Goal: Task Accomplishment & Management: Manage account settings

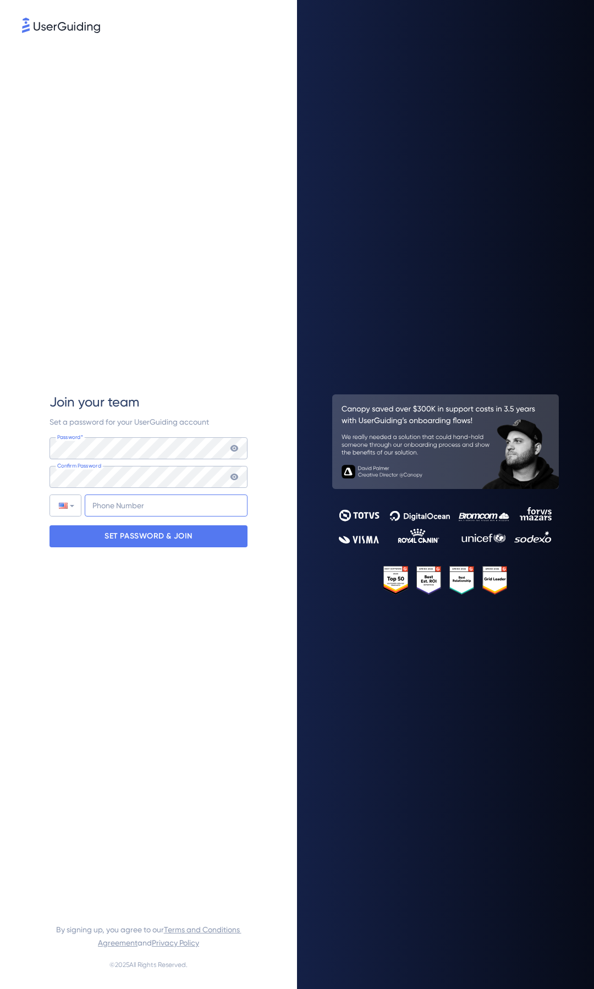
click at [111, 503] on input "+1" at bounding box center [166, 505] width 163 height 22
type input "+1 (832) 830-3499"
click at [114, 532] on p "SET PASSWORD & JOIN" at bounding box center [148, 536] width 88 height 18
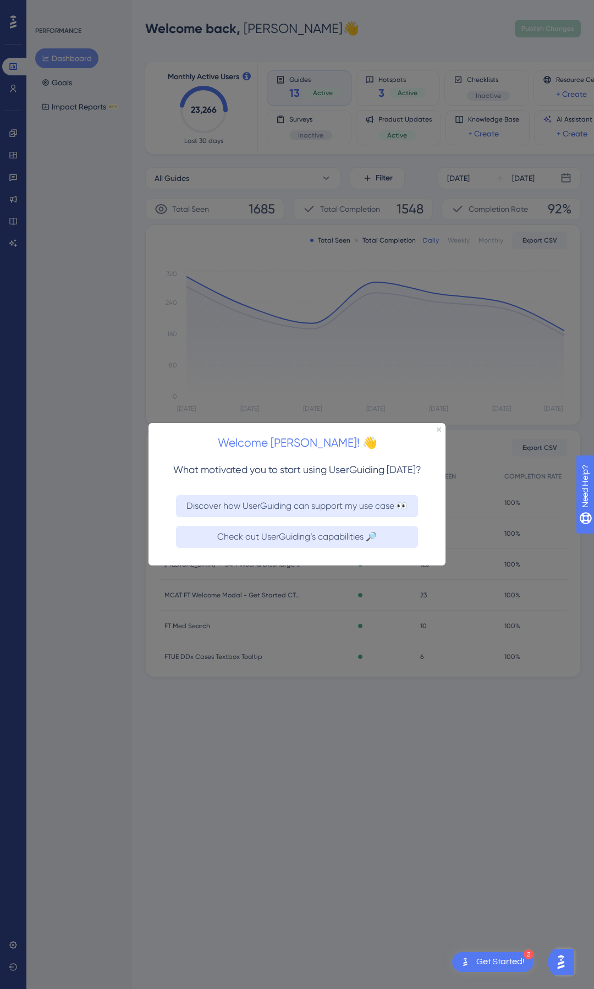
click at [91, 360] on div at bounding box center [297, 494] width 594 height 989
click at [437, 432] on div "Welcome Kelly! 👋" at bounding box center [296, 440] width 297 height 34
click at [437, 430] on icon "Close Preview" at bounding box center [439, 429] width 4 height 4
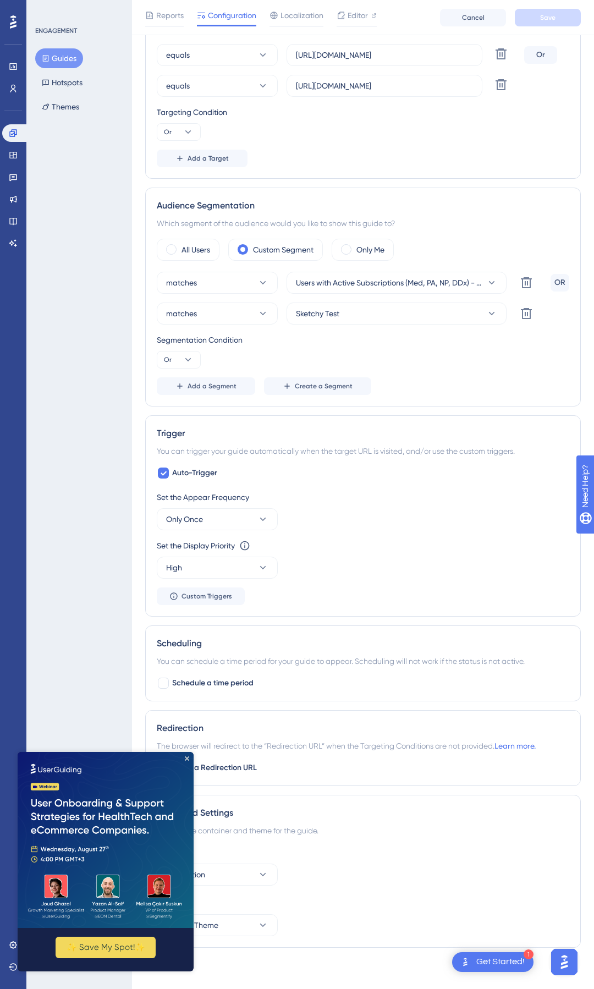
scroll to position [317, 0]
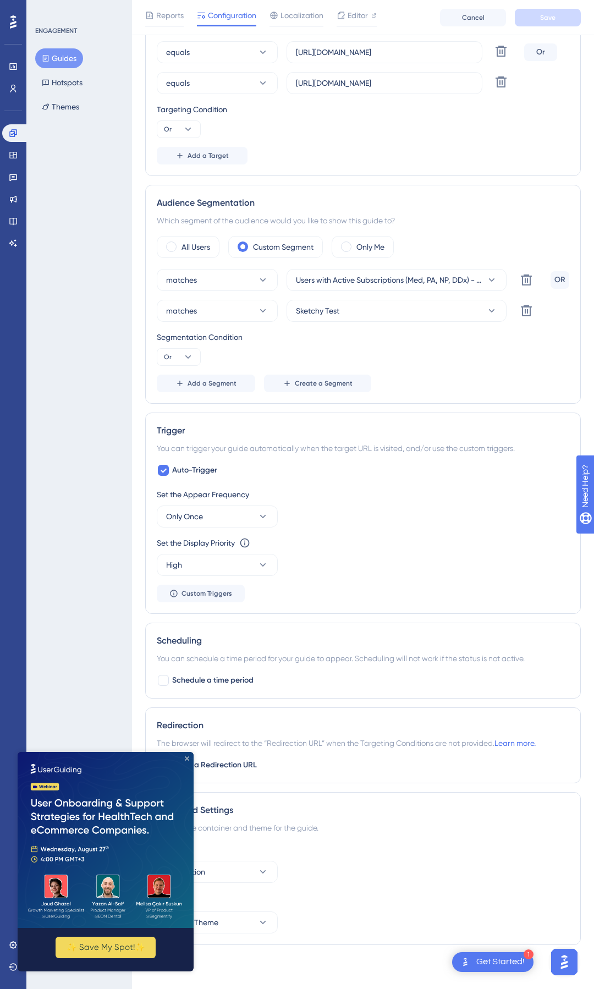
click at [185, 526] on icon "Close Preview" at bounding box center [187, 758] width 4 height 4
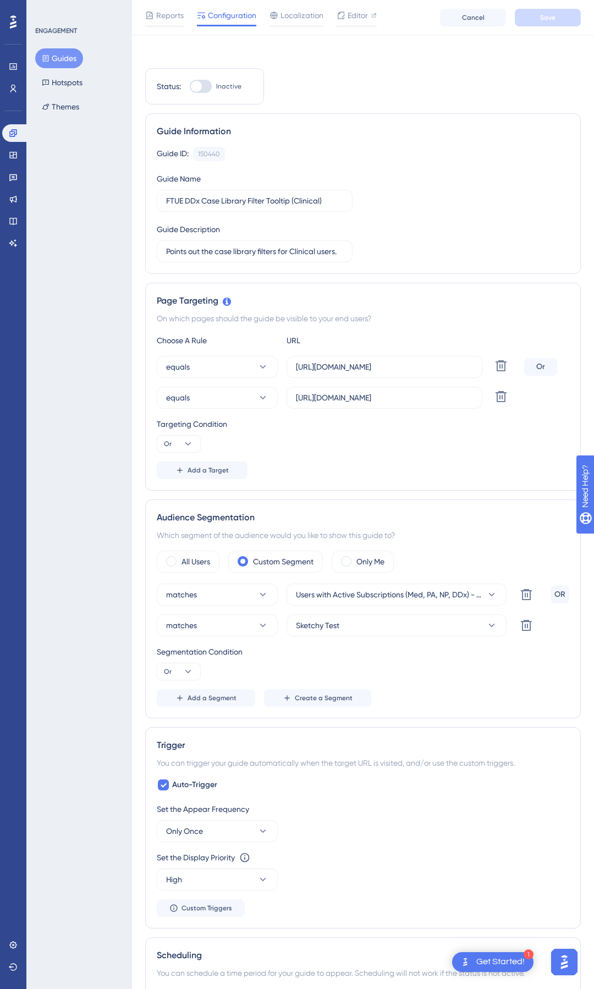
scroll to position [0, 0]
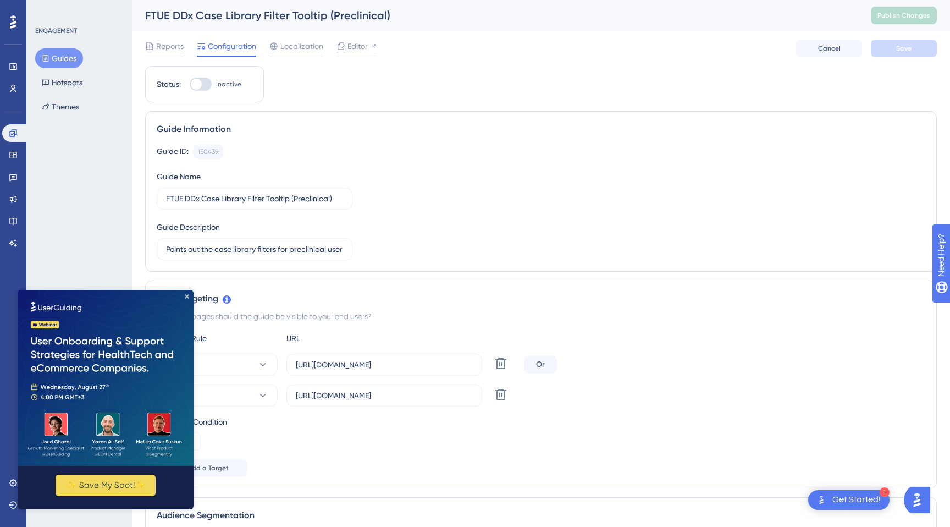
click at [184, 297] on img at bounding box center [106, 378] width 176 height 176
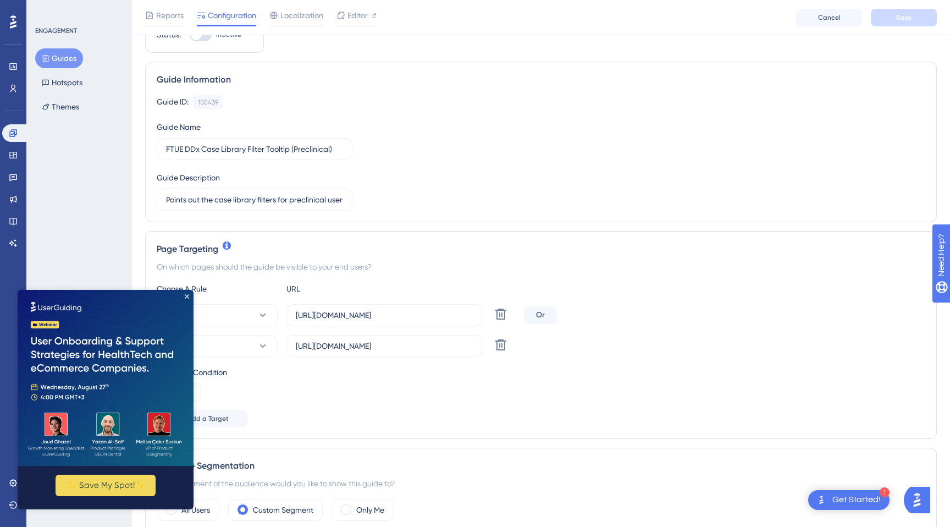
scroll to position [165, 0]
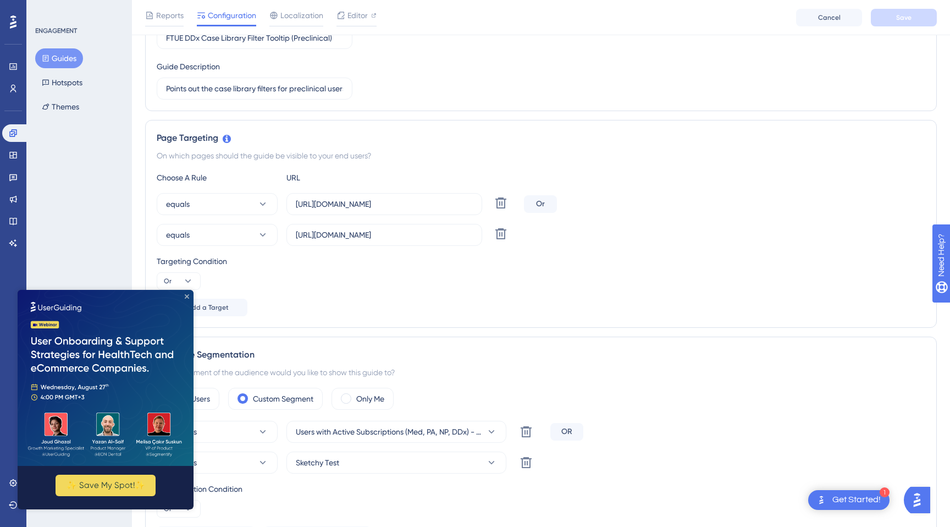
click at [186, 298] on icon "Close Preview" at bounding box center [187, 296] width 4 height 4
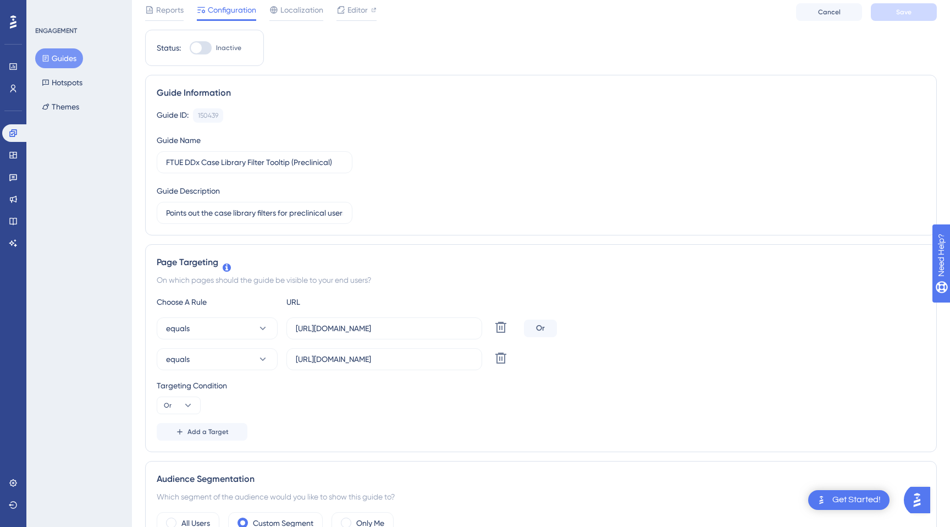
scroll to position [0, 0]
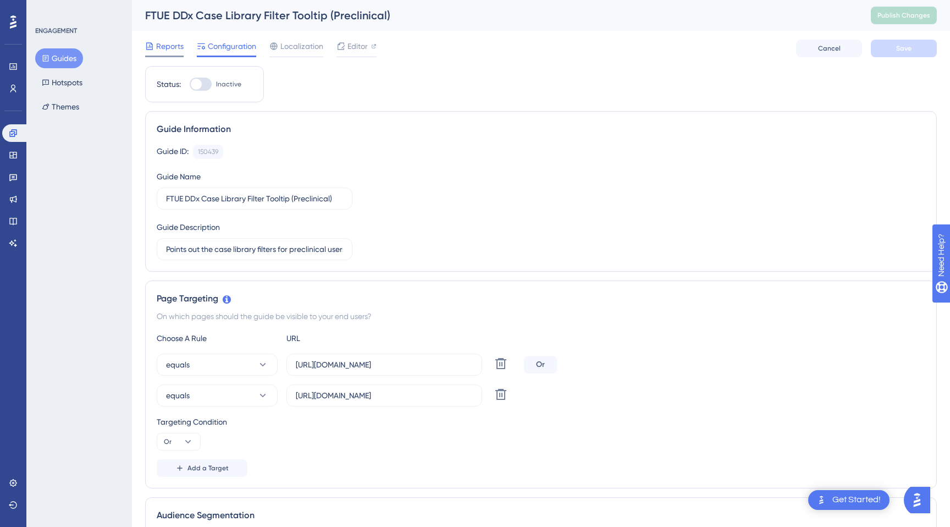
click at [166, 49] on span "Reports" at bounding box center [169, 46] width 27 height 13
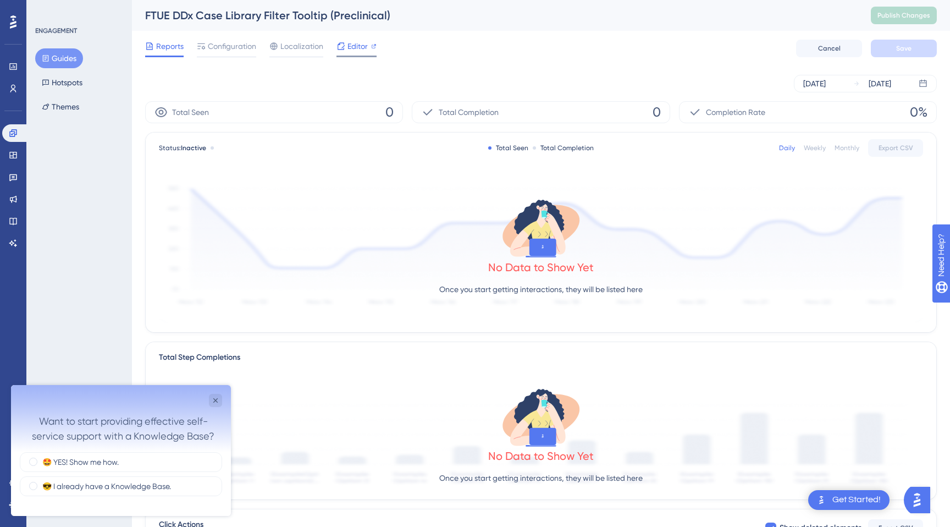
click at [349, 51] on span "Editor" at bounding box center [358, 46] width 20 height 13
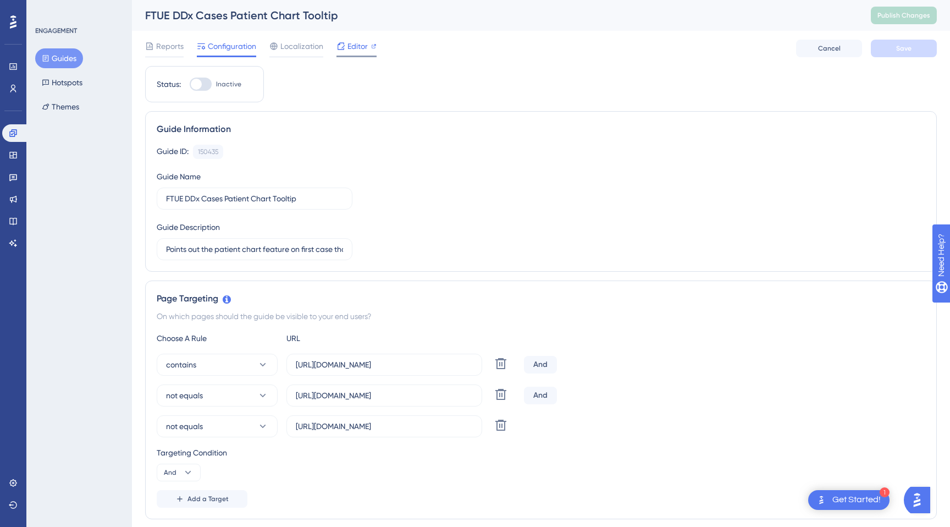
click at [348, 51] on span "Editor" at bounding box center [358, 46] width 20 height 13
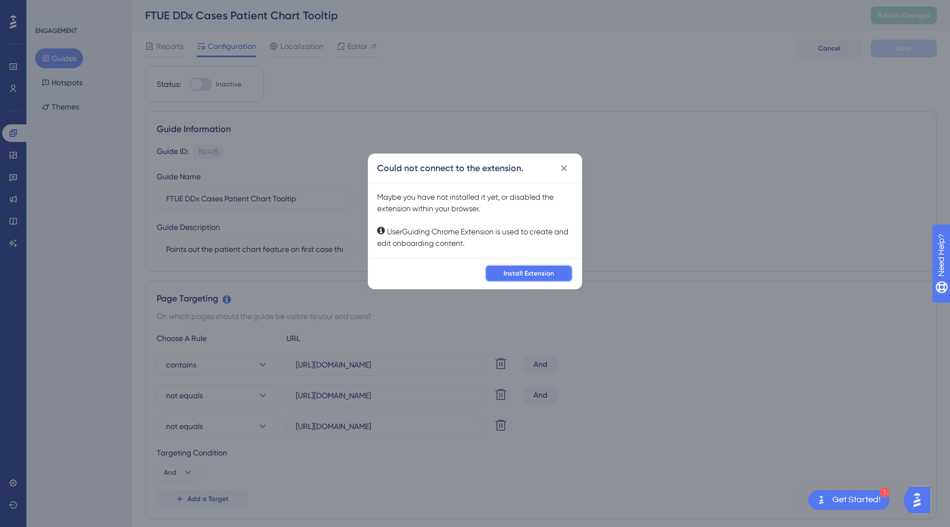
click at [551, 280] on button "Install Extension" at bounding box center [529, 273] width 88 height 18
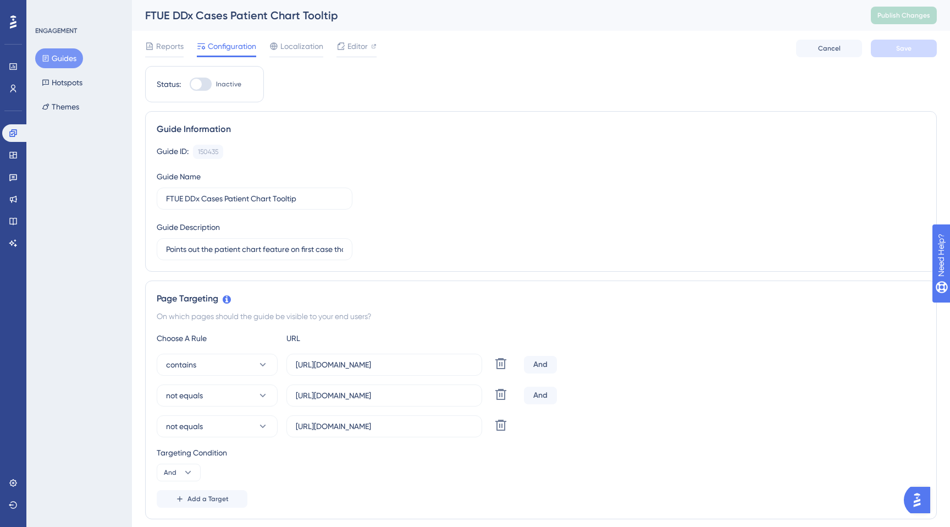
click at [360, 51] on span "Editor" at bounding box center [358, 46] width 20 height 13
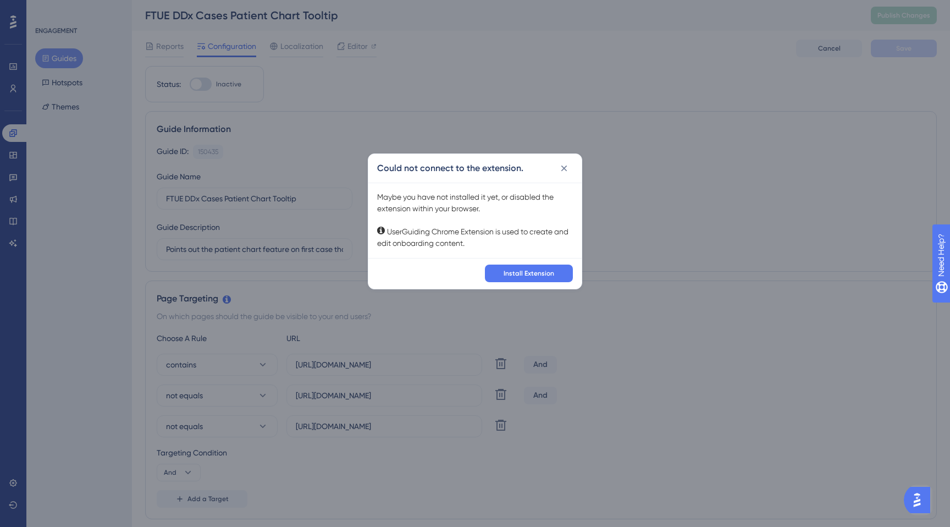
click at [450, 70] on div "Could not connect to the extension. Maybe you have not installed it yet, or dis…" at bounding box center [475, 263] width 950 height 527
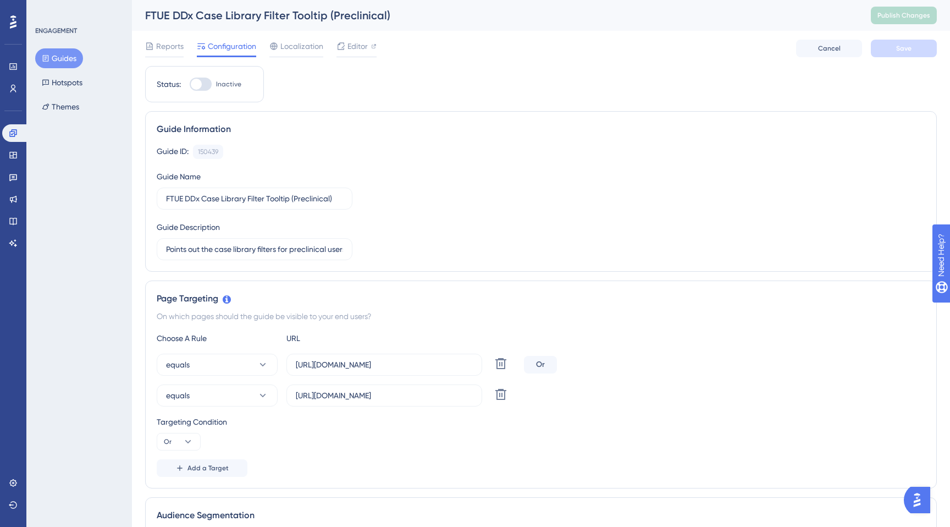
click at [334, 46] on div "Reports Configuration Localization Editor" at bounding box center [260, 49] width 231 height 18
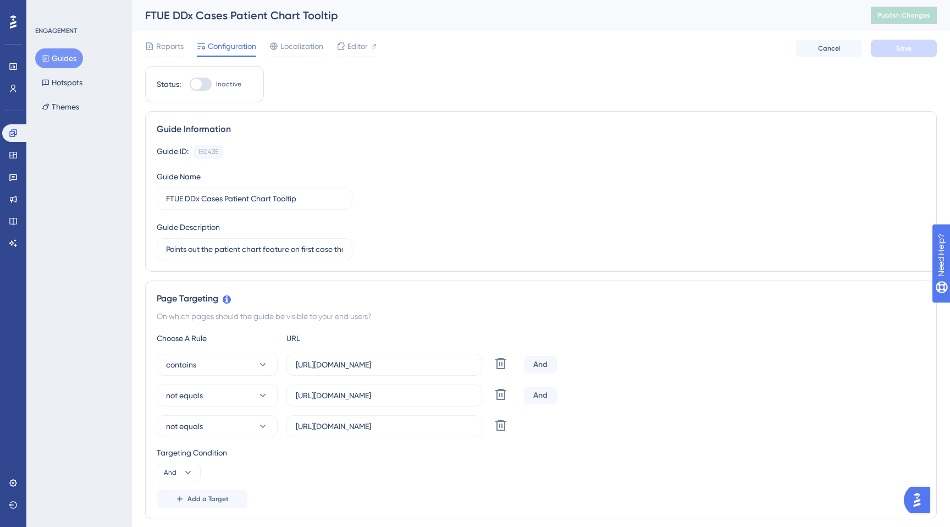
click at [54, 59] on button "Guides" at bounding box center [59, 58] width 48 height 20
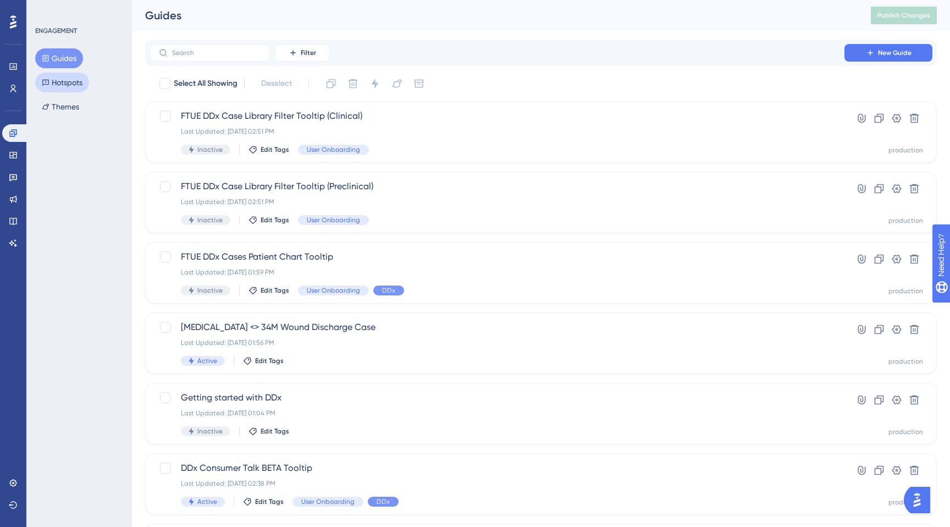
click at [56, 81] on button "Hotspots" at bounding box center [62, 83] width 54 height 20
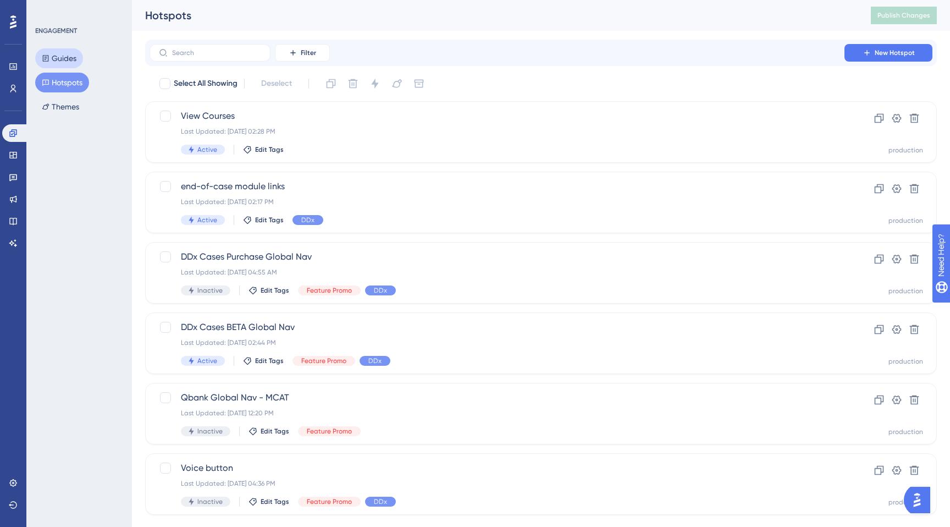
click at [61, 60] on button "Guides" at bounding box center [59, 58] width 48 height 20
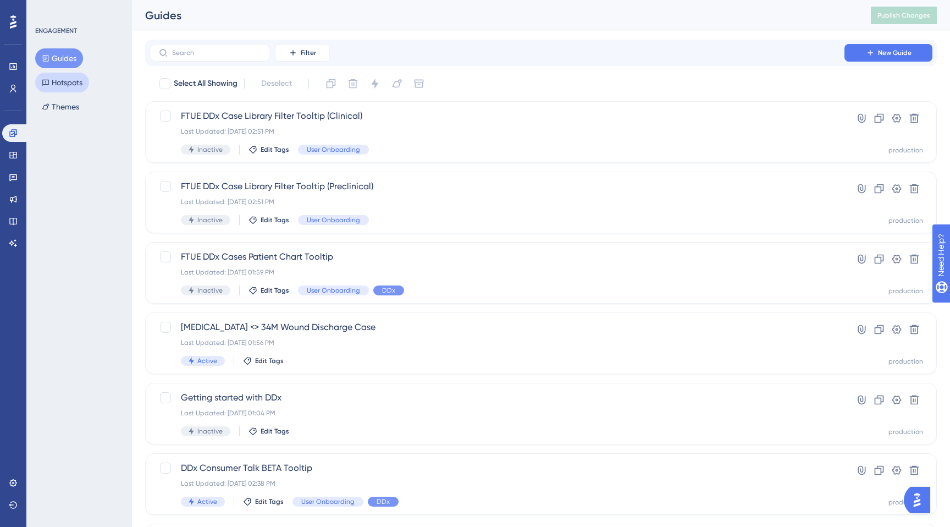
click at [82, 79] on button "Hotspots" at bounding box center [62, 83] width 54 height 20
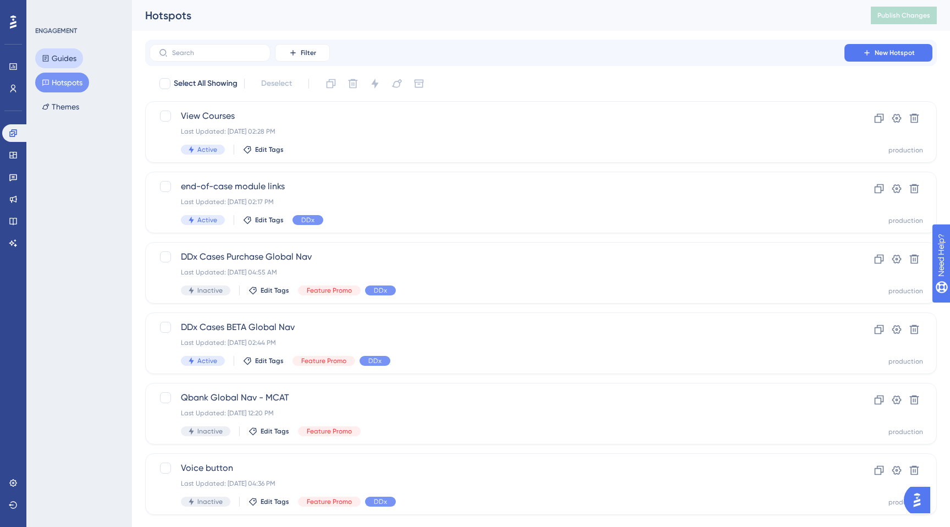
click at [68, 59] on button "Guides" at bounding box center [59, 58] width 48 height 20
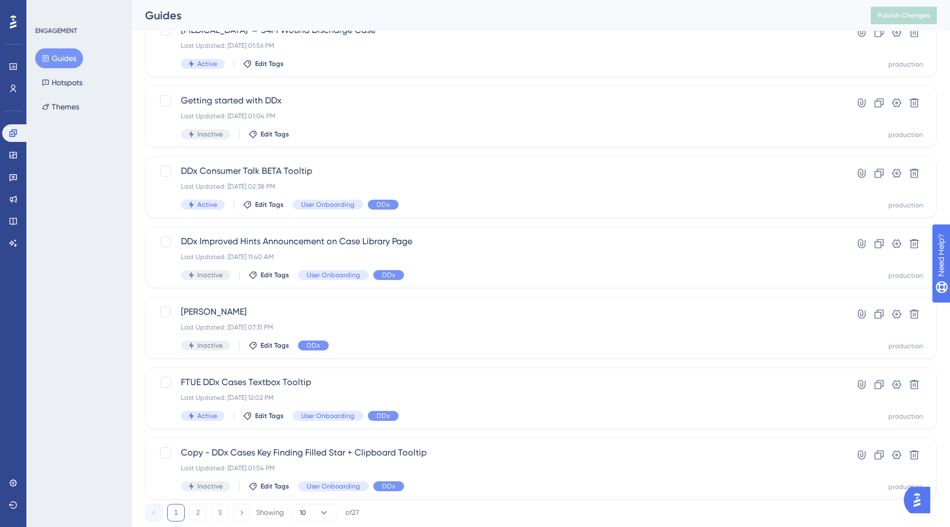
scroll to position [327, 0]
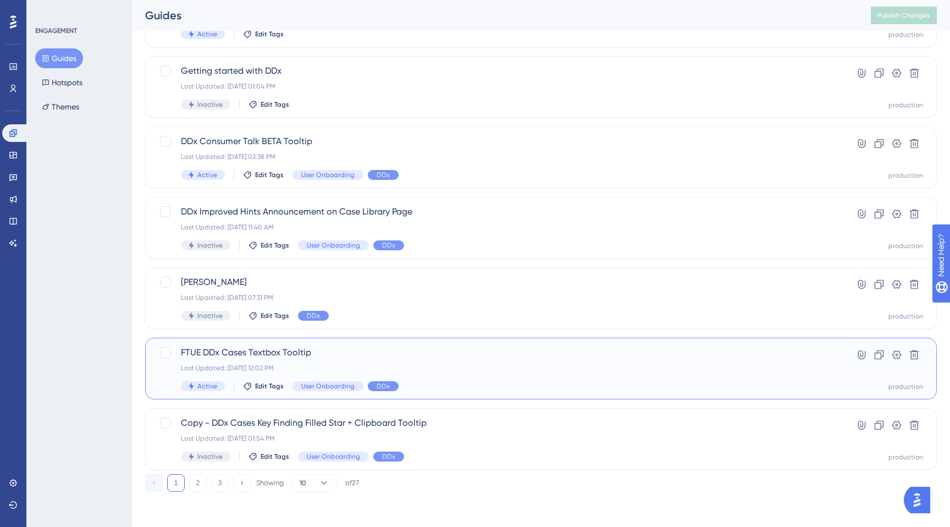
click at [312, 355] on span "FTUE DDx Cases Textbox Tooltip" at bounding box center [497, 352] width 632 height 13
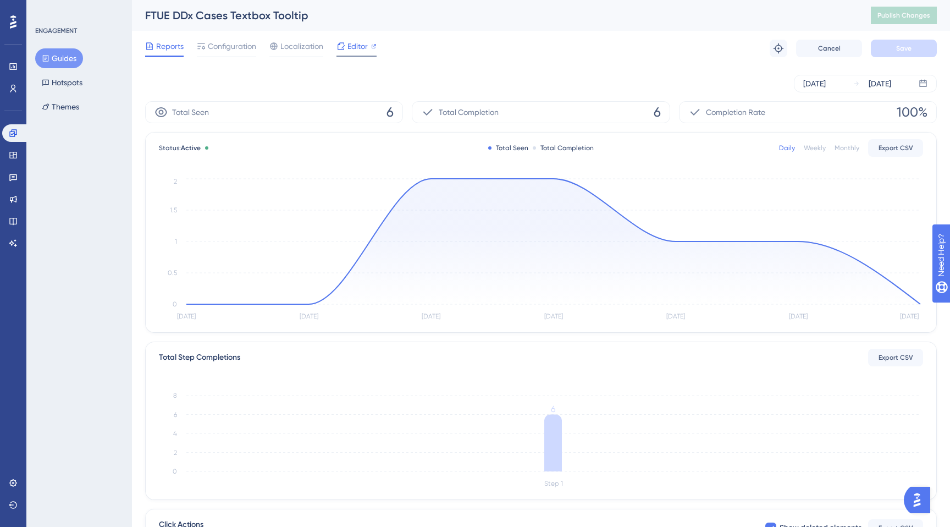
click at [354, 44] on span "Editor" at bounding box center [358, 46] width 20 height 13
click at [659, 58] on div "Reports Configuration Localization Editor Troubleshoot Cancel Save" at bounding box center [541, 48] width 792 height 35
click at [211, 52] on span "Configuration" at bounding box center [232, 46] width 48 height 13
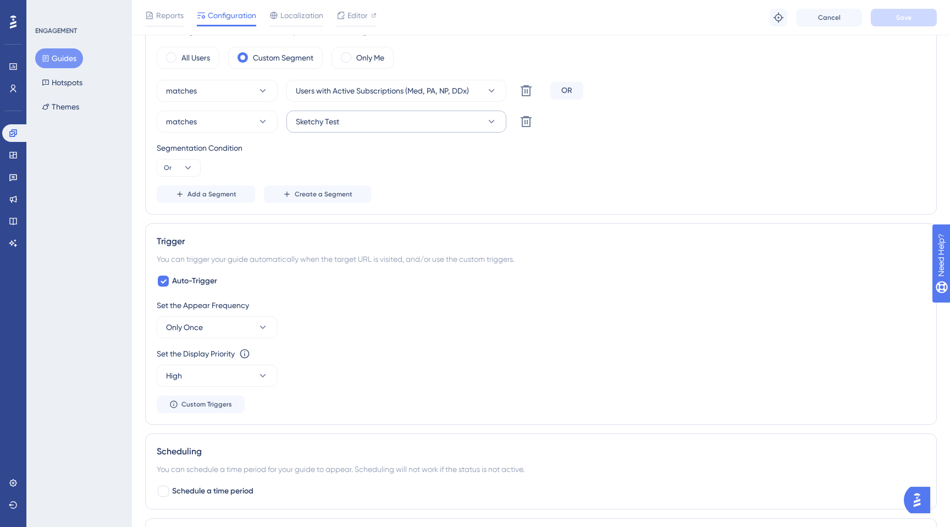
scroll to position [545, 0]
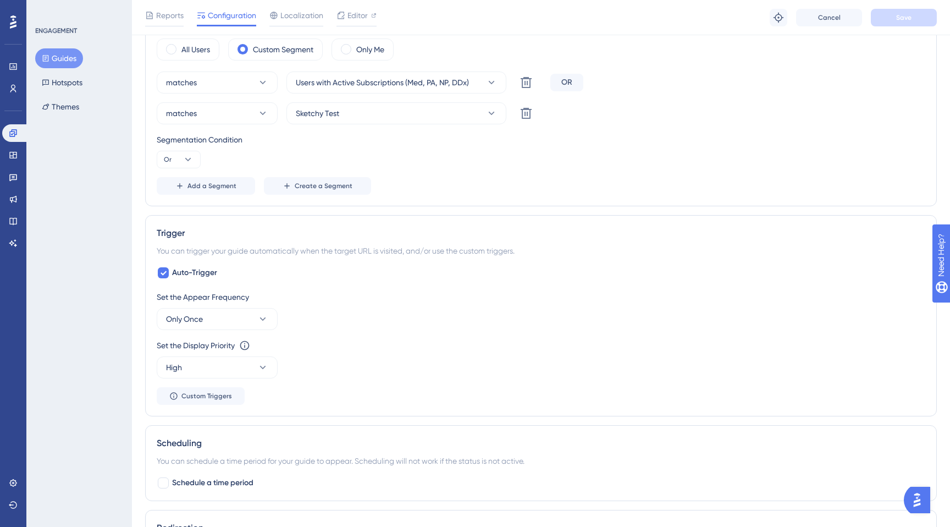
click at [68, 63] on button "Guides" at bounding box center [59, 58] width 48 height 20
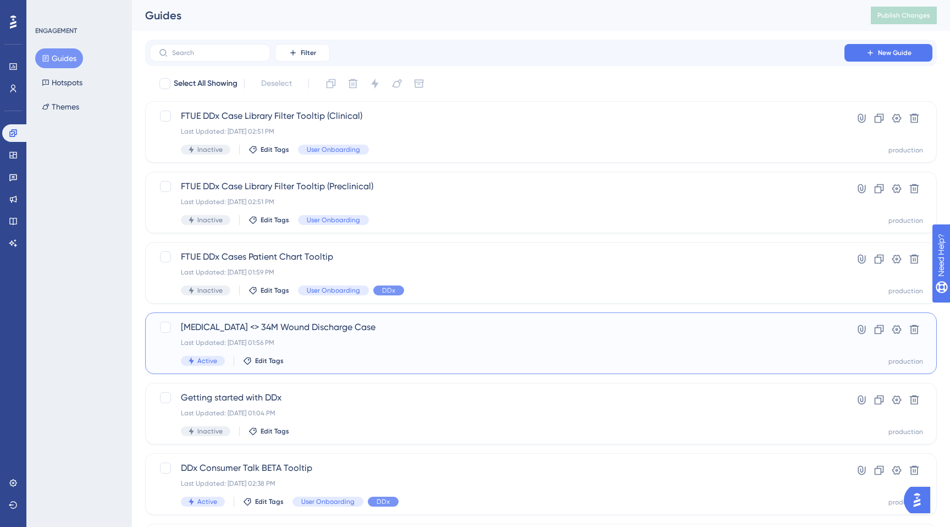
click at [230, 331] on span "[MEDICAL_DATA] <> 34M Wound Discharge Case" at bounding box center [497, 327] width 632 height 13
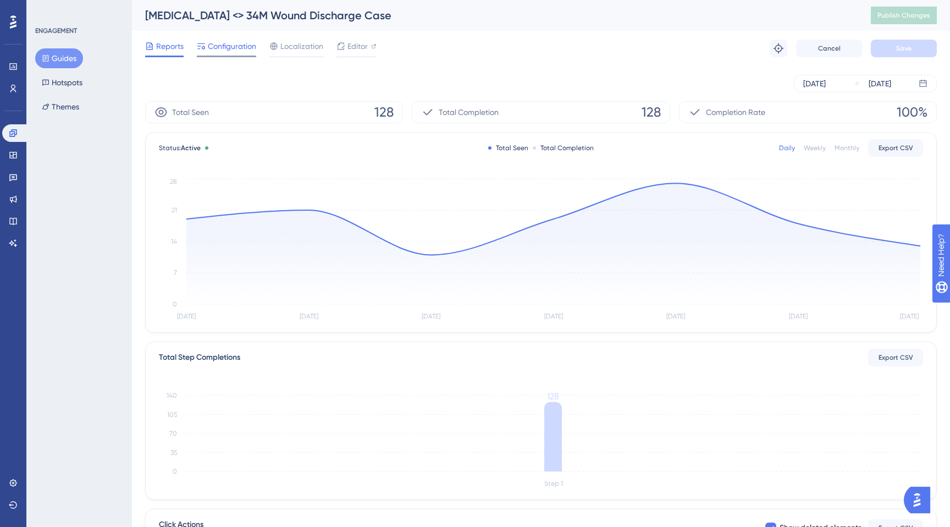
click at [254, 54] on div "Configuration" at bounding box center [226, 49] width 59 height 18
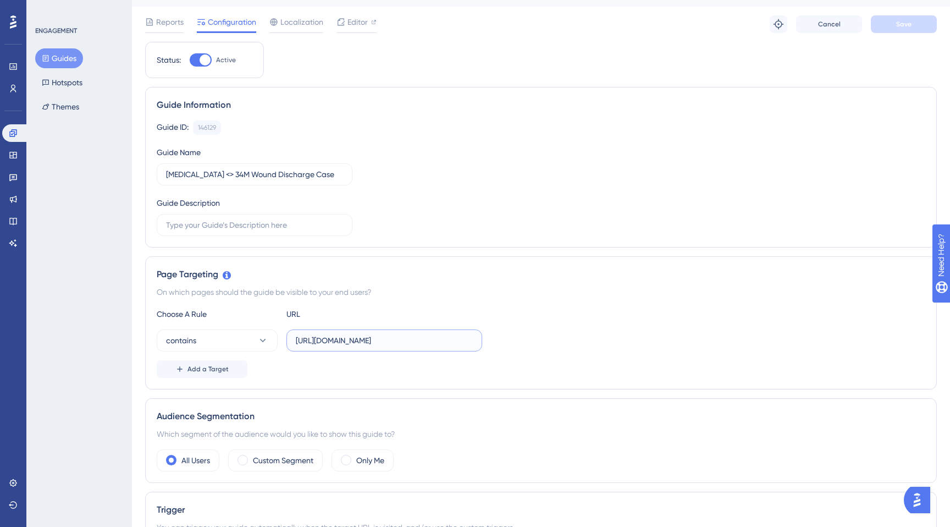
scroll to position [0, 267]
drag, startPoint x: 332, startPoint y: 342, endPoint x: 520, endPoint y: 352, distance: 188.3
click at [520, 352] on div "Choose A Rule URL contains https://app.sketchy.com/study/medical/chapter/gram-n…" at bounding box center [541, 342] width 769 height 70
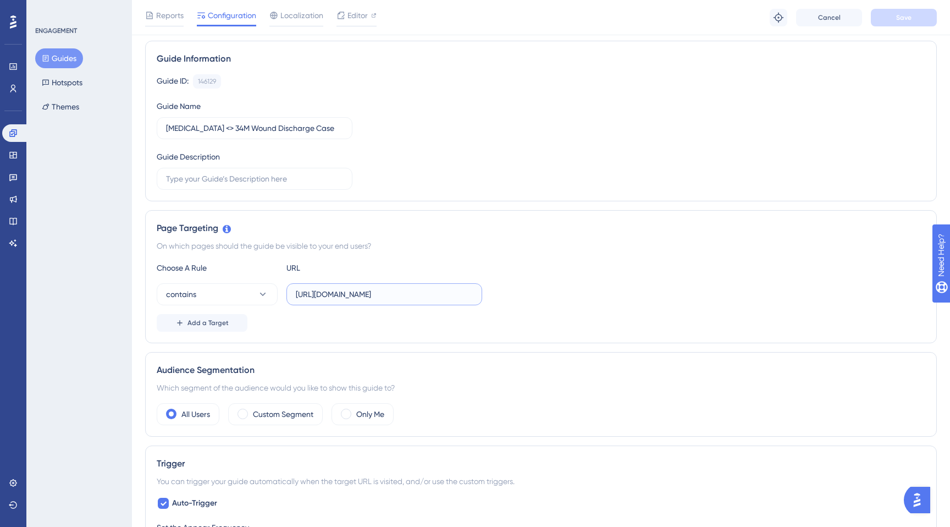
scroll to position [0, 0]
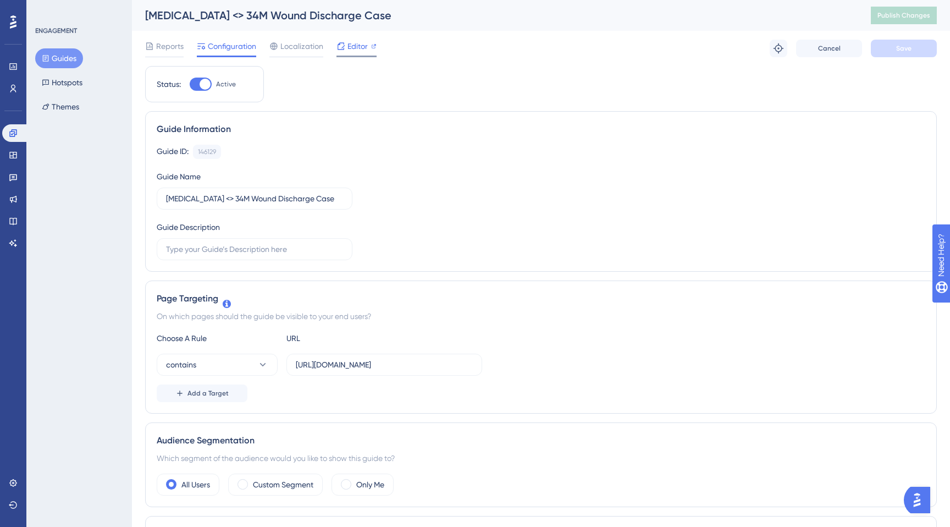
click at [348, 49] on span "Editor" at bounding box center [358, 46] width 20 height 13
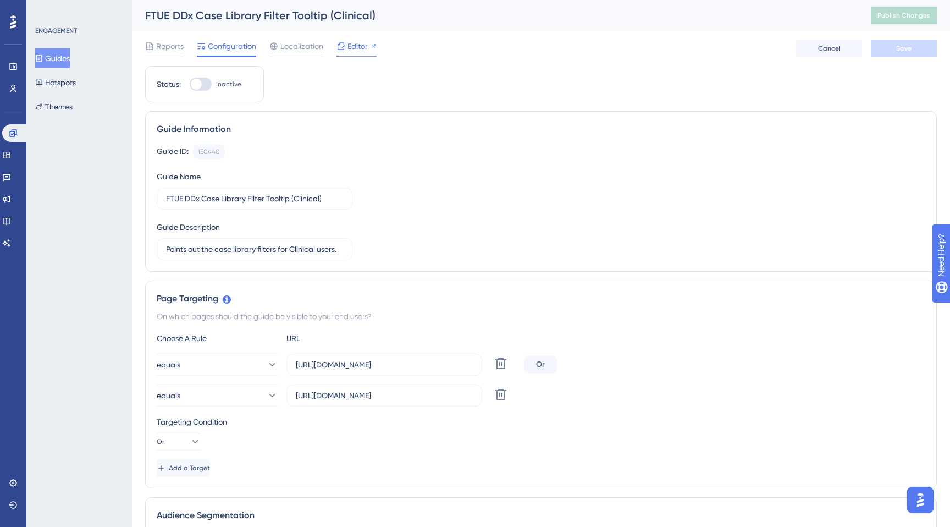
click at [364, 49] on span "Editor" at bounding box center [358, 46] width 20 height 13
click at [353, 48] on span "Editor" at bounding box center [358, 46] width 20 height 13
click at [290, 54] on div "Localization" at bounding box center [296, 49] width 54 height 18
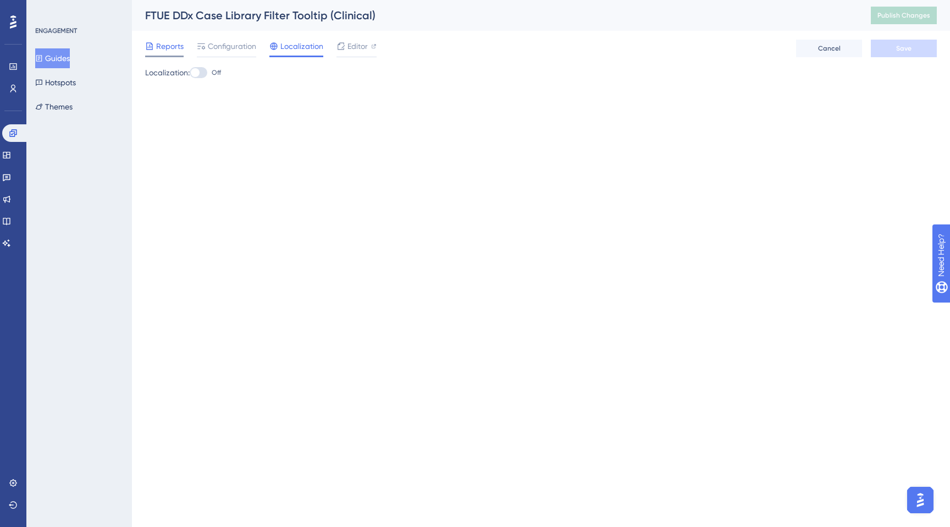
click at [156, 41] on span "Reports" at bounding box center [169, 46] width 27 height 13
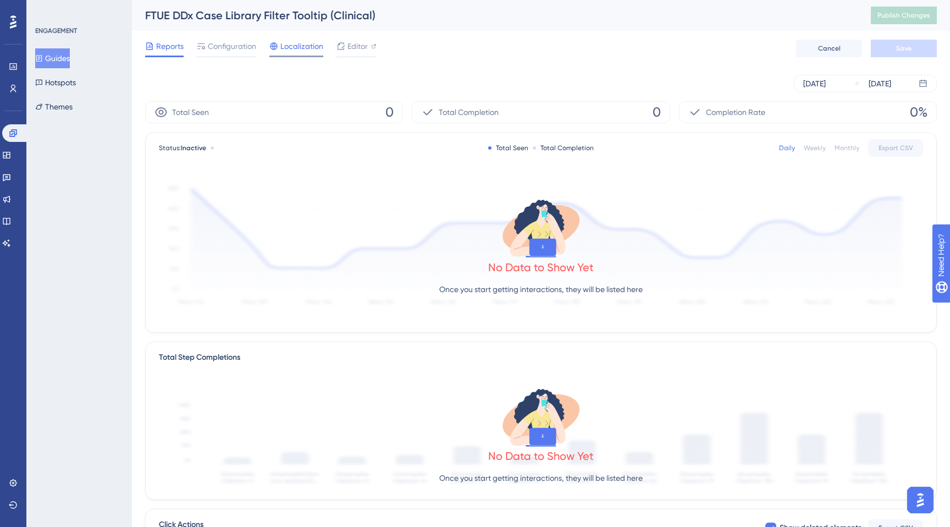
click at [280, 52] on span "Localization" at bounding box center [301, 46] width 43 height 13
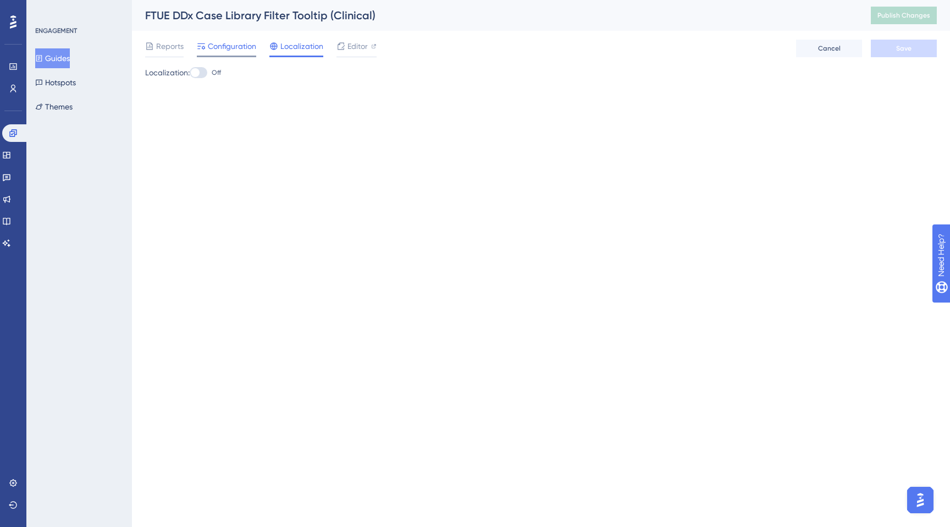
click at [230, 47] on span "Configuration" at bounding box center [232, 46] width 48 height 13
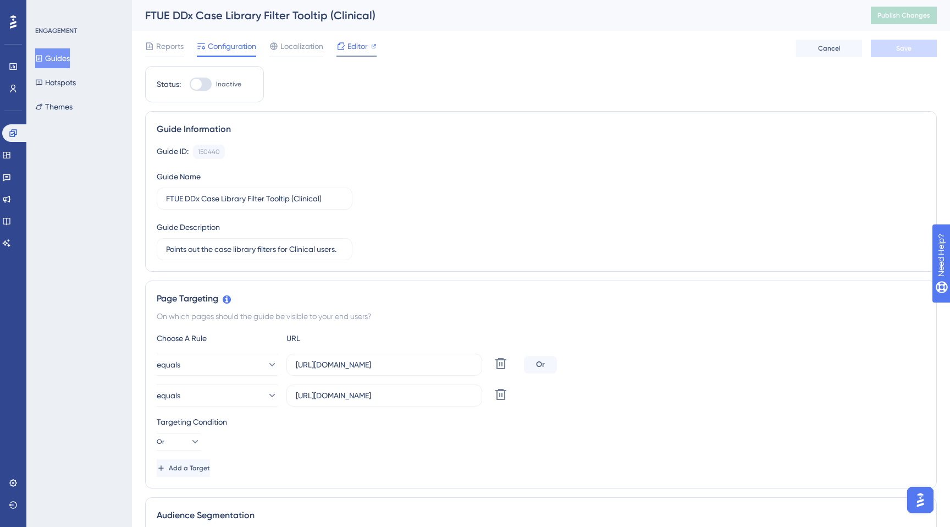
click at [345, 51] on div "Editor" at bounding box center [357, 46] width 40 height 13
click at [65, 54] on button "Guides" at bounding box center [52, 58] width 35 height 20
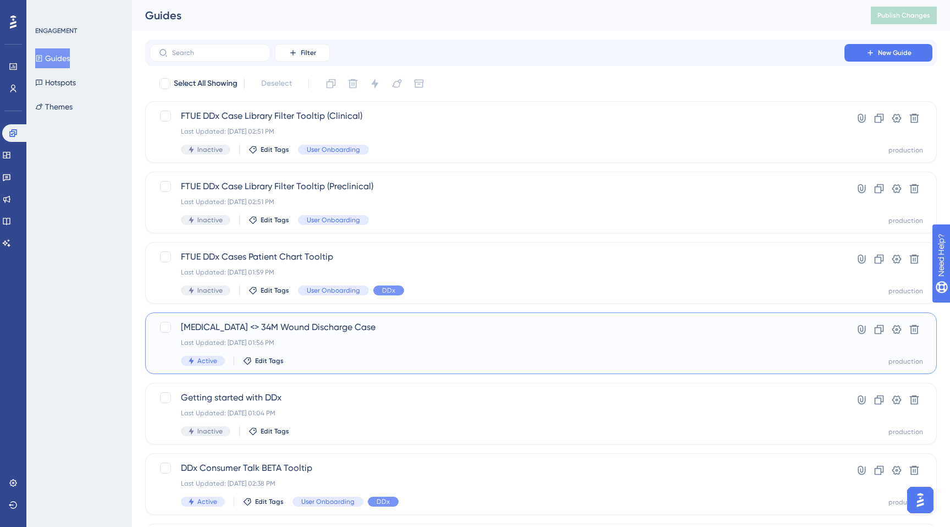
click at [339, 355] on div "Pseudomonas aeruginosa <> 34M Wound Discharge Case Last Updated: Aug 21 2025, 0…" at bounding box center [497, 343] width 632 height 45
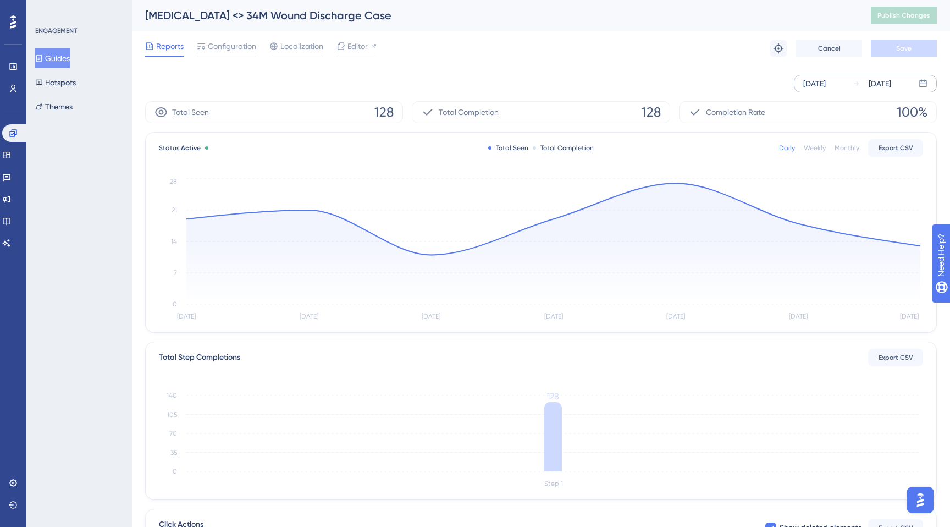
click at [819, 89] on div "Aug 20 2025" at bounding box center [814, 83] width 23 height 13
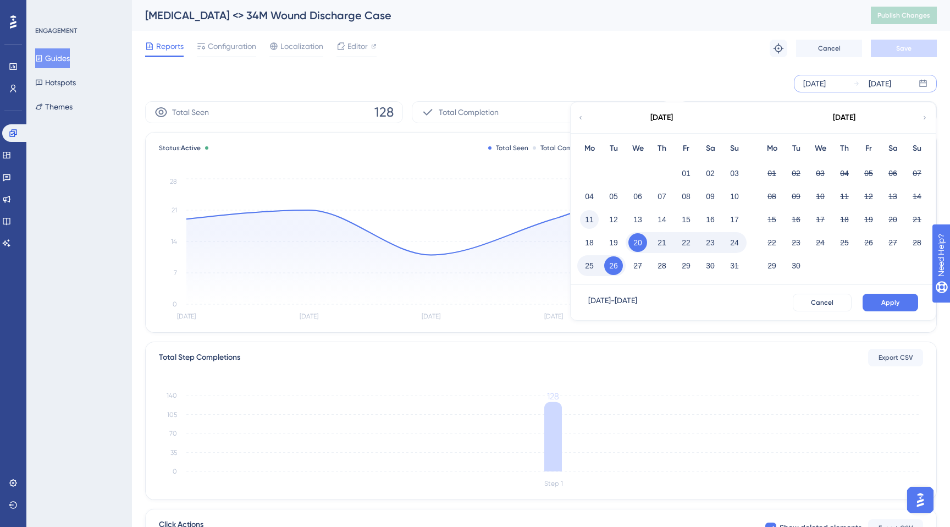
click at [598, 223] on div "11" at bounding box center [589, 219] width 24 height 21
click at [592, 223] on button "11" at bounding box center [589, 219] width 19 height 19
click at [892, 302] on span "Apply" at bounding box center [890, 302] width 18 height 9
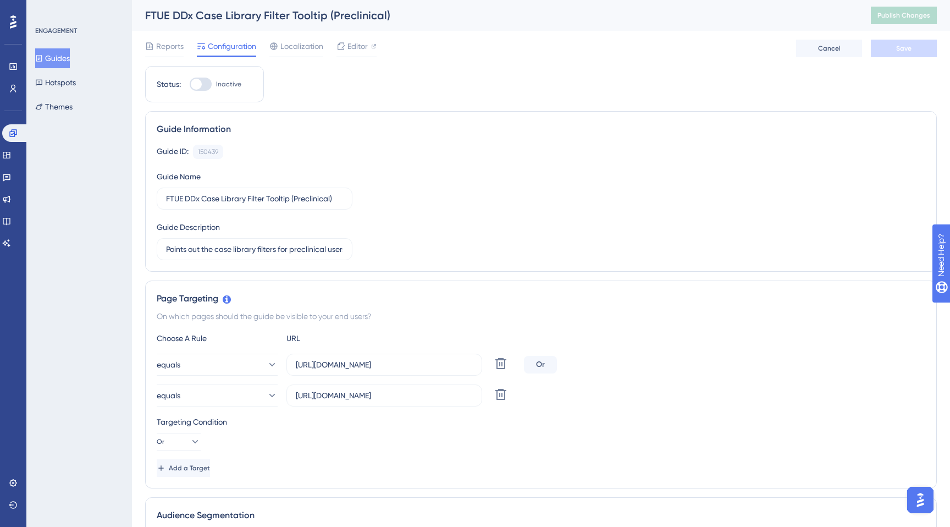
click at [61, 56] on button "Guides" at bounding box center [52, 58] width 35 height 20
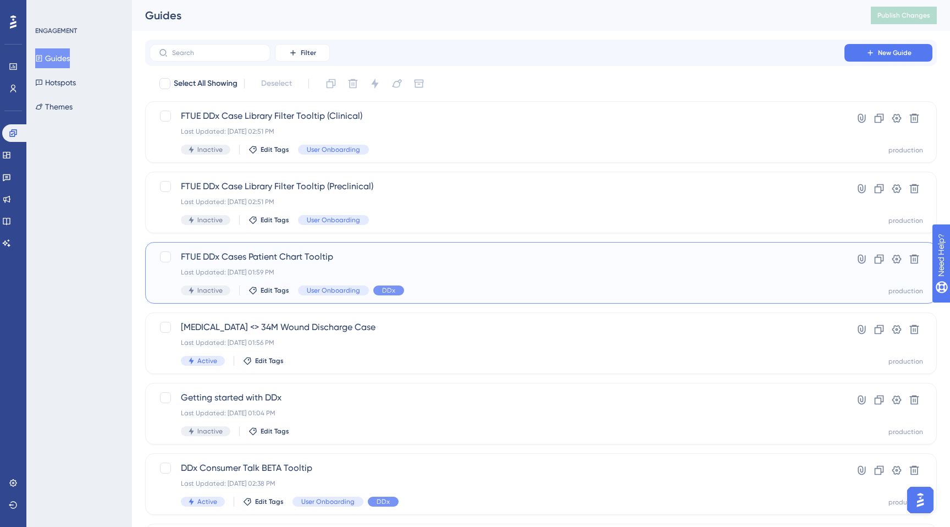
click at [260, 263] on span "FTUE DDx Cases Patient Chart Tooltip" at bounding box center [497, 256] width 632 height 13
click at [330, 253] on span "FTUE DDx Cases Patient Chart Tooltip" at bounding box center [497, 256] width 632 height 13
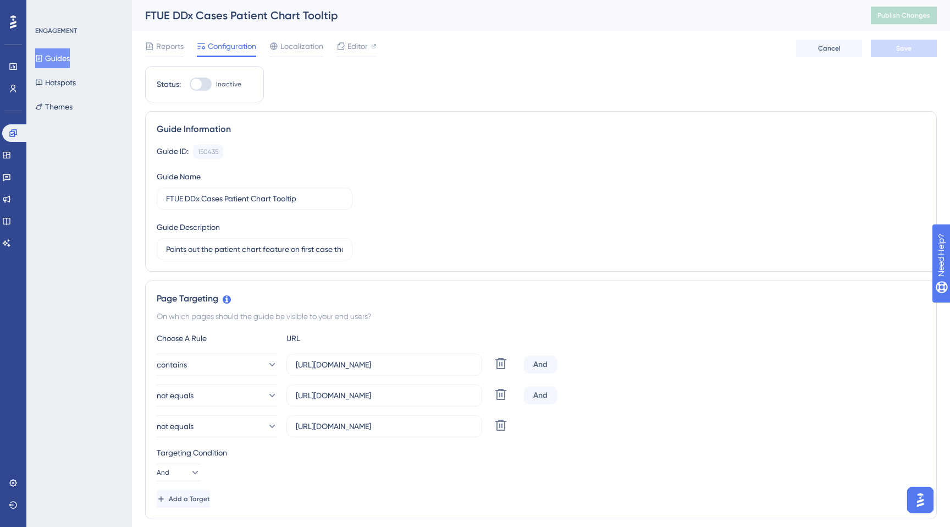
click at [328, 14] on div "FTUE DDx Cases Patient Chart Tooltip" at bounding box center [494, 15] width 698 height 15
click at [345, 18] on div "FTUE DDx Cases Patient Chart Tooltip" at bounding box center [494, 15] width 698 height 15
click at [345, 17] on div "FTUE DDx Cases Patient Chart Tooltip" at bounding box center [494, 15] width 698 height 15
click at [312, 197] on input "FTUE DDx Cases Patient Chart Tooltip" at bounding box center [254, 198] width 177 height 12
type input "FTUE DDx Cases Patient Chart Tooltip - Consumer"
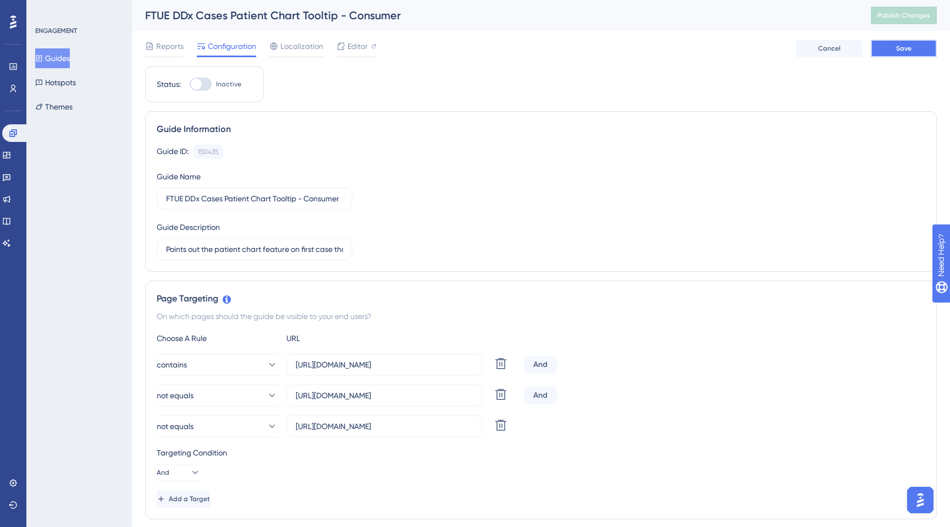
click at [916, 49] on button "Save" at bounding box center [904, 49] width 66 height 18
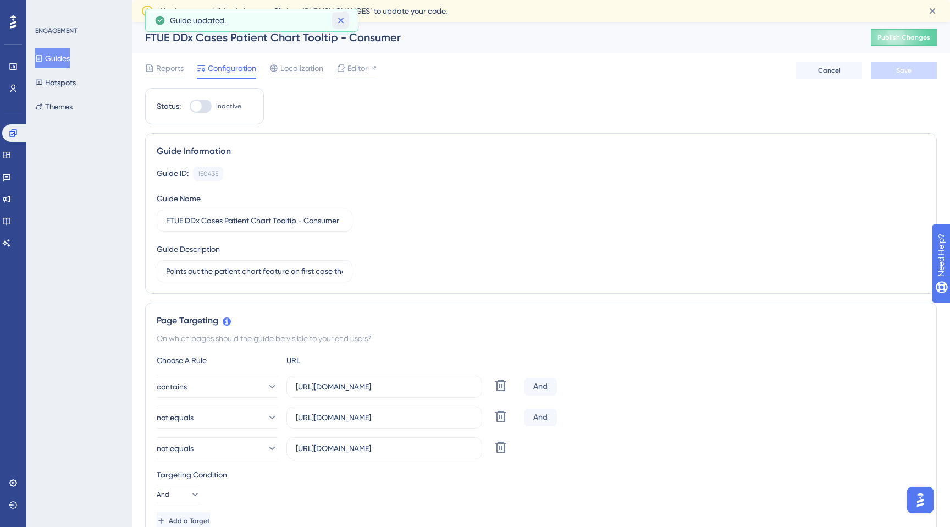
click at [341, 20] on icon at bounding box center [341, 21] width 6 height 6
click at [68, 60] on button "Guides" at bounding box center [52, 58] width 35 height 20
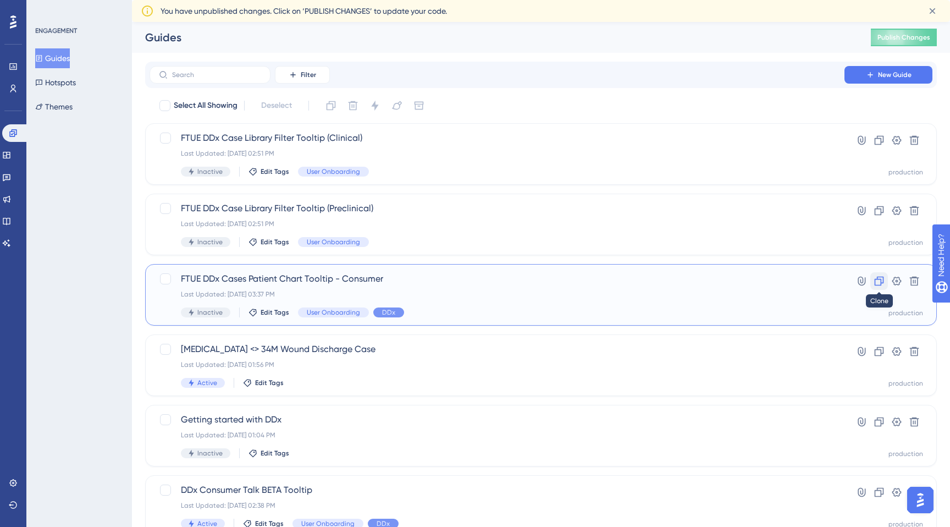
click at [878, 283] on icon at bounding box center [879, 280] width 11 height 11
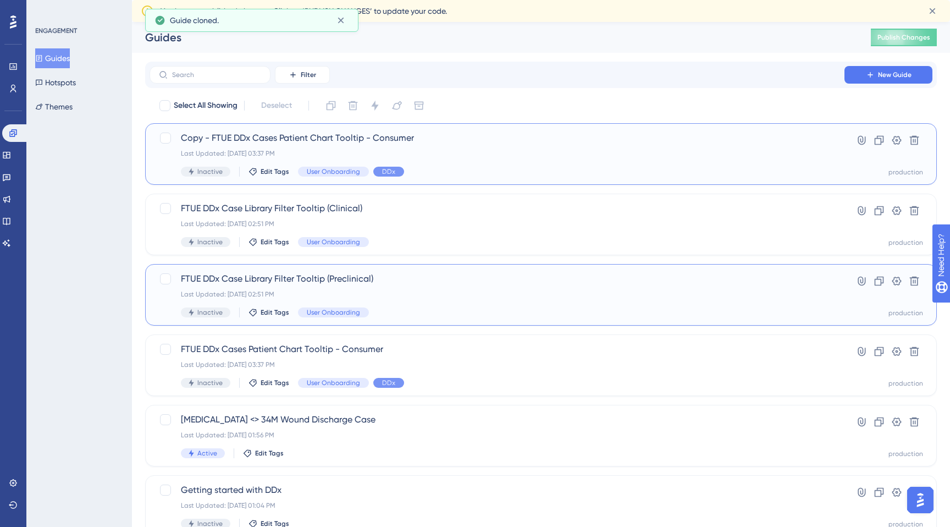
click at [208, 139] on span "Copy - FTUE DDx Cases Patient Chart Tooltip - Consumer" at bounding box center [497, 137] width 632 height 13
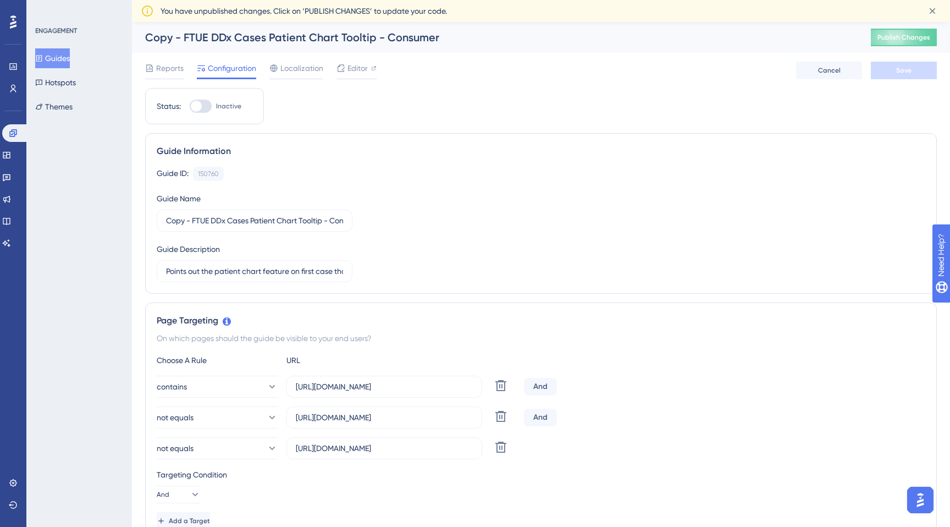
click at [191, 38] on div "Copy - FTUE DDx Cases Patient Chart Tooltip - Consumer" at bounding box center [494, 37] width 698 height 15
click at [183, 36] on div "Copy - FTUE DDx Cases Patient Chart Tooltip - Consumer" at bounding box center [494, 37] width 698 height 15
drag, startPoint x: 194, startPoint y: 220, endPoint x: 132, endPoint y: 219, distance: 62.1
click at [0, 0] on div "Performance Users Engagement Widgets Feedback Product Updates Knowledge Base AI…" at bounding box center [0, 0] width 0 height 0
drag, startPoint x: 309, startPoint y: 220, endPoint x: 439, endPoint y: 218, distance: 130.3
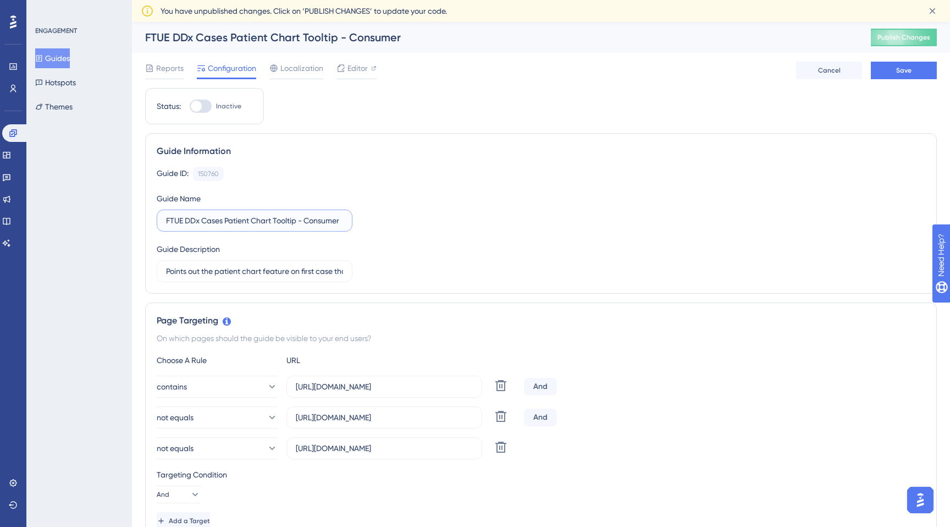
click at [439, 218] on div "Guide ID: 150760 Copy Guide Name FTUE DDx Cases Patient Chart Tooltip - Consume…" at bounding box center [541, 224] width 769 height 115
type input "FTUE DDx Cases Patient Chart Tooltip - Institutional"
click at [888, 74] on button "Save" at bounding box center [904, 71] width 66 height 18
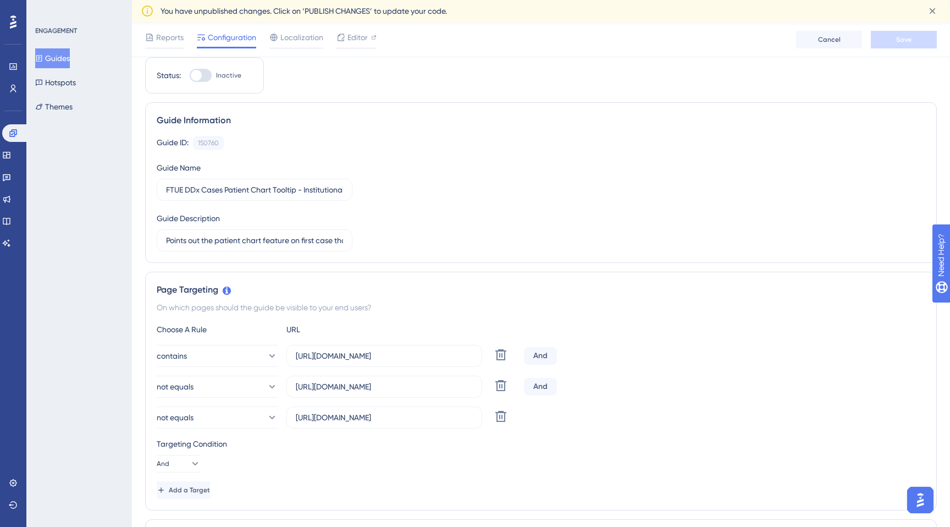
scroll to position [0, 0]
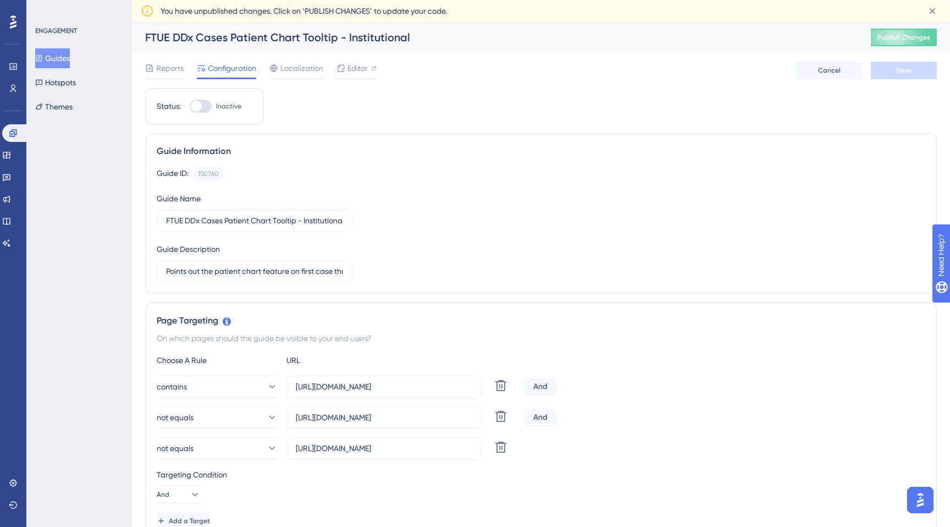
click at [65, 58] on button "Guides" at bounding box center [52, 58] width 35 height 20
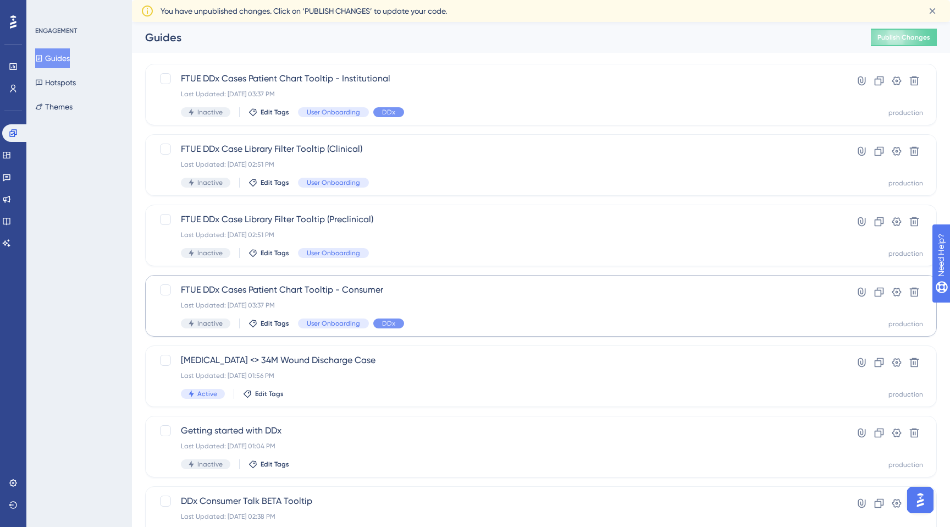
scroll to position [103, 0]
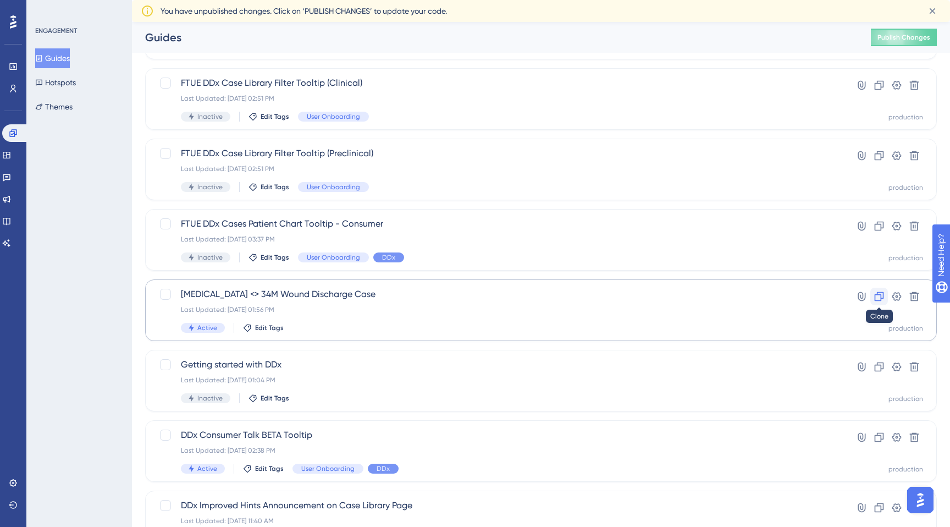
click at [876, 294] on icon at bounding box center [879, 296] width 11 height 11
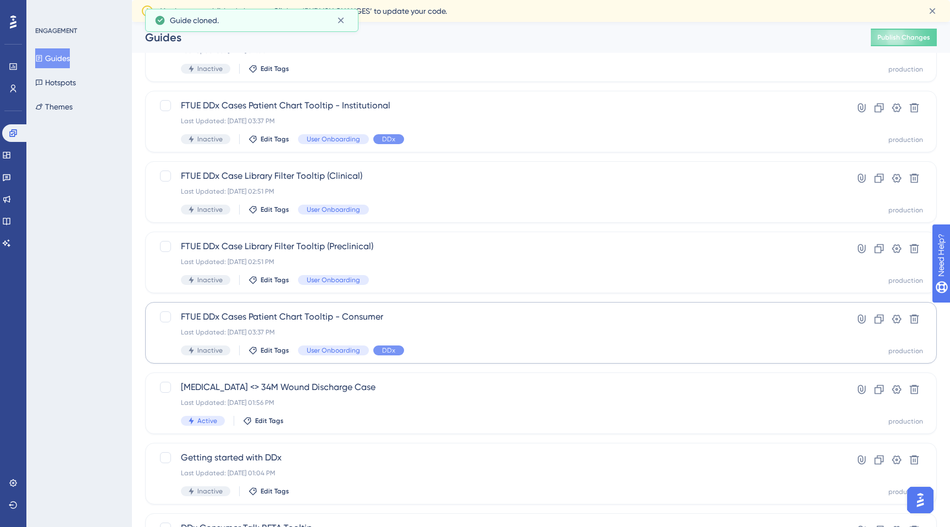
scroll to position [0, 0]
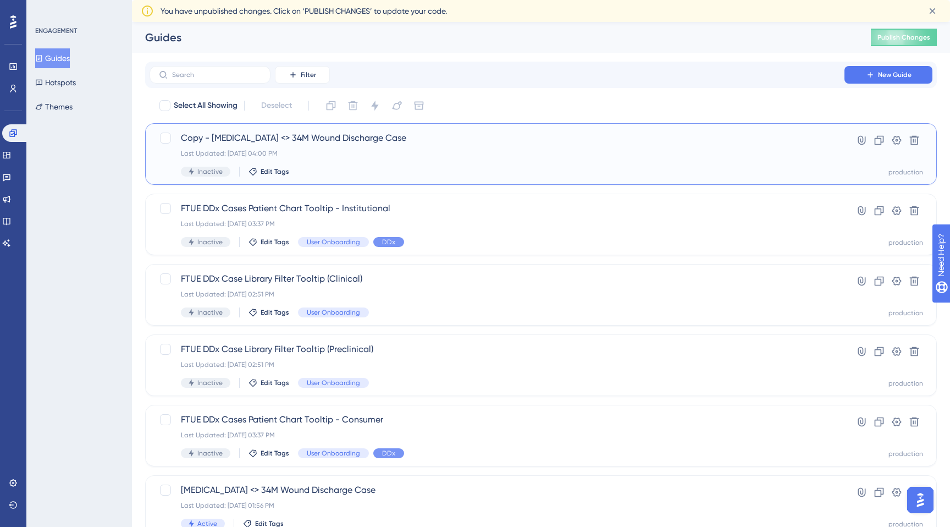
click at [260, 137] on span "Copy - Pseudomonas aeruginosa <> 34M Wound Discharge Case" at bounding box center [497, 137] width 632 height 13
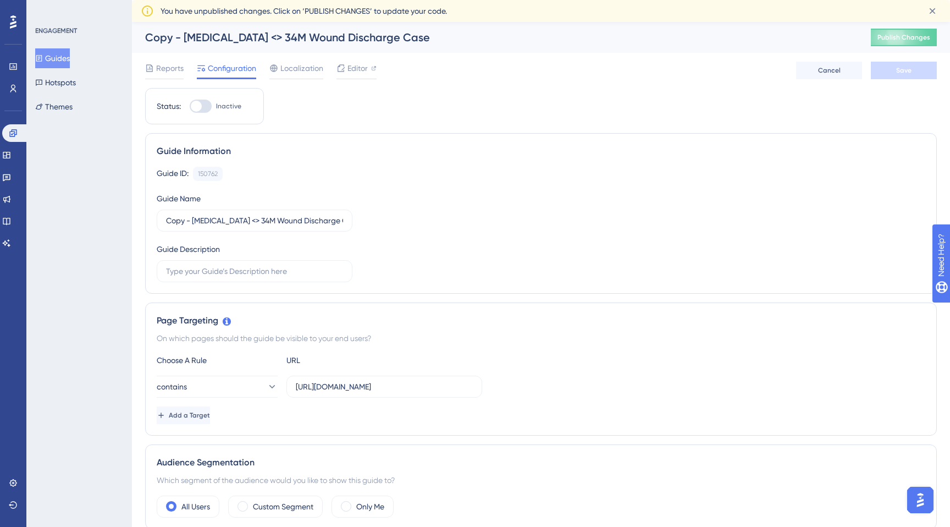
click at [254, 41] on div "Copy - Pseudomonas aeruginosa <> 34M Wound Discharge Case" at bounding box center [494, 37] width 698 height 15
click at [247, 40] on div "Copy - Pseudomonas aeruginosa <> 34M Wound Discharge Case" at bounding box center [494, 37] width 698 height 15
click at [248, 219] on input "Copy - Pseudomonas aeruginosa <> 34M Wound Discharge Case" at bounding box center [254, 220] width 177 height 12
drag, startPoint x: 285, startPoint y: 220, endPoint x: 159, endPoint y: 222, distance: 125.4
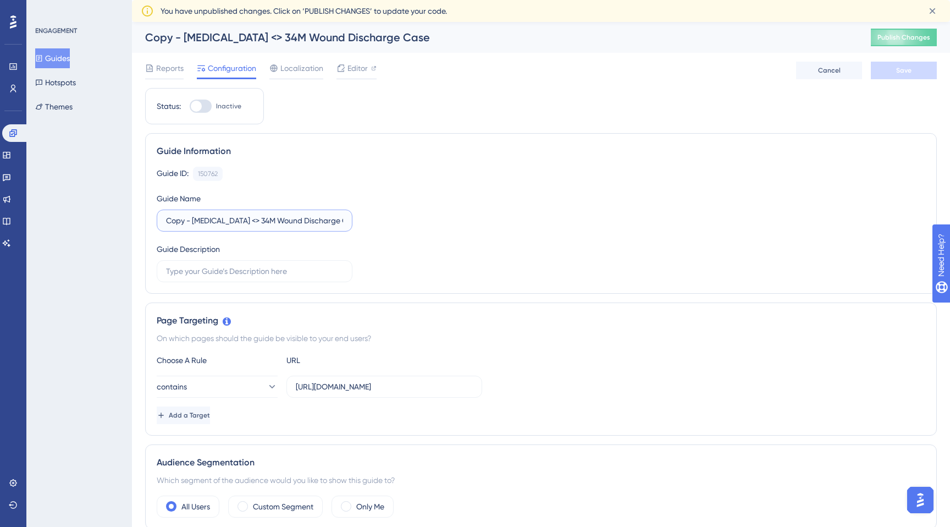
click at [159, 222] on label "Copy - Pseudomonas aeruginosa <> 34M Wound Discharge Case" at bounding box center [255, 220] width 196 height 22
drag, startPoint x: 275, startPoint y: 221, endPoint x: 269, endPoint y: 219, distance: 6.8
click at [269, 219] on input "Appendectomy Overview <> 34M Wound Discharge Case" at bounding box center [254, 220] width 177 height 12
drag, startPoint x: 284, startPoint y: 223, endPoint x: 323, endPoint y: 224, distance: 38.5
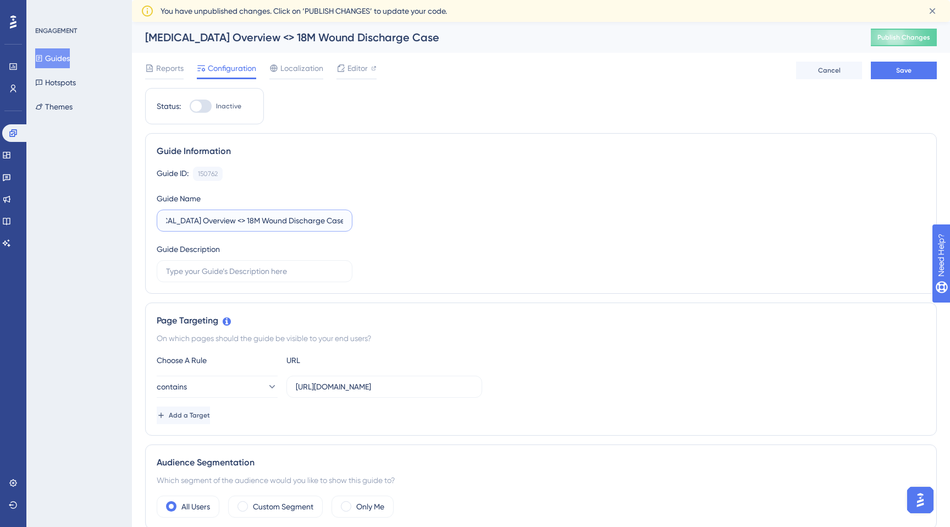
click at [323, 224] on input "Appendectomy Overview <> 18M Wound Discharge Case" at bounding box center [254, 220] width 177 height 12
type input "Appendectomy Overview <> 18M Abdominal Pain Case"
click at [471, 251] on div "Guide ID: 150762 Copy Guide Name Appendectomy Overview <> 18M Abdominal Pain Ca…" at bounding box center [541, 224] width 769 height 115
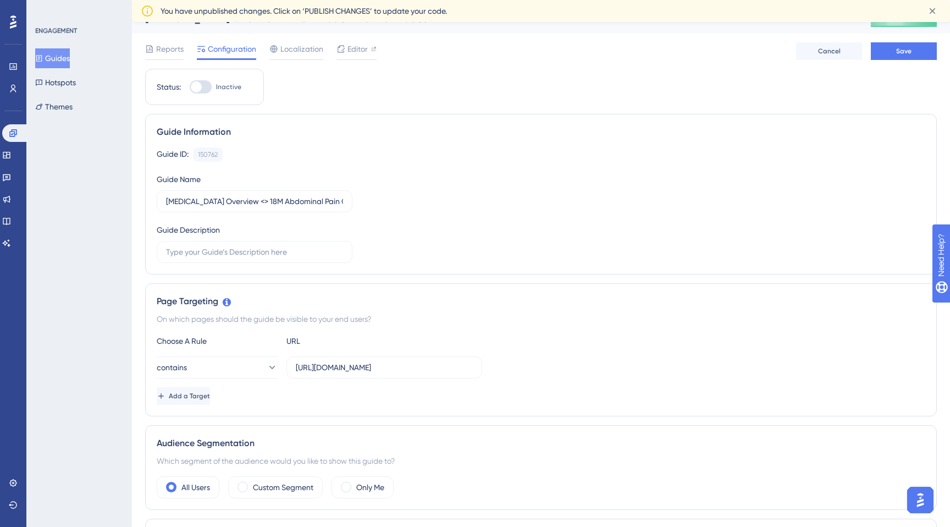
scroll to position [20, 0]
click at [441, 365] on input "https://app.sketchy.com/study/medical/chapter/gram-negative-bacilli-respiratory…" at bounding box center [384, 366] width 177 height 12
drag, startPoint x: 398, startPoint y: 369, endPoint x: 517, endPoint y: 368, distance: 119.9
click at [517, 368] on div "contains https://app.sketchy.com/study/medical/chapter/gram-negative-bacilli-re…" at bounding box center [541, 366] width 769 height 22
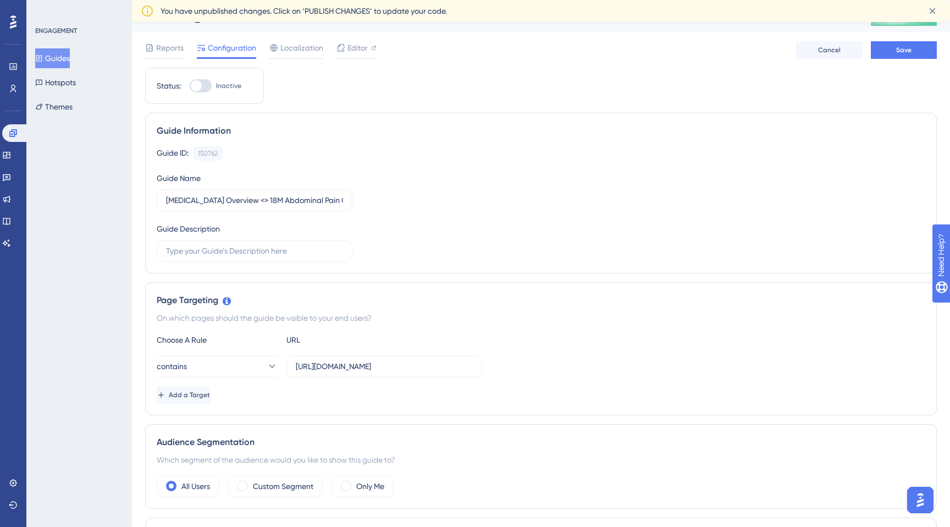
scroll to position [0, 0]
click at [352, 364] on input "https://app.sketchy.com/study/medical/chapter/gram-negative-bacilli-respiratory…" at bounding box center [384, 366] width 177 height 12
click at [352, 365] on input "https://app.sketchy.com/study/medical/chapter/gram-negative-bacilli-respiratory…" at bounding box center [384, 366] width 177 height 12
paste input "lessons-from-the-or/lesson/appendectomy-overview"
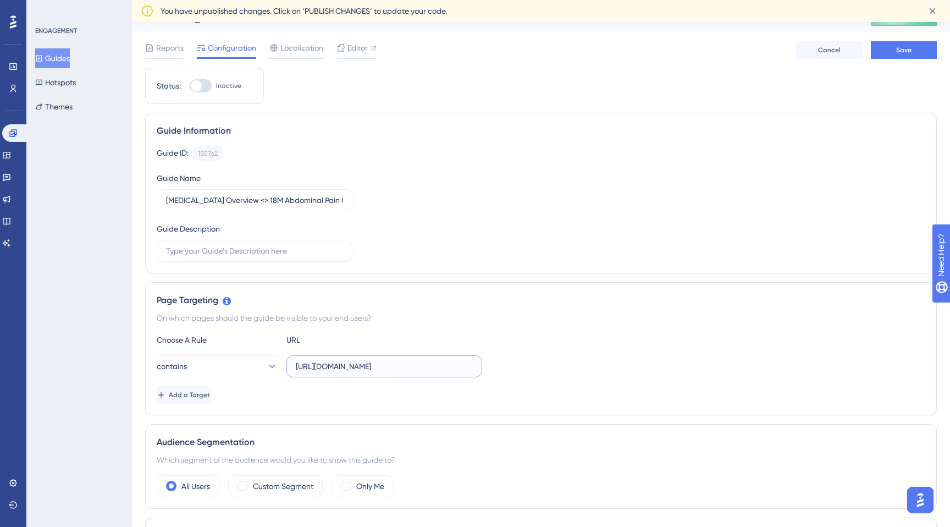
scroll to position [0, 193]
type input "https://app.sketchy.com/study/medical/chapter/lessons-from-the-or/lesson/append…"
click at [638, 341] on div "Choose A Rule URL" at bounding box center [541, 339] width 769 height 13
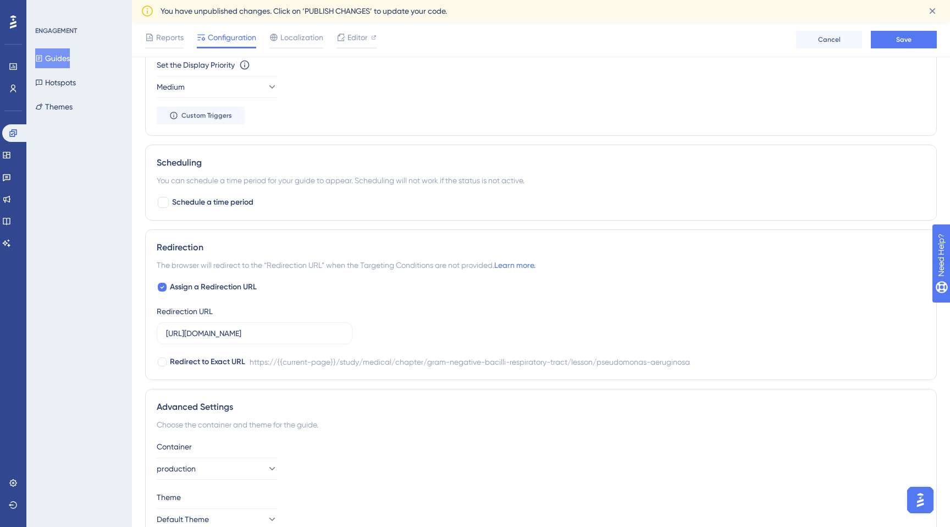
scroll to position [737, 0]
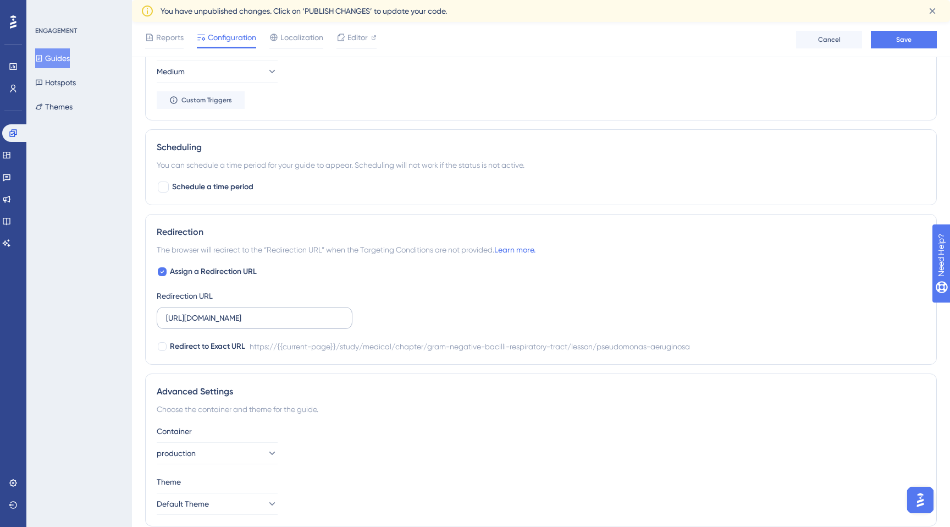
click at [230, 326] on label "https://app.sketchy.com/study/medical/chapter/gram-negative-bacilli-respiratory…" at bounding box center [255, 318] width 196 height 22
click at [230, 324] on input "https://app.sketchy.com/study/medical/chapter/gram-negative-bacilli-respiratory…" at bounding box center [254, 318] width 177 height 12
click at [215, 324] on label "https://app.sketchy.com/study/medical/chapter/gram-negative-bacilli-respiratory…" at bounding box center [255, 318] width 196 height 22
click at [215, 324] on input "https://app.sketchy.com/study/medical/chapter/gram-negative-bacilli-respiratory…" at bounding box center [254, 318] width 177 height 12
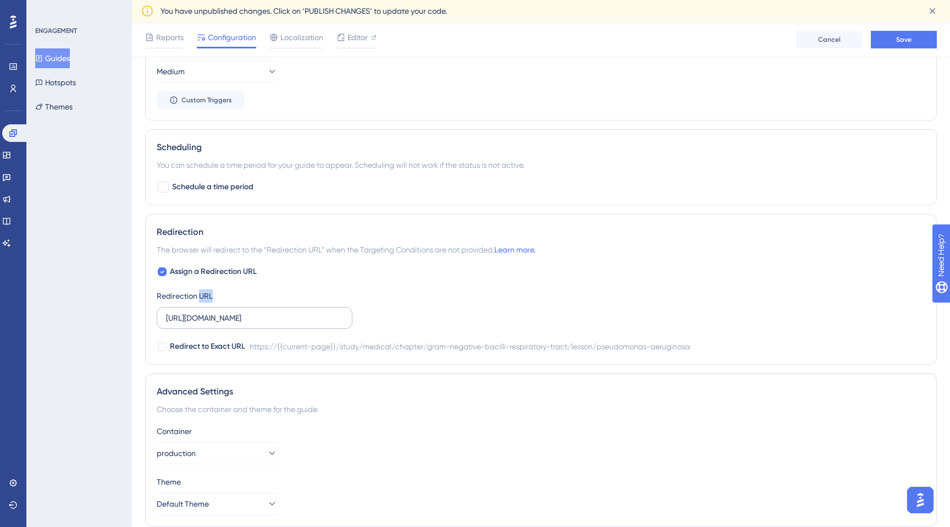
click at [215, 324] on label "https://app.sketchy.com/study/medical/chapter/gram-negative-bacilli-respiratory…" at bounding box center [255, 318] width 196 height 22
click at [215, 324] on input "https://app.sketchy.com/study/medical/chapter/gram-negative-bacilli-respiratory…" at bounding box center [254, 318] width 177 height 12
click at [215, 324] on label "https://app.sketchy.com/study/medical/chapter/gram-negative-bacilli-respiratory…" at bounding box center [255, 318] width 196 height 22
click at [215, 324] on input "https://app.sketchy.com/study/medical/chapter/gram-negative-bacilli-respiratory…" at bounding box center [254, 318] width 177 height 12
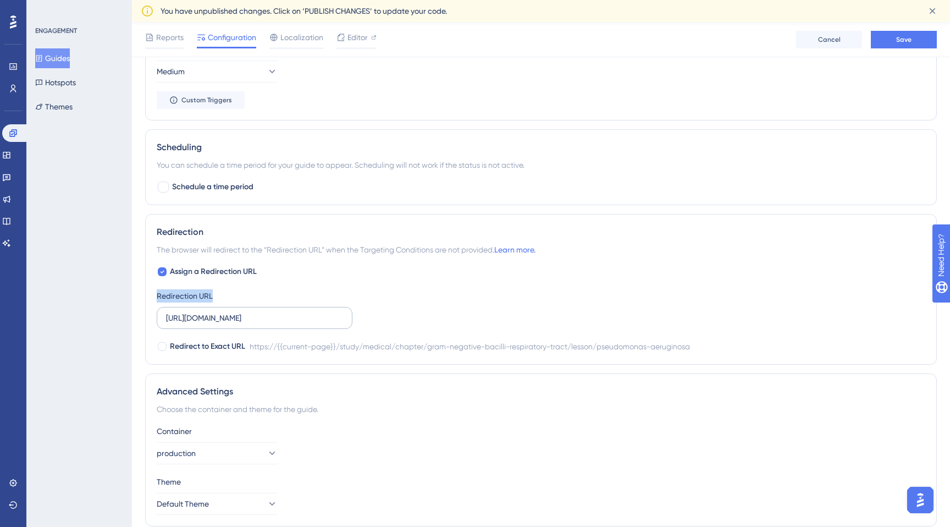
click at [215, 324] on label "https://app.sketchy.com/study/medical/chapter/gram-negative-bacilli-respiratory…" at bounding box center [255, 318] width 196 height 22
click at [215, 324] on input "https://app.sketchy.com/study/medical/chapter/gram-negative-bacilli-respiratory…" at bounding box center [254, 318] width 177 height 12
click at [234, 312] on input "https://app.sketchy.com/study/medical/chapter/gram-negative-bacilli-respiratory…" at bounding box center [254, 318] width 177 height 12
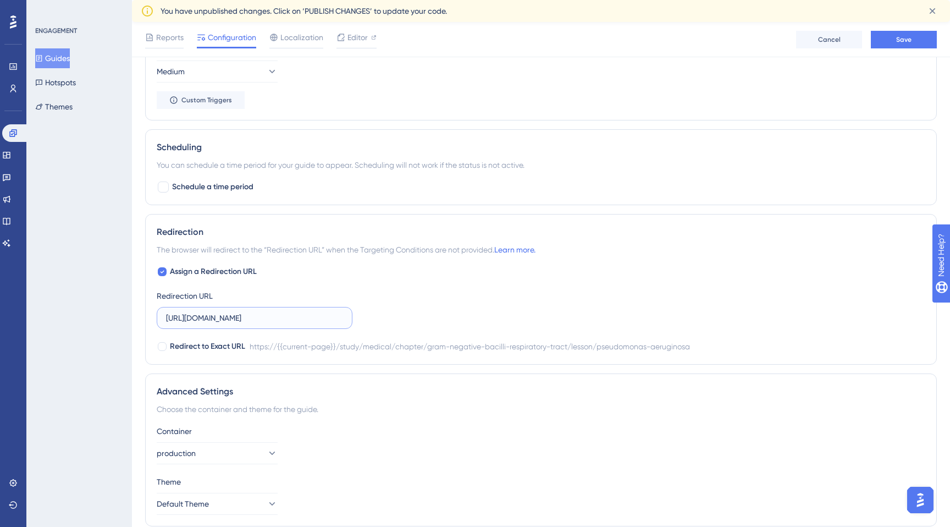
click at [234, 312] on input "https://app.sketchy.com/study/medical/chapter/gram-negative-bacilli-respiratory…" at bounding box center [254, 318] width 177 height 12
paste input "lessons-from-the-or/lesson/appendectomy-overview"
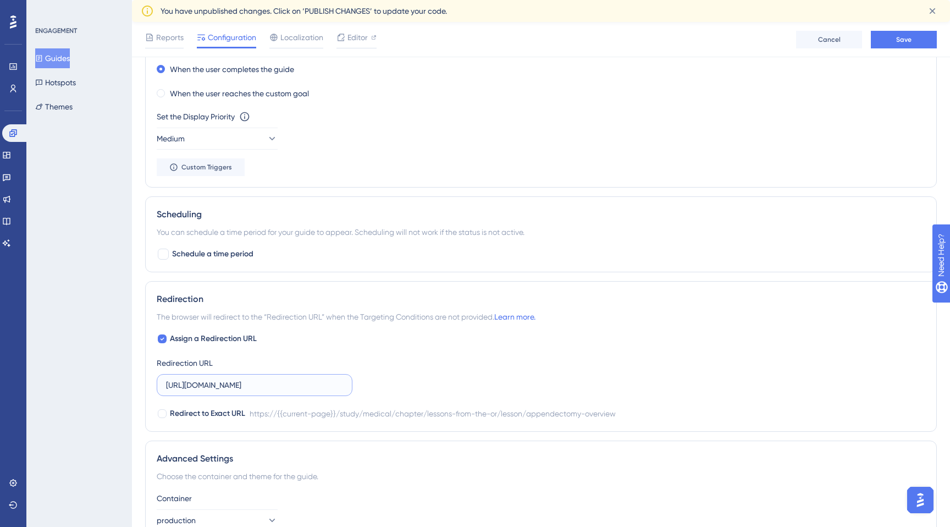
scroll to position [781, 0]
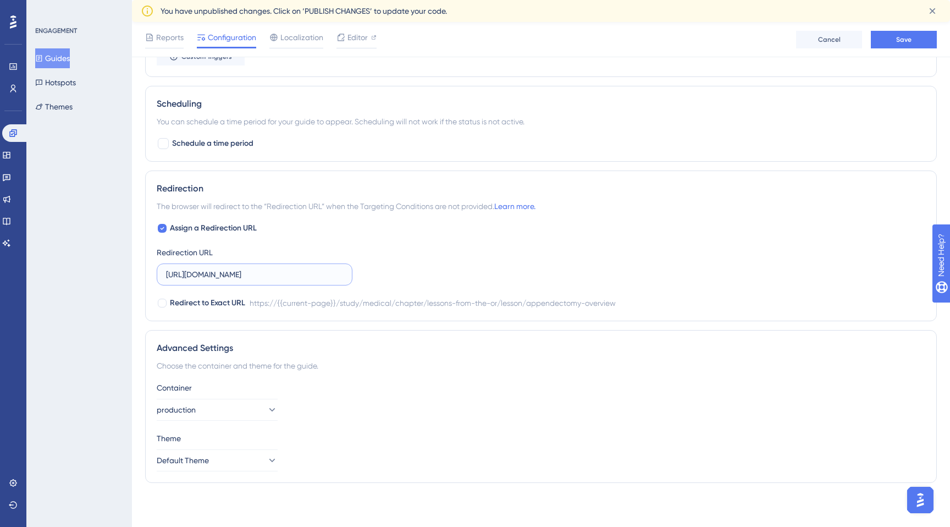
type input "https://app.sketchy.com/study/medical/chapter/gram-negative-bacilli-respiratory…"
click at [234, 279] on input "https://app.sketchy.com/study/medical/chapter/gram-negative-bacilli-respiratory…" at bounding box center [254, 274] width 177 height 12
type input "https://app.sketchy.com/study/medical/chapter/gram-negative-bacilli-respiratory…"
click at [245, 280] on label "https://app.sketchy.com/study/medical/chapter/gram-negative-bacilli-respiratory…" at bounding box center [255, 274] width 196 height 22
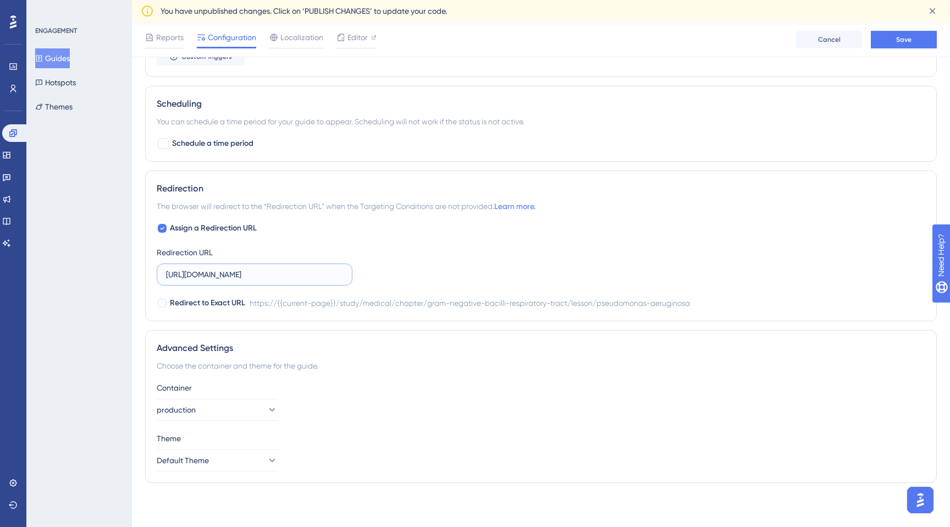
click at [245, 280] on input "https://app.sketchy.com/study/medical/chapter/gram-negative-bacilli-respiratory…" at bounding box center [254, 274] width 177 height 12
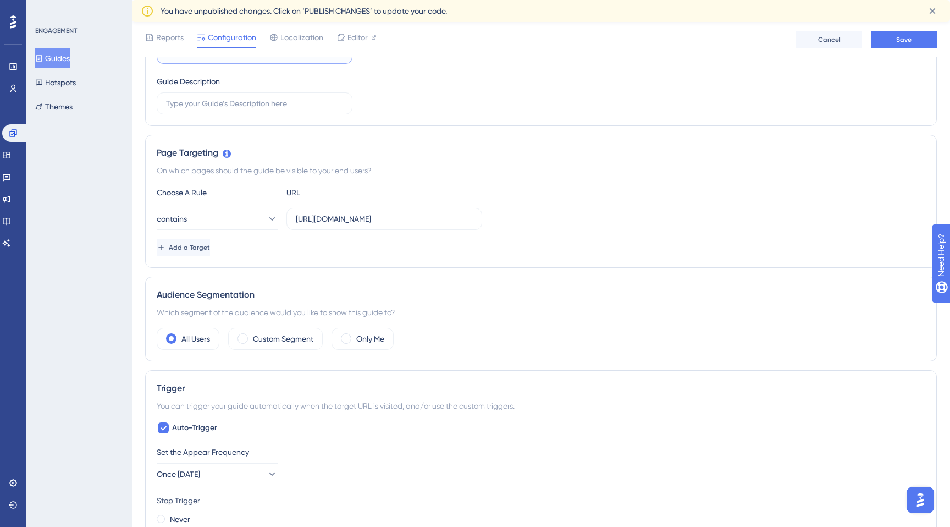
scroll to position [170, 0]
click at [335, 217] on input "https://app.sketchy.com/study/medical/chapter/gram-negative-bacilli-respiratory…" at bounding box center [384, 220] width 177 height 12
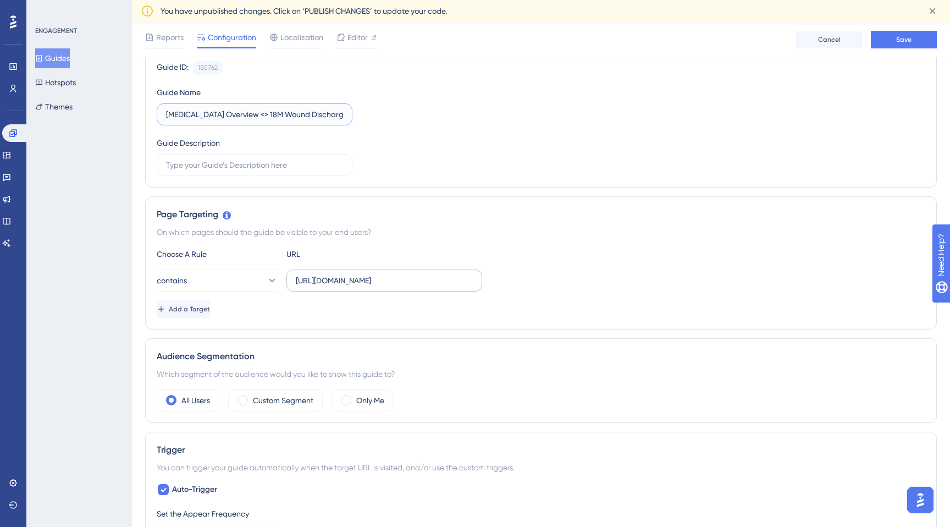
scroll to position [89, 0]
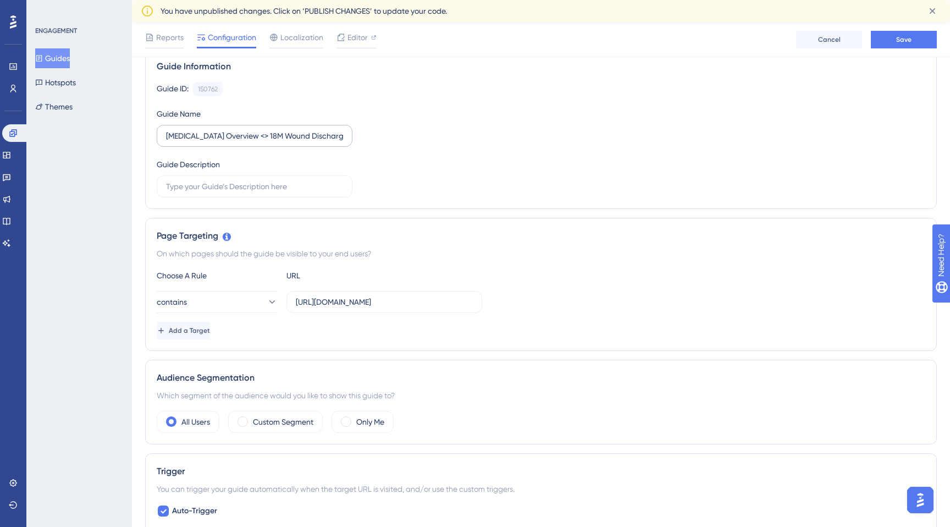
click at [289, 142] on label "Appendectomy Overview <> 18M Wound Discharge Case" at bounding box center [255, 136] width 196 height 22
click at [289, 142] on input "Appendectomy Overview <> 18M Wound Discharge Case" at bounding box center [254, 136] width 177 height 12
drag, startPoint x: 282, startPoint y: 135, endPoint x: 508, endPoint y: 124, distance: 226.3
click at [508, 124] on div "Guide ID: 150762 Copy Guide Name Appendectomy Overview <> 18M Wound Discharge C…" at bounding box center [541, 139] width 769 height 115
click at [294, 133] on input "Appendectomy Overview <> 18M Wound Discharge Case" at bounding box center [254, 136] width 177 height 12
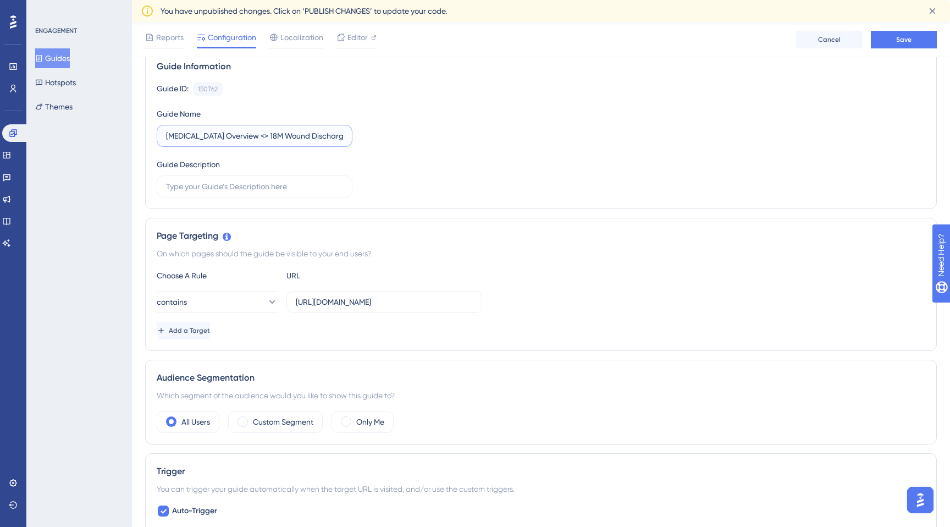
scroll to position [0, 23]
drag, startPoint x: 284, startPoint y: 137, endPoint x: 452, endPoint y: 125, distance: 168.1
click at [453, 125] on div "Guide ID: 150762 Copy Guide Name Appendectomy Overview <> 18M Wound Discharge C…" at bounding box center [541, 139] width 769 height 115
click at [299, 138] on input "Appendectomy Overview <> 18M Wound Discharge Case" at bounding box center [254, 136] width 177 height 12
drag, startPoint x: 321, startPoint y: 136, endPoint x: 261, endPoint y: 135, distance: 59.9
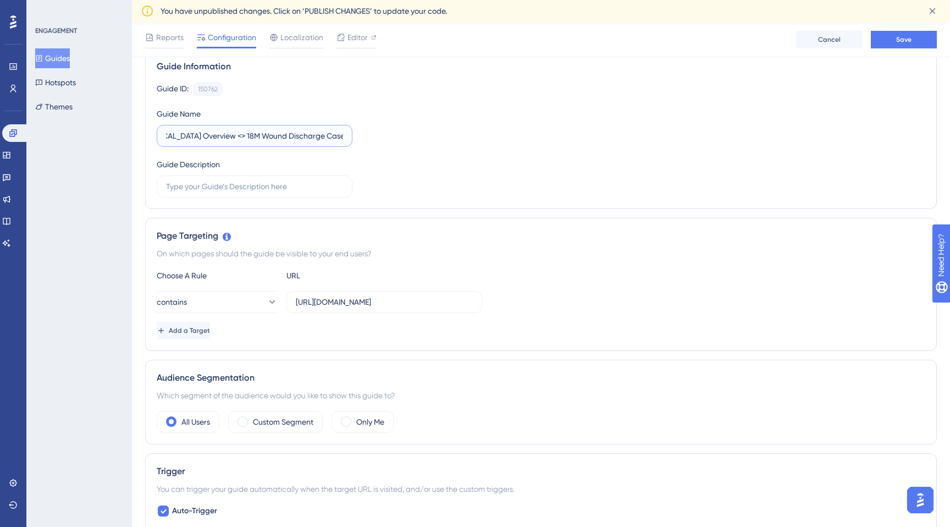
click at [261, 135] on input "Appendectomy Overview <> 18M Wound Discharge Case" at bounding box center [254, 136] width 177 height 12
type input "Appendectomy Overview <> 18M Abdominal Pain Case"
click at [498, 186] on div "Guide ID: 150762 Copy Guide Name Appendectomy Overview <> 18M Abdominal Pain Ca…" at bounding box center [541, 139] width 769 height 115
click at [380, 305] on input "https://app.sketchy.com/study/medical/chapter/gram-negative-bacilli-respiratory…" at bounding box center [384, 302] width 177 height 12
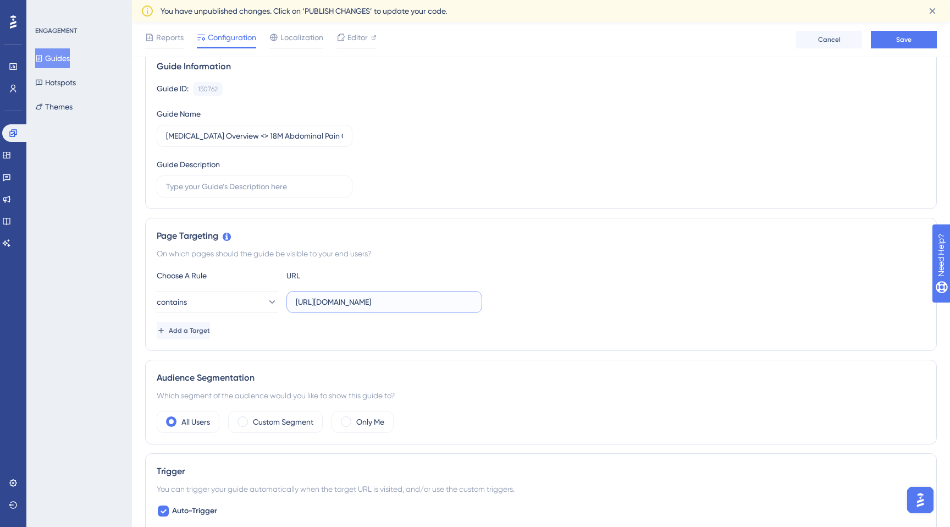
scroll to position [0, 267]
drag, startPoint x: 321, startPoint y: 305, endPoint x: 477, endPoint y: 299, distance: 156.3
click at [477, 300] on label "https://app.sketchy.com/study/medical/chapter/gram-negative-bacilli-respiratory…" at bounding box center [384, 302] width 196 height 22
click at [465, 333] on div "Add a Target" at bounding box center [541, 331] width 769 height 18
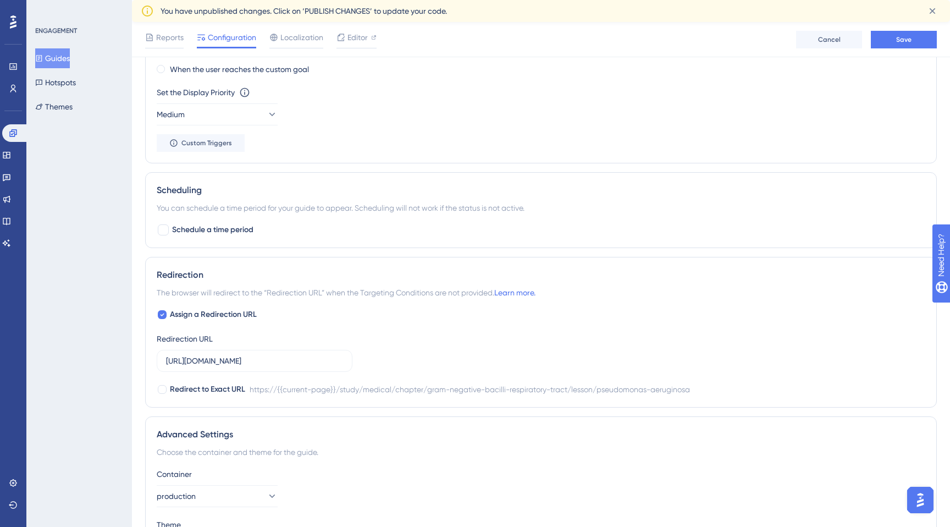
scroll to position [781, 0]
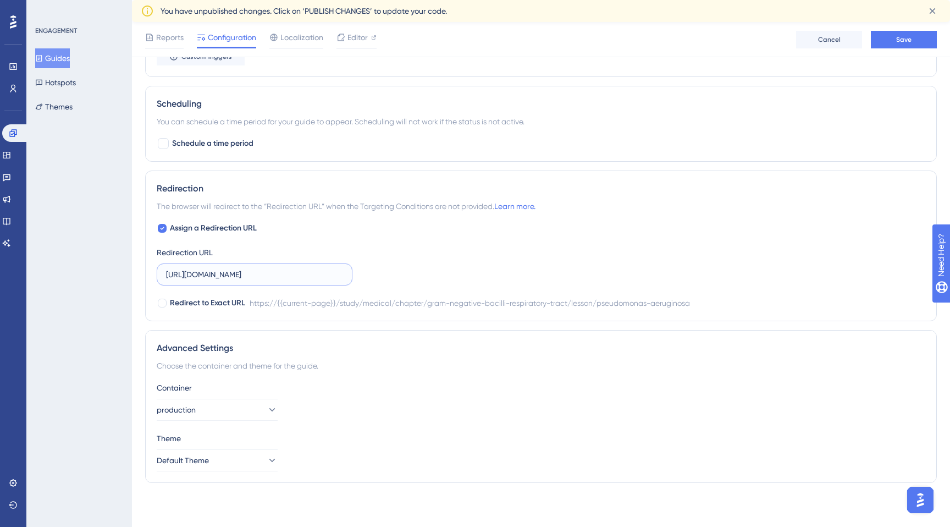
click at [243, 273] on input "https://app.sketchy.com/study/medical/chapter/gram-negative-bacilli-respiratory…" at bounding box center [254, 274] width 177 height 12
drag, startPoint x: 220, startPoint y: 280, endPoint x: 339, endPoint y: 273, distance: 119.5
click at [342, 273] on input "https://app.sketchy.com/study/medical/chapter/gram-negative-bacilli-respiratory…" at bounding box center [254, 274] width 177 height 12
click at [299, 277] on input "https://app.sketchy.com/study/medical/chapter/gram-negative-bacilli-respiratory…" at bounding box center [254, 274] width 177 height 12
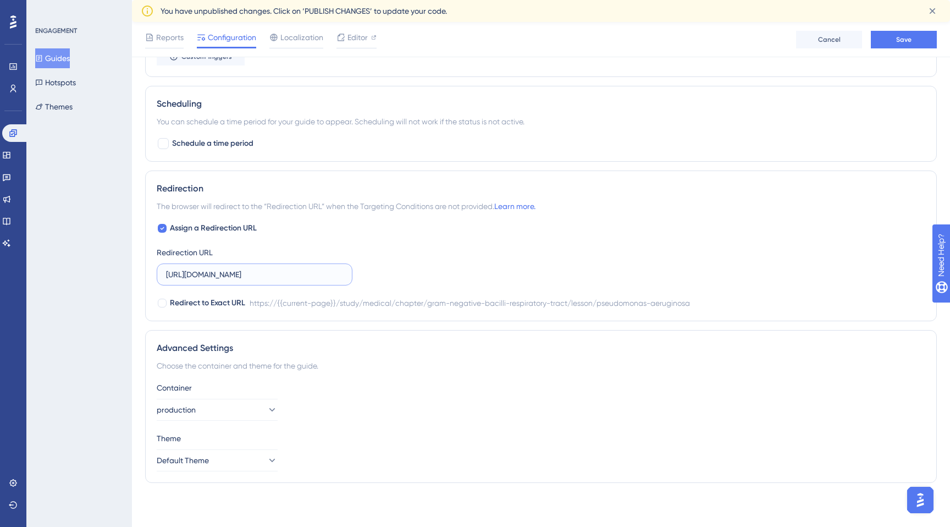
scroll to position [0, 267]
drag, startPoint x: 260, startPoint y: 280, endPoint x: 365, endPoint y: 273, distance: 104.7
click at [366, 273] on div "Assign a Redirection URL Redirection URL https://app.sketchy.com/study/medical/…" at bounding box center [541, 266] width 769 height 88
drag, startPoint x: 311, startPoint y: 277, endPoint x: 158, endPoint y: 291, distance: 153.5
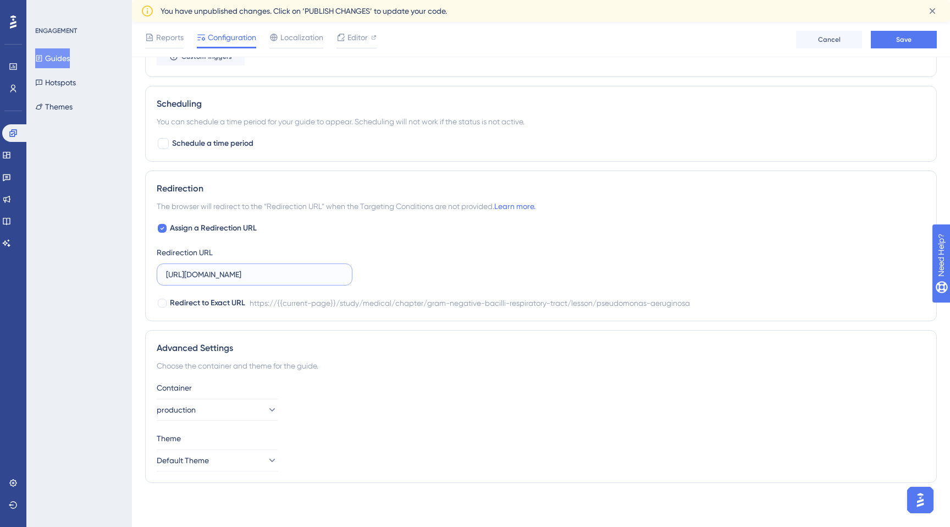
click at [158, 291] on div "Assign a Redirection URL Redirection URL https://app.sketchy.com/study/medical/…" at bounding box center [541, 266] width 769 height 88
click at [213, 280] on label "https://app.sketchy.com/study/medical/chapter/gram-negative-bacilli-respiratory…" at bounding box center [255, 274] width 196 height 22
click at [213, 280] on input "https://app.sketchy.com/study/medical/chapter/gram-negative-bacilli-respiratory…" at bounding box center [254, 274] width 177 height 12
click at [213, 280] on label "https://app.sketchy.com/study/medical/chapter/gram-negative-bacilli-respiratory…" at bounding box center [255, 274] width 196 height 22
click at [213, 280] on input "https://app.sketchy.com/study/medical/chapter/gram-negative-bacilli-respiratory…" at bounding box center [254, 274] width 177 height 12
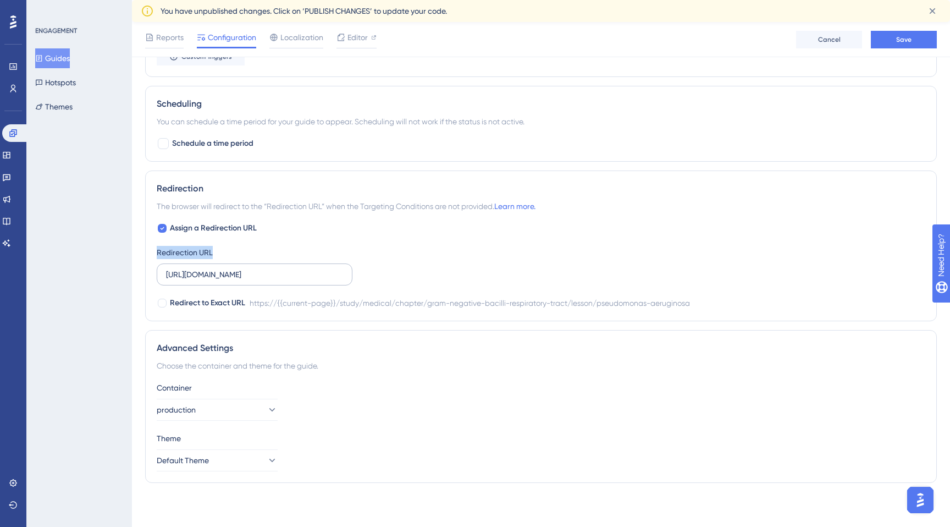
click at [213, 280] on label "https://app.sketchy.com/study/medical/chapter/gram-negative-bacilli-respiratory…" at bounding box center [255, 274] width 196 height 22
click at [213, 280] on input "https://app.sketchy.com/study/medical/chapter/gram-negative-bacilli-respiratory…" at bounding box center [254, 274] width 177 height 12
click at [213, 280] on label "https://app.sketchy.com/study/medical/chapter/gram-negative-bacilli-respiratory…" at bounding box center [255, 274] width 196 height 22
click at [213, 280] on input "https://app.sketchy.com/study/medical/chapter/gram-negative-bacilli-respiratory…" at bounding box center [254, 274] width 177 height 12
click at [213, 280] on label "https://app.sketchy.com/study/medical/chapter/gram-negative-bacilli-respiratory…" at bounding box center [255, 274] width 196 height 22
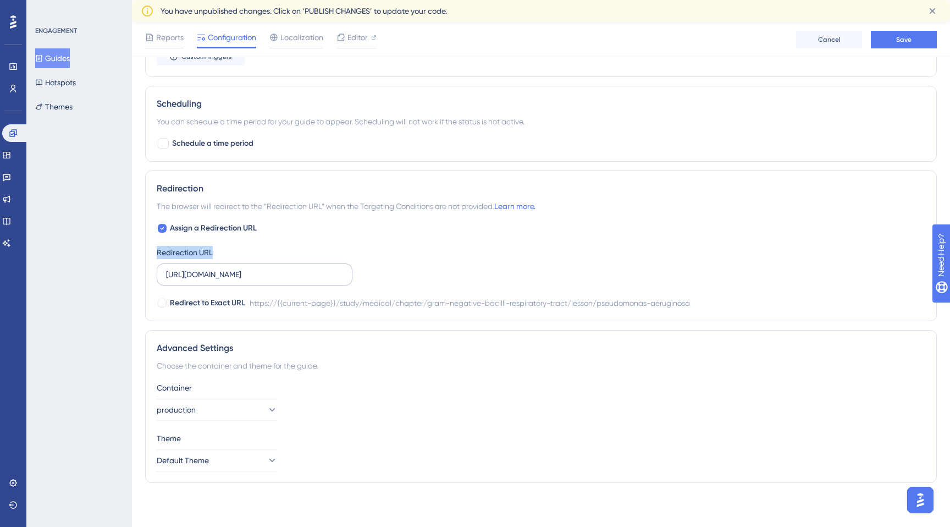
click at [213, 280] on input "https://app.sketchy.com/study/medical/chapter/gram-negative-bacilli-respiratory…" at bounding box center [254, 274] width 177 height 12
click at [225, 274] on input "https://app.sketchy.com/study/medical/chapter/gram-negative-bacilli-respiratory…" at bounding box center [254, 274] width 177 height 12
paste input "lessons-from-the-or/lesson/appendectomy-overview"
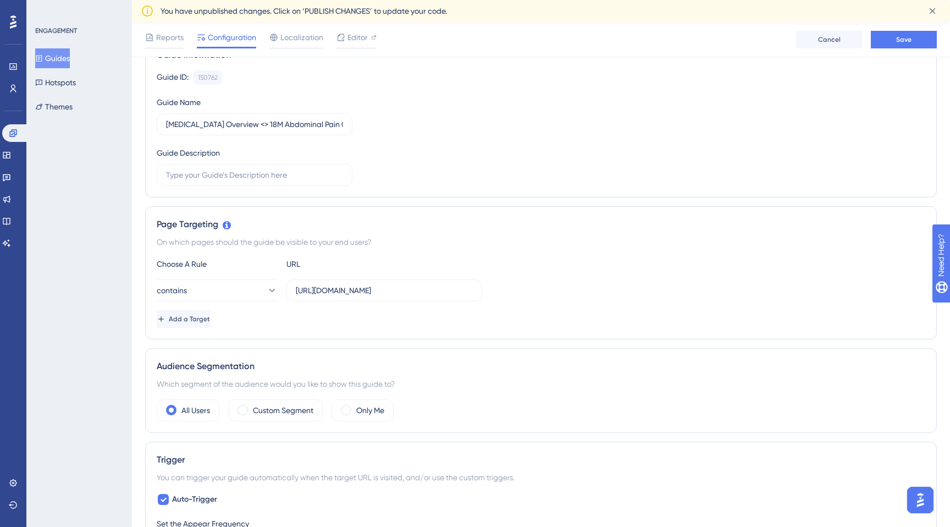
scroll to position [82, 0]
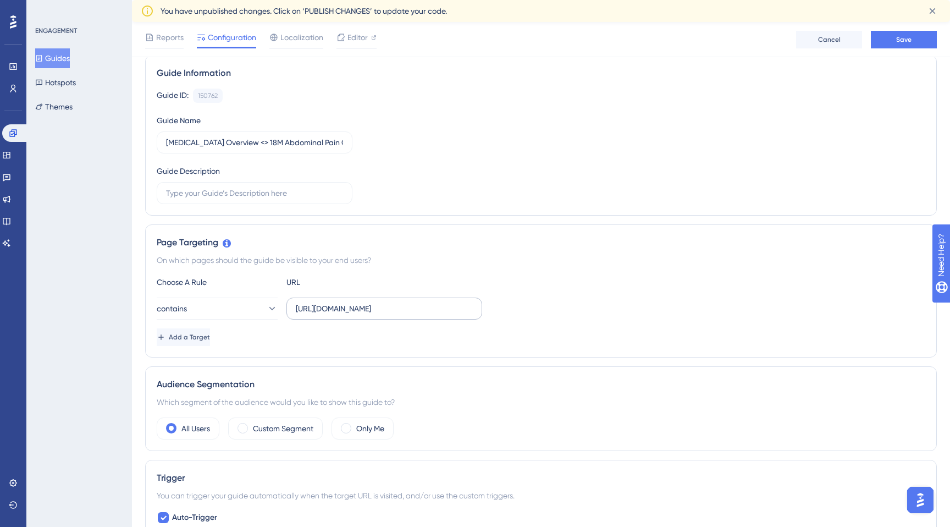
type input "https://app.sketchy.com/study/medical/chapter/lessons-from-the-or/lesson/append…"
click at [339, 312] on input "https://app.sketchy.com/study/medical/chapter/gram-negative-bacilli-respiratory…" at bounding box center [384, 308] width 177 height 12
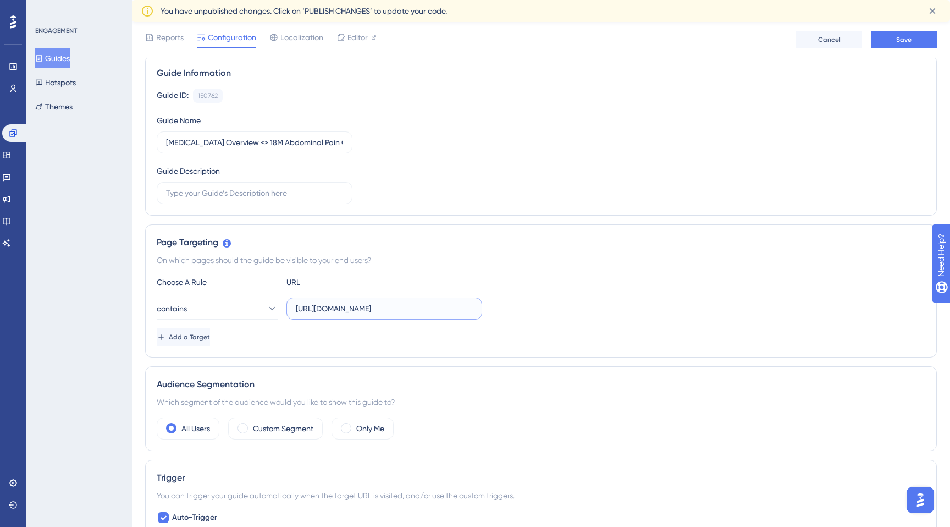
paste input "lessons-from-the-or/lesson/appendectomy-overview"
type input "https://app.sketchy.com/study/medical/chapter/lessons-from-the-or/lesson/append…"
click at [430, 188] on div "Guide ID: 150762 Copy Guide Name Appendectomy Overview <> 18M Abdominal Pain Ca…" at bounding box center [541, 146] width 769 height 115
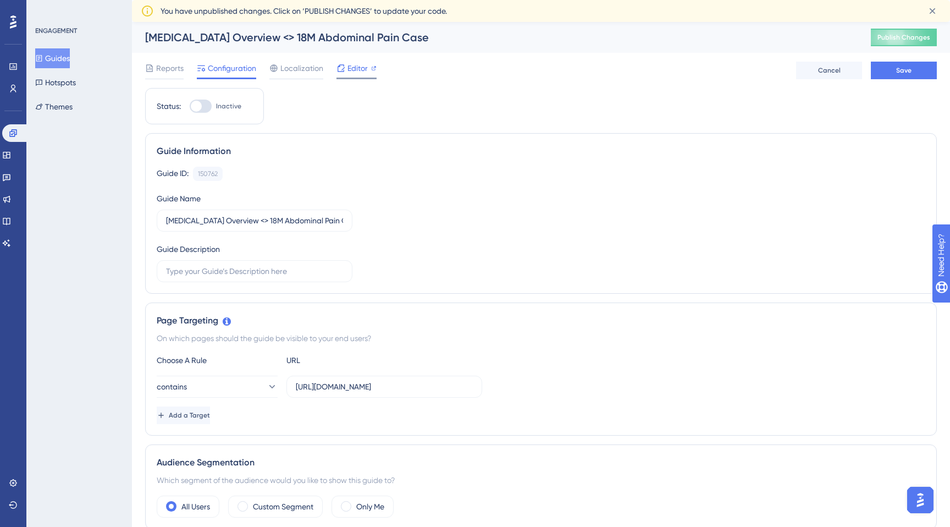
click at [345, 69] on div "Editor" at bounding box center [357, 68] width 40 height 13
click at [57, 56] on button "Guides" at bounding box center [52, 58] width 35 height 20
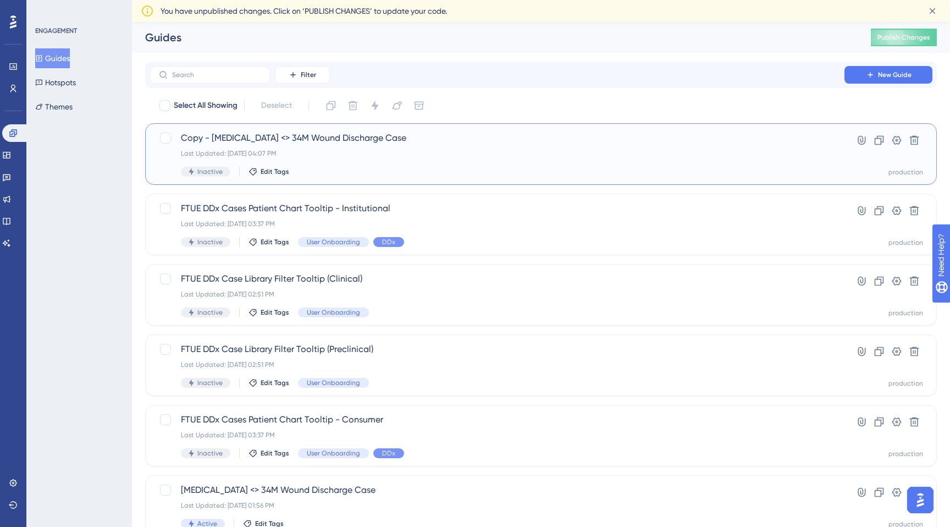
click at [254, 134] on span "Copy - Pseudomonas aeruginosa <> 34M Wound Discharge Case" at bounding box center [497, 137] width 632 height 13
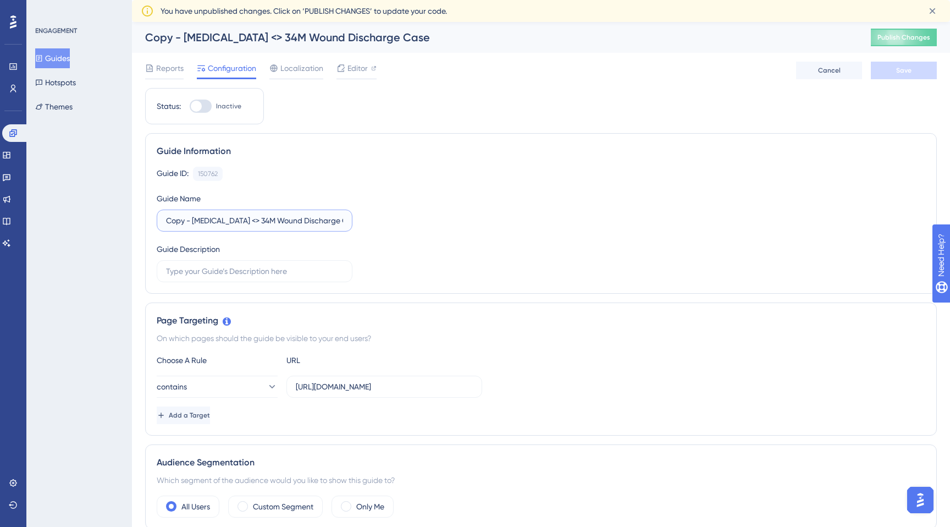
click at [198, 226] on input "Copy - Pseudomonas aeruginosa <> 34M Wound Discharge Case" at bounding box center [254, 220] width 177 height 12
drag, startPoint x: 283, startPoint y: 222, endPoint x: 158, endPoint y: 221, distance: 124.3
click at [158, 221] on label "Copy - Pseudomonas aeruginosa <> 34M Wound Discharge Case" at bounding box center [255, 220] width 196 height 22
click at [238, 218] on input "Appendectomy <> 34M Wound Discharge Case" at bounding box center [254, 220] width 177 height 12
drag, startPoint x: 308, startPoint y: 218, endPoint x: 249, endPoint y: 217, distance: 60.0
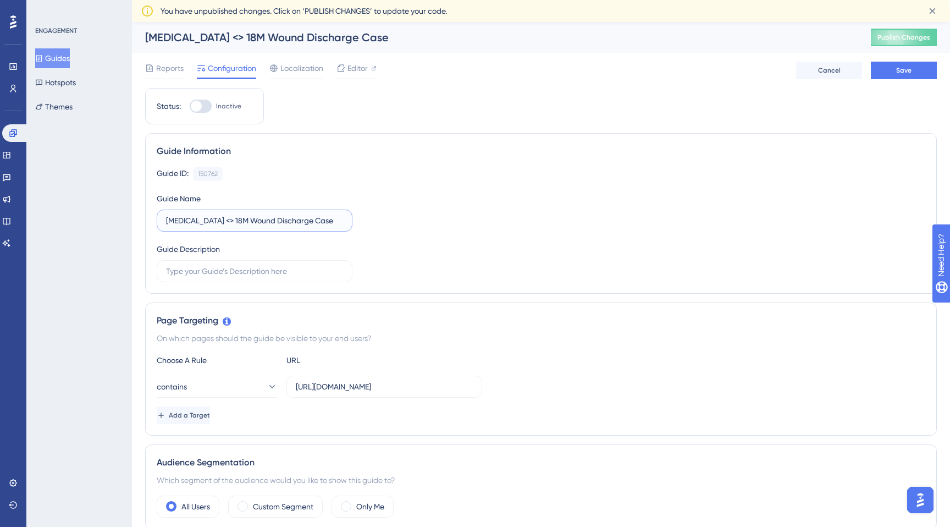
click at [249, 217] on input "Appendectomy <> 18M Wound Discharge Case" at bounding box center [254, 220] width 177 height 12
click at [291, 222] on input "Appendectomy <> 18M Abdominale Case" at bounding box center [254, 220] width 177 height 12
type input "[MEDICAL_DATA] <> 18M Abdominal Pain Case"
click at [420, 315] on div "Page Targeting" at bounding box center [541, 320] width 769 height 13
click at [345, 388] on input "https://app.sketchy.com/study/medical/chapter/gram-negative-bacilli-respiratory…" at bounding box center [384, 386] width 177 height 12
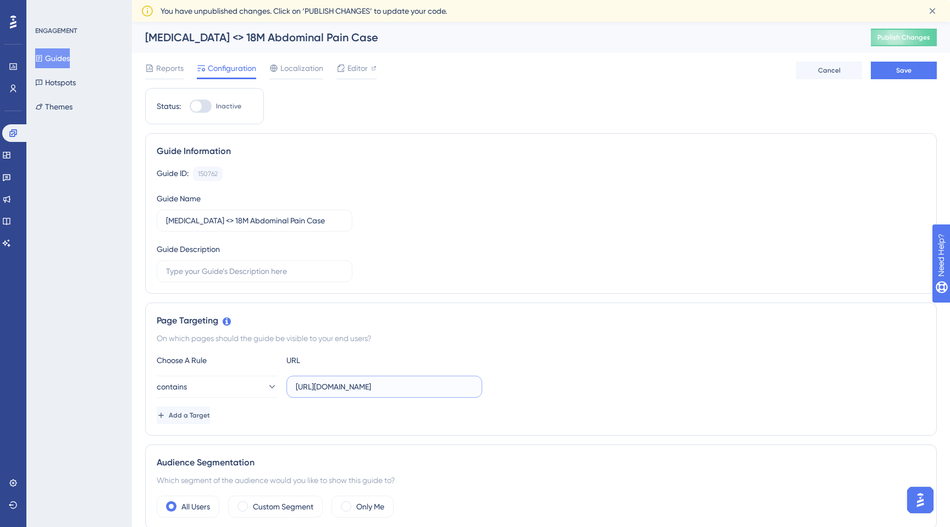
click at [345, 388] on input "https://app.sketchy.com/study/medical/chapter/gram-negative-bacilli-respiratory…" at bounding box center [384, 386] width 177 height 12
paste input "lessons-from-the-or/lesson/appendectomy-overview"
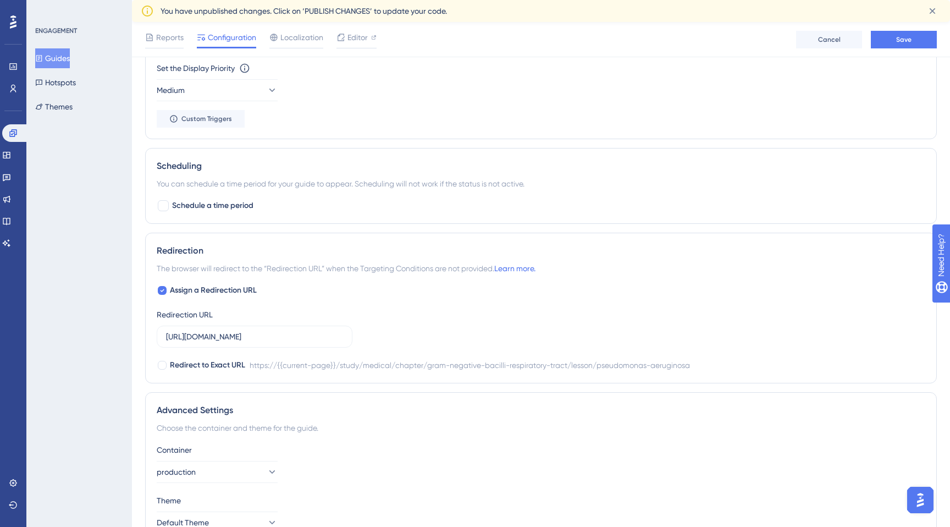
scroll to position [781, 0]
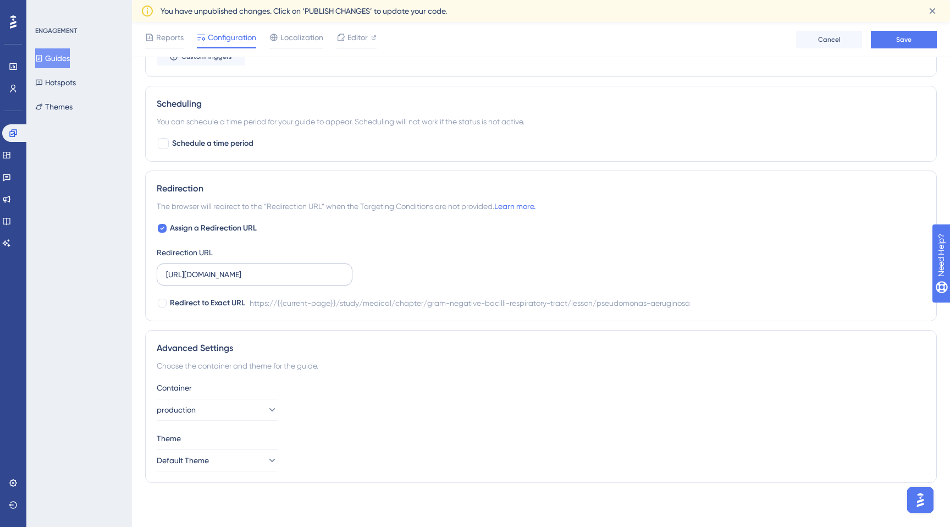
type input "https://app.sketchy.com/study/medical/chapter/lessons-from-the-or/lesson/append…"
click at [293, 278] on input "https://app.sketchy.com/study/medical/chapter/gram-negative-bacilli-respiratory…" at bounding box center [254, 274] width 177 height 12
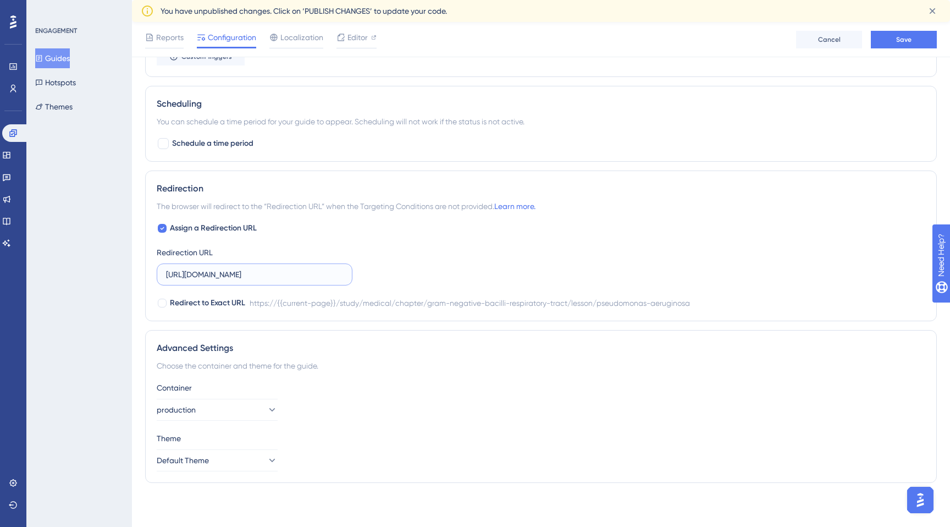
click at [293, 278] on input "https://app.sketchy.com/study/medical/chapter/gram-negative-bacilli-respiratory…" at bounding box center [254, 274] width 177 height 12
paste input "lessons-from-the-or/lesson/appendectomy-overview"
type input "https://app.sketchy.com/study/medical/chapter/lessons-from-the-or/lesson/append…"
click at [453, 273] on div "Assign a Redirection URL Redirection URL https://app.sketchy.com/study/medical/…" at bounding box center [541, 266] width 769 height 88
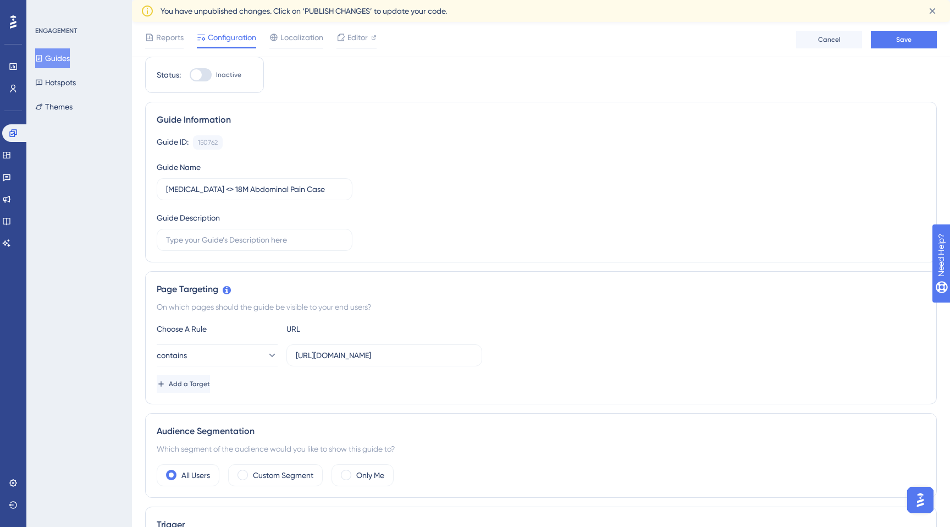
scroll to position [0, 0]
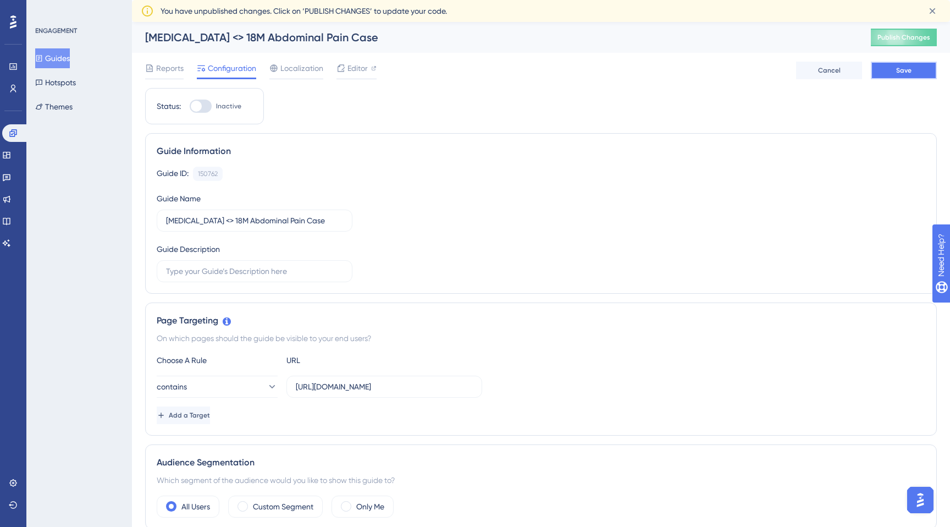
click at [902, 72] on span "Save" at bounding box center [903, 70] width 15 height 9
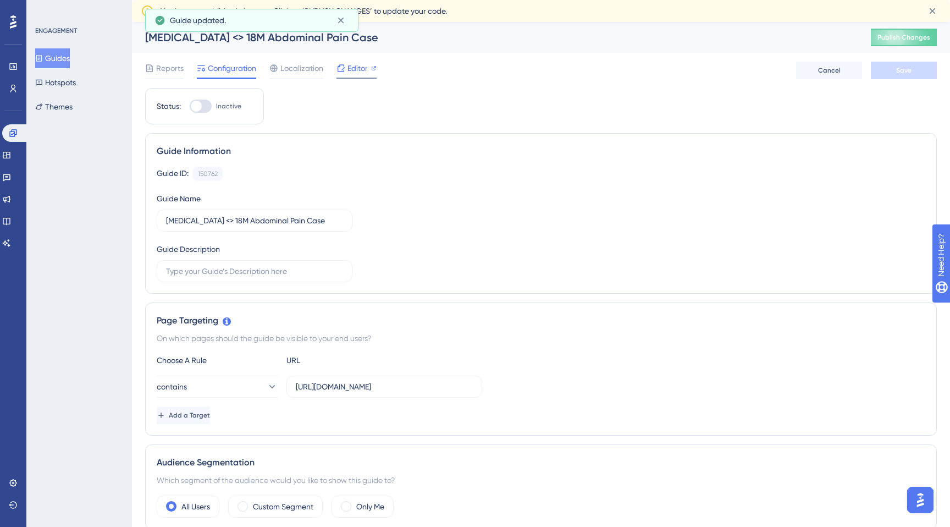
click at [352, 73] on span "Editor" at bounding box center [358, 68] width 20 height 13
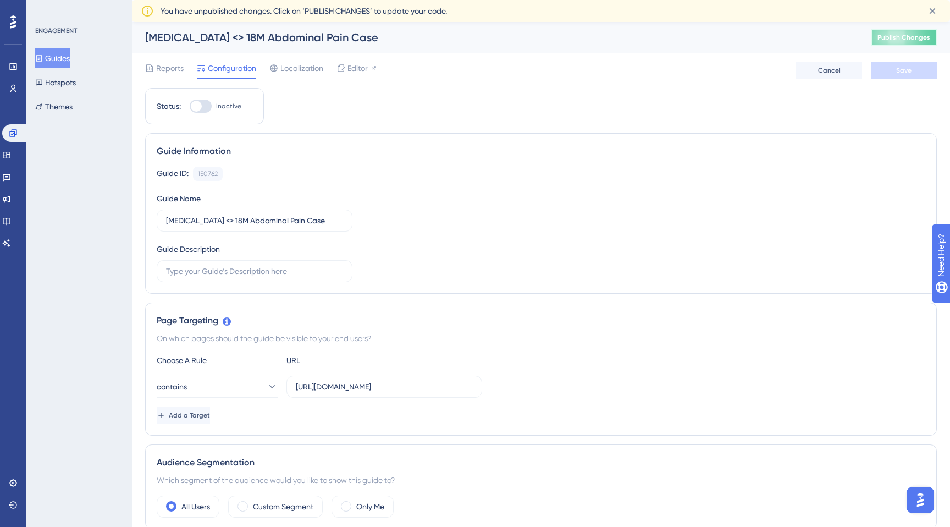
click at [891, 40] on span "Publish Changes" at bounding box center [904, 37] width 53 height 9
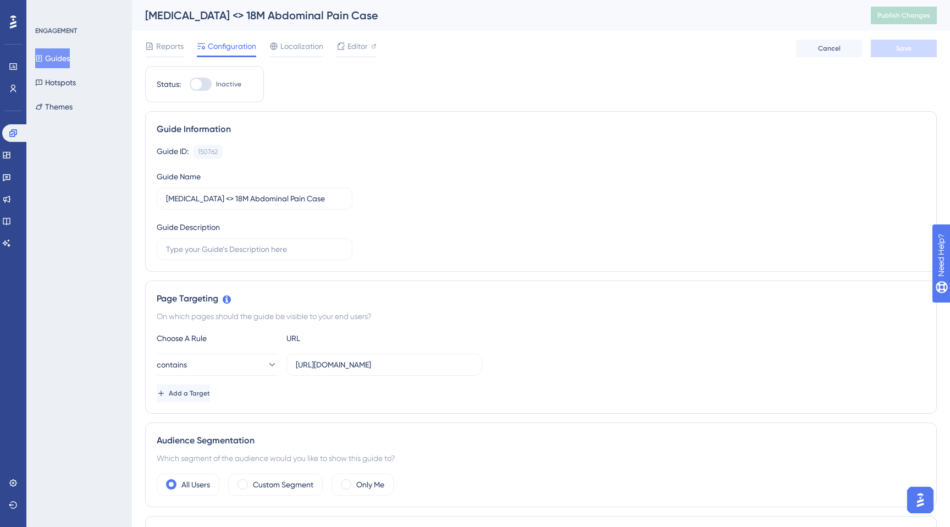
click at [197, 86] on div at bounding box center [196, 84] width 11 height 11
click at [190, 85] on input "Inactive" at bounding box center [189, 84] width 1 height 1
checkbox input "true"
click at [879, 51] on button "Save" at bounding box center [904, 49] width 66 height 18
click at [356, 51] on span "Editor" at bounding box center [358, 46] width 20 height 13
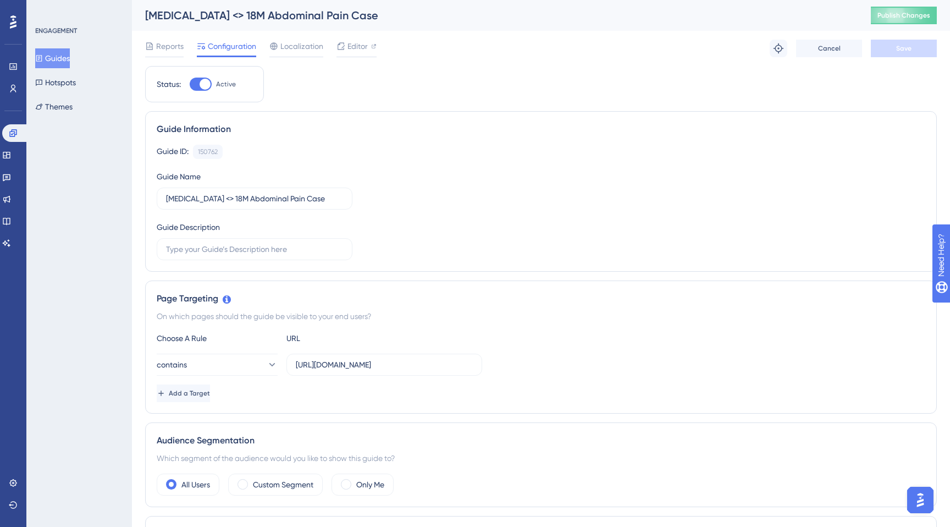
click at [59, 60] on button "Guides" at bounding box center [52, 58] width 35 height 20
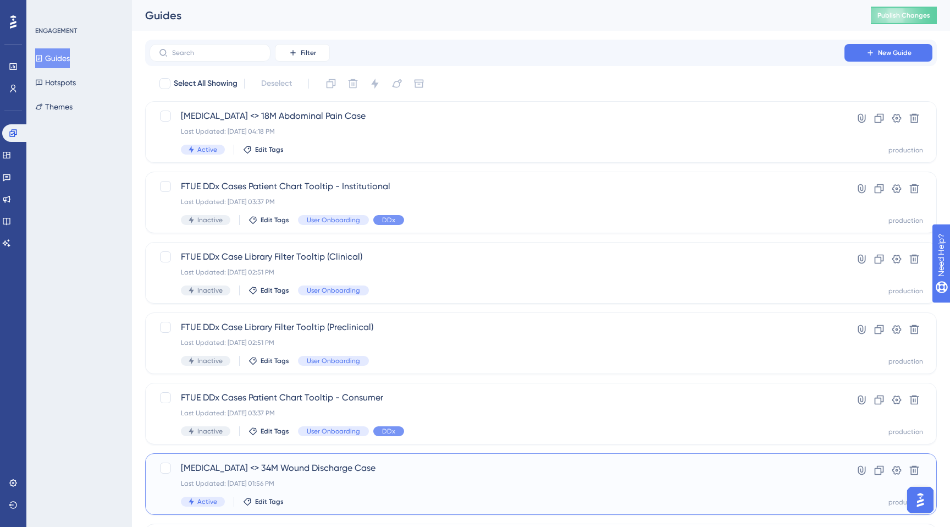
click at [355, 483] on div "Last Updated: Aug 21 2025, 01:56 PM" at bounding box center [497, 483] width 632 height 9
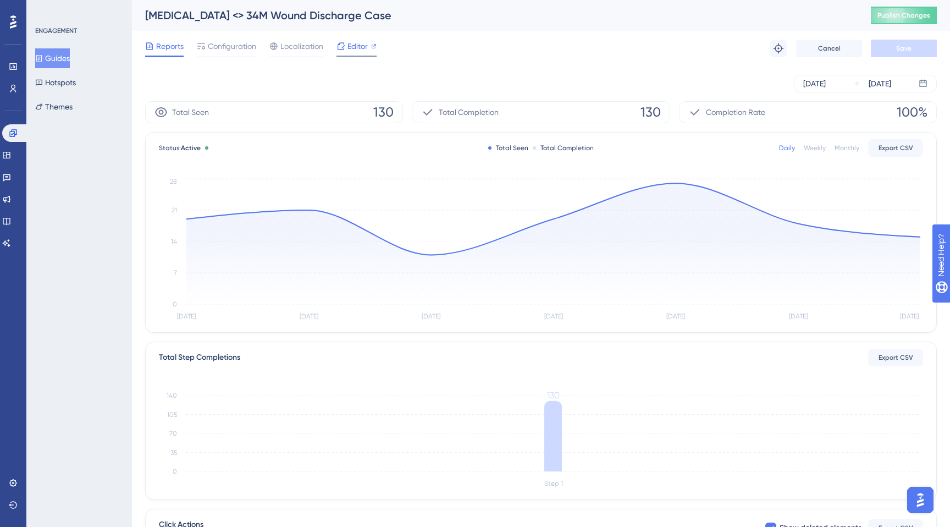
click at [343, 50] on icon at bounding box center [341, 46] width 9 height 9
click at [43, 69] on div "Guides Hotspots Themes" at bounding box center [79, 82] width 89 height 68
click at [59, 60] on button "Guides" at bounding box center [52, 58] width 35 height 20
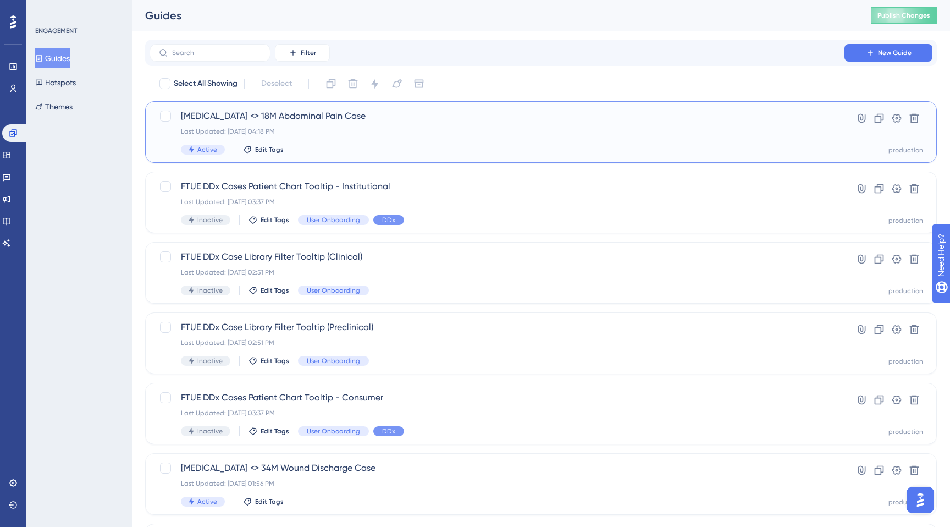
click at [295, 124] on div "Appendectomy <> 18M Abdominal Pain Case Last Updated: Aug 26 2025, 04:18 PM Act…" at bounding box center [497, 131] width 632 height 45
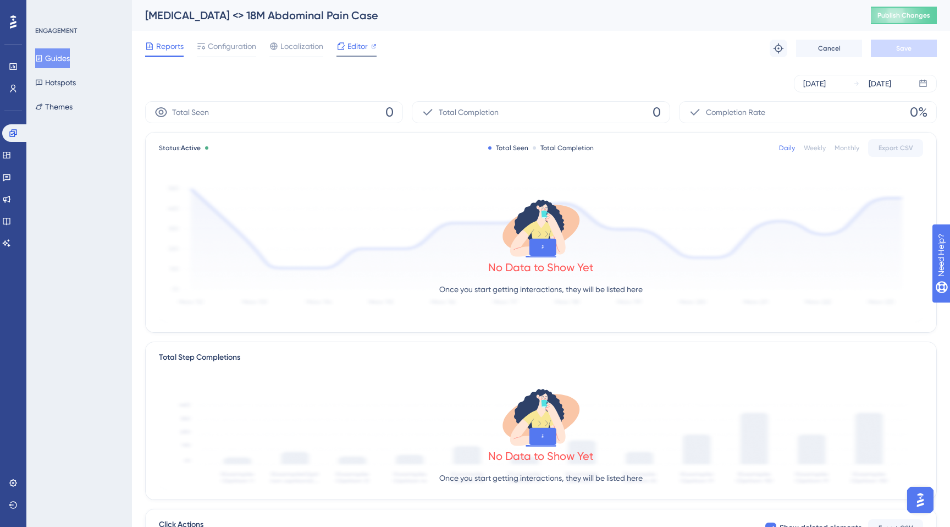
click at [359, 47] on span "Editor" at bounding box center [358, 46] width 20 height 13
click at [234, 49] on span "Configuration" at bounding box center [232, 46] width 48 height 13
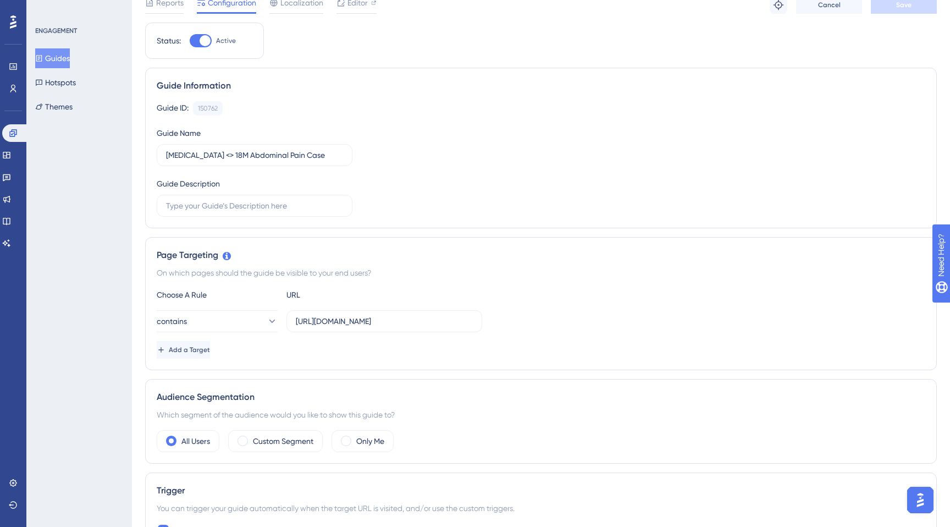
scroll to position [50, 0]
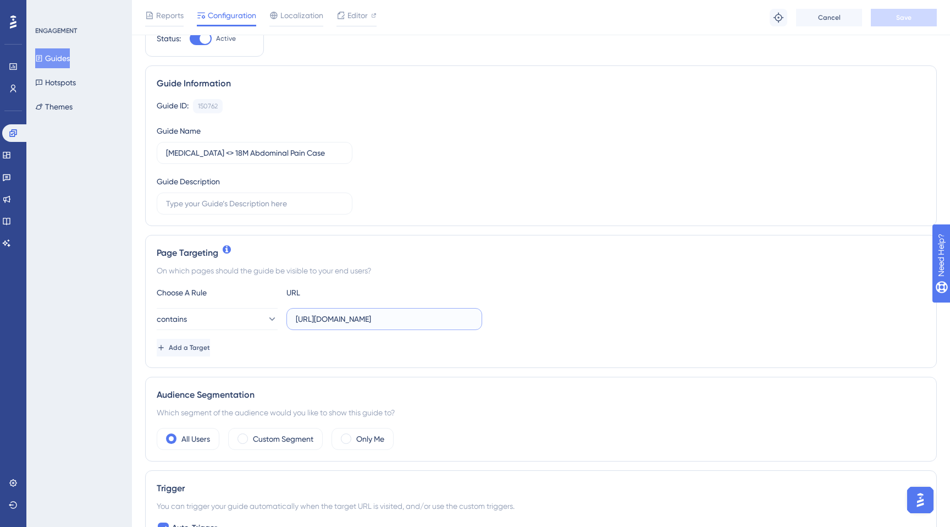
click at [339, 316] on input "https://app.sketchy.com/study/medical/chapter/lessons-from-the-or/lesson/append…" at bounding box center [384, 319] width 177 height 12
drag, startPoint x: 329, startPoint y: 325, endPoint x: 466, endPoint y: 322, distance: 136.9
click at [466, 322] on label "https://app.sketchy.com/study/medical/chapter/lessons-from-the-or/lesson/append…" at bounding box center [384, 319] width 196 height 22
click at [420, 319] on input "https://app.sketchy.com/study/medical/chapter/lessons-from-the-or/lesson/append…" at bounding box center [384, 319] width 177 height 12
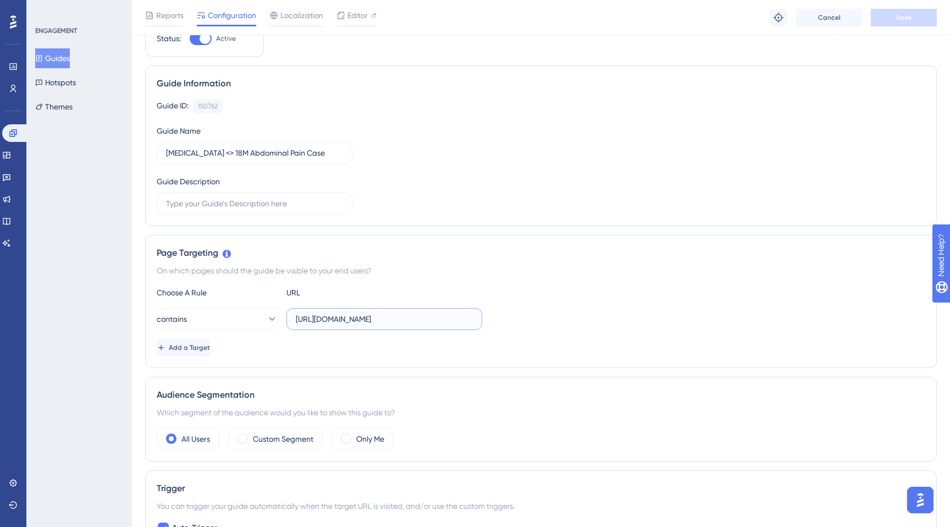
drag, startPoint x: 382, startPoint y: 321, endPoint x: 494, endPoint y: 322, distance: 112.2
click at [494, 322] on div "contains https://app.sketchy.com/study/medical/chapter/lessons-from-the-or/less…" at bounding box center [541, 319] width 769 height 22
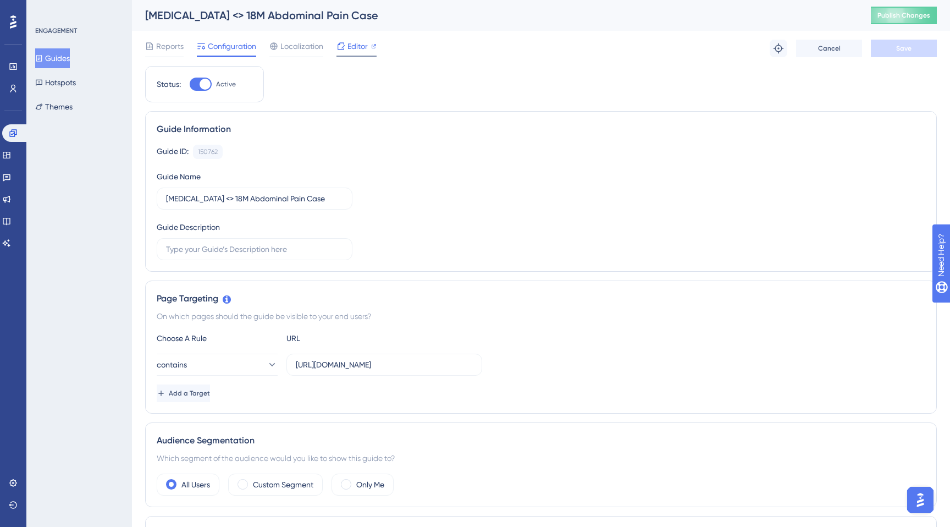
scroll to position [0, 0]
click at [349, 50] on span "Editor" at bounding box center [358, 46] width 20 height 13
click at [66, 63] on button "Guides" at bounding box center [52, 58] width 35 height 20
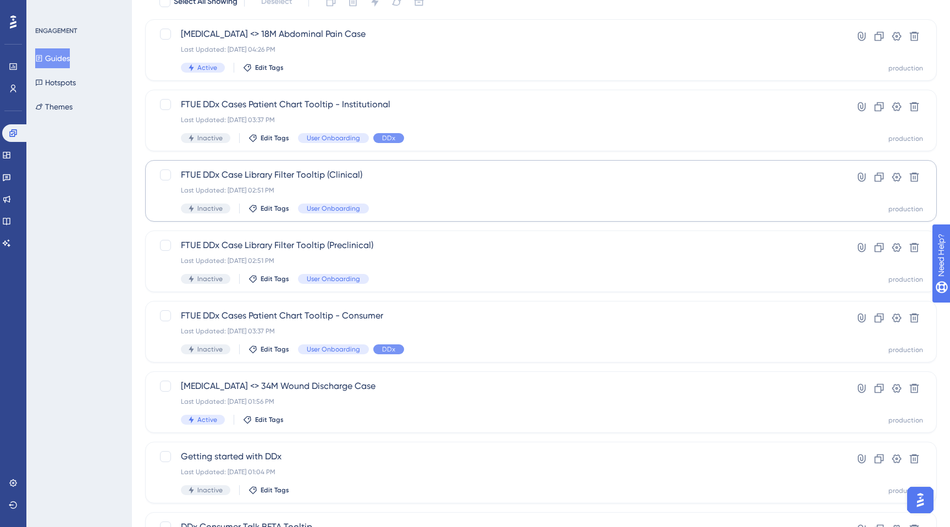
scroll to position [87, 0]
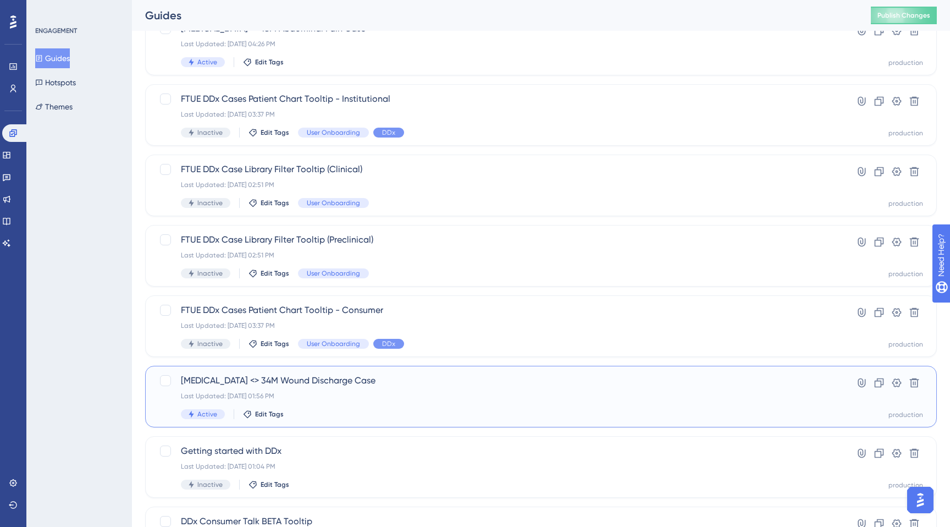
click at [346, 384] on span "Pseudomonas aeruginosa <> 34M Wound Discharge Case" at bounding box center [497, 380] width 632 height 13
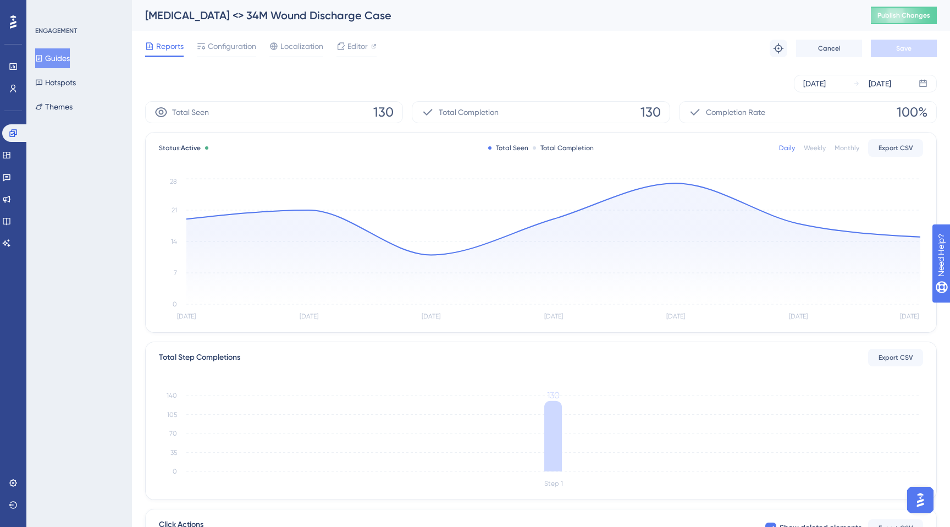
click at [56, 59] on button "Guides" at bounding box center [52, 58] width 35 height 20
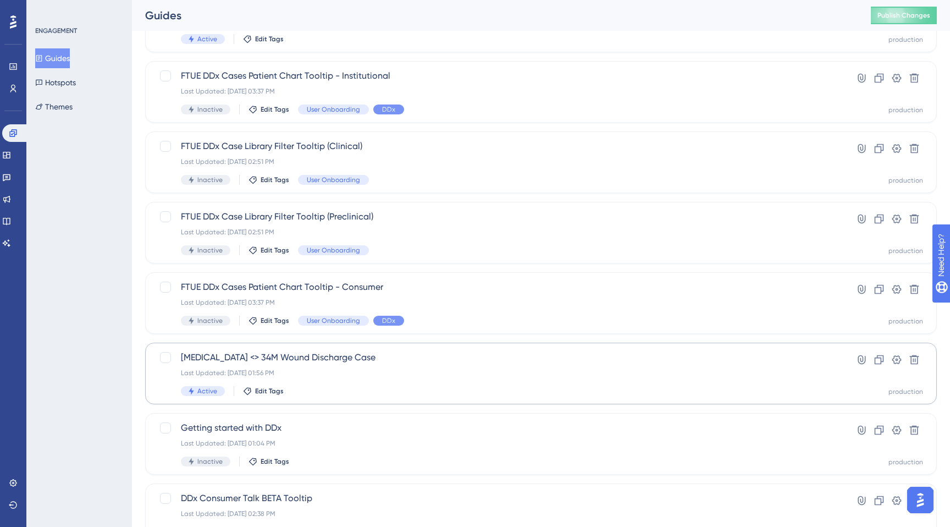
scroll to position [115, 0]
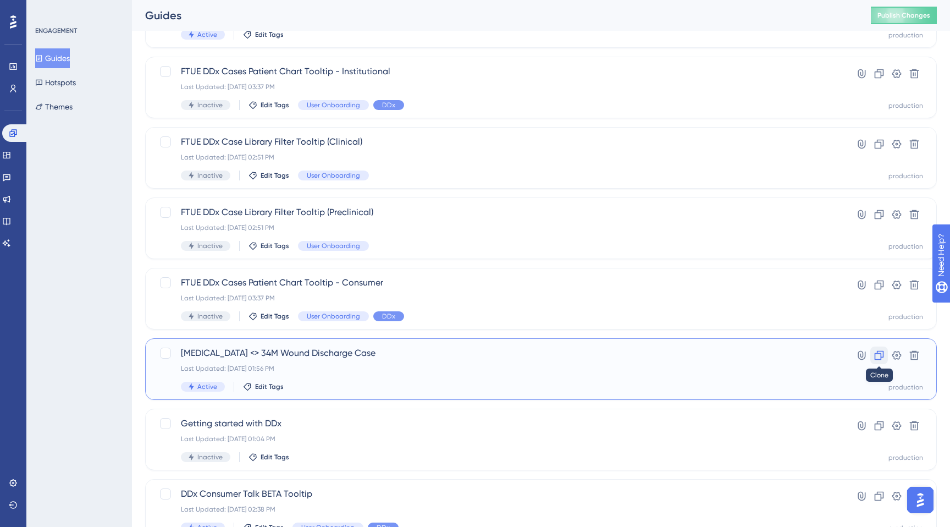
click at [883, 351] on icon at bounding box center [879, 355] width 9 height 9
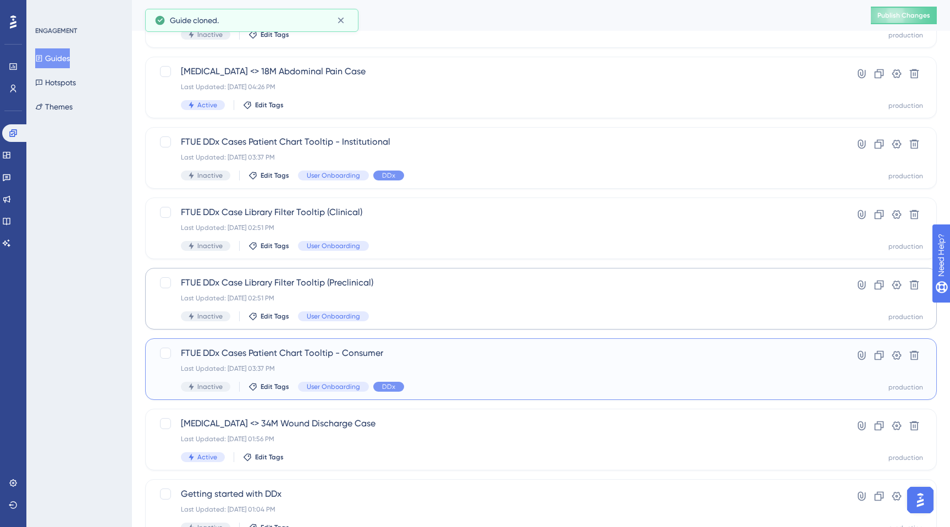
scroll to position [0, 0]
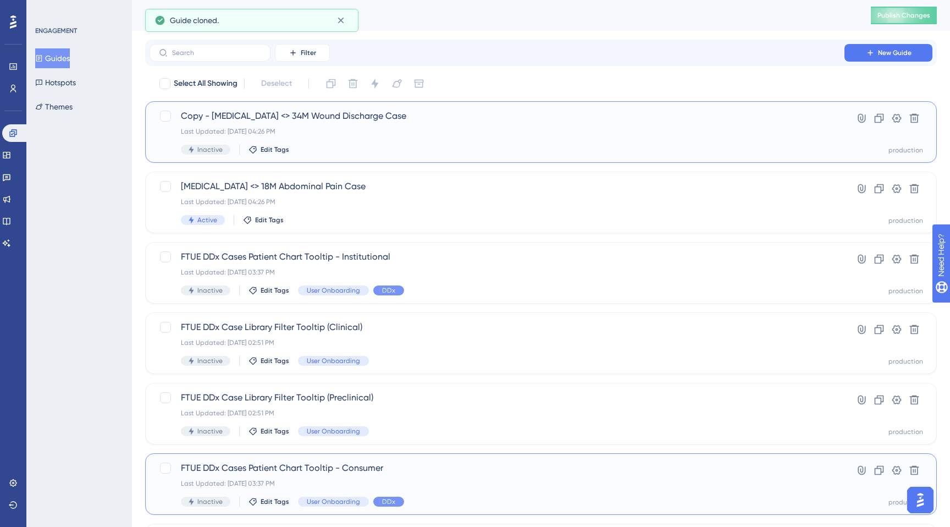
click at [311, 123] on div "Copy - Pseudomonas aeruginosa <> 34M Wound Discharge Case Last Updated: Aug 26 …" at bounding box center [497, 131] width 632 height 45
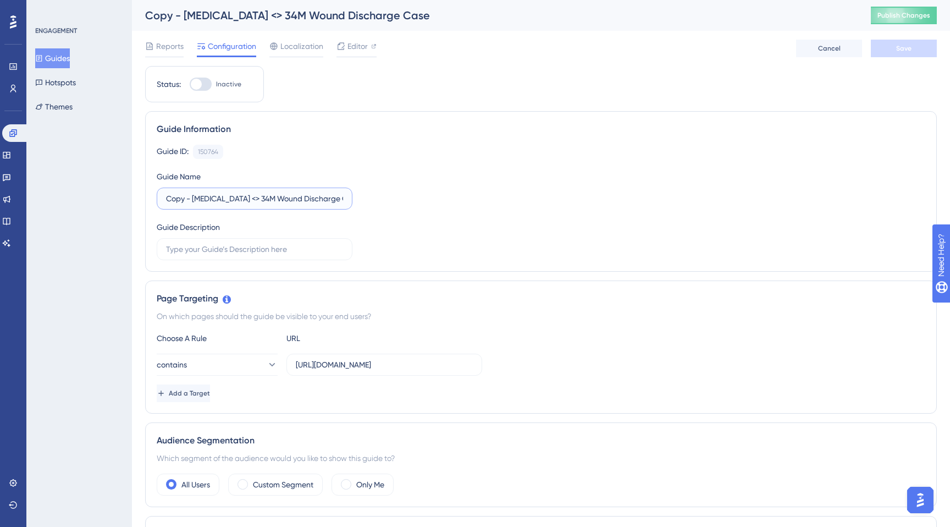
click at [259, 199] on input "Copy - Pseudomonas aeruginosa <> 34M Wound Discharge Case" at bounding box center [254, 198] width 177 height 12
drag, startPoint x: 285, startPoint y: 200, endPoint x: 155, endPoint y: 193, distance: 129.9
click at [155, 193] on div "Guide Information Guide ID: 150764 Copy Guide Name Copy - Pseudomonas aeruginos…" at bounding box center [541, 191] width 792 height 161
click at [290, 198] on input "SSRIs, SNRIs, Cyproheptadine <> 34M Wound Discharge Case" at bounding box center [254, 198] width 177 height 12
click at [296, 197] on input "SSRIs, SNRIs, Cyproheptadine <> 38M Wound Discharge Case" at bounding box center [254, 198] width 177 height 12
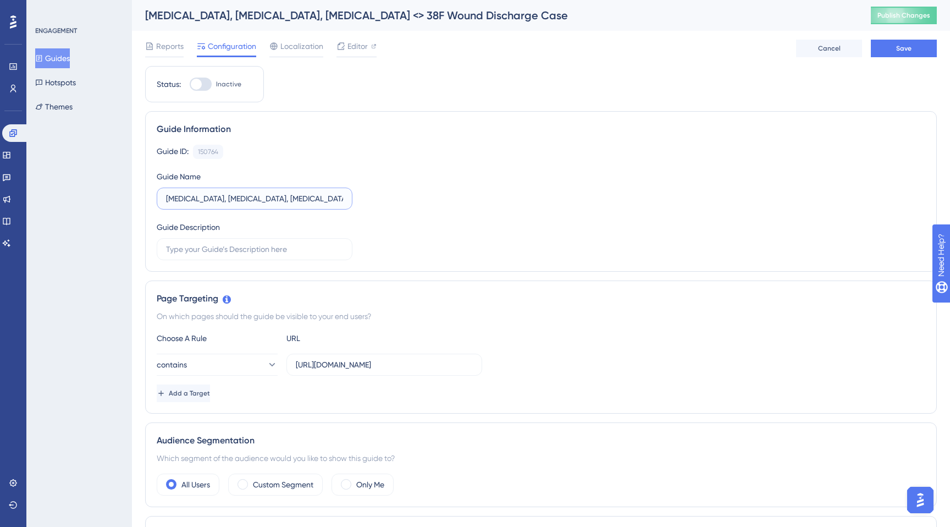
click at [318, 196] on input "SSRIs, SNRIs, Cyproheptadine <> 38F Wound Discharge Case" at bounding box center [254, 198] width 177 height 12
drag, startPoint x: 296, startPoint y: 198, endPoint x: 322, endPoint y: 196, distance: 25.4
click at [322, 196] on input "SSRIs, SNRIs, Cyproheptadine <> 38F Wound Discharge Case" at bounding box center [254, 198] width 177 height 12
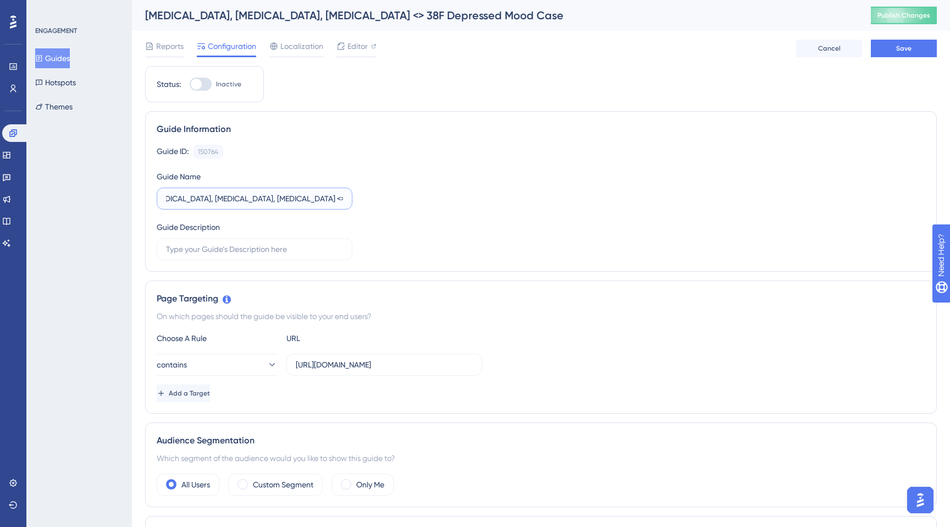
type input "SSRIs, SNRIs, Cyproheptadine <> 38F Depressed Mood Case"
click at [461, 286] on div "Page Targeting On which pages should the guide be visible to your end users? Ch…" at bounding box center [541, 346] width 792 height 133
click at [358, 365] on input "https://app.sketchy.com/study/medical/chapter/gram-negative-bacilli-respiratory…" at bounding box center [384, 365] width 177 height 12
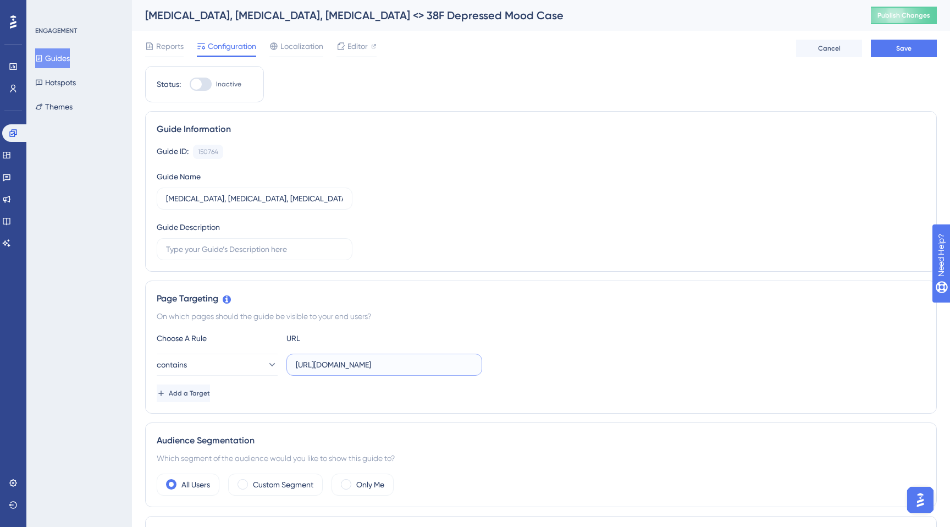
click at [358, 365] on input "https://app.sketchy.com/study/medical/chapter/gram-negative-bacilli-respiratory…" at bounding box center [384, 365] width 177 height 12
paste input "antidepressants-anxiolytics/lesson/ssris-snris-cyproheptadine"
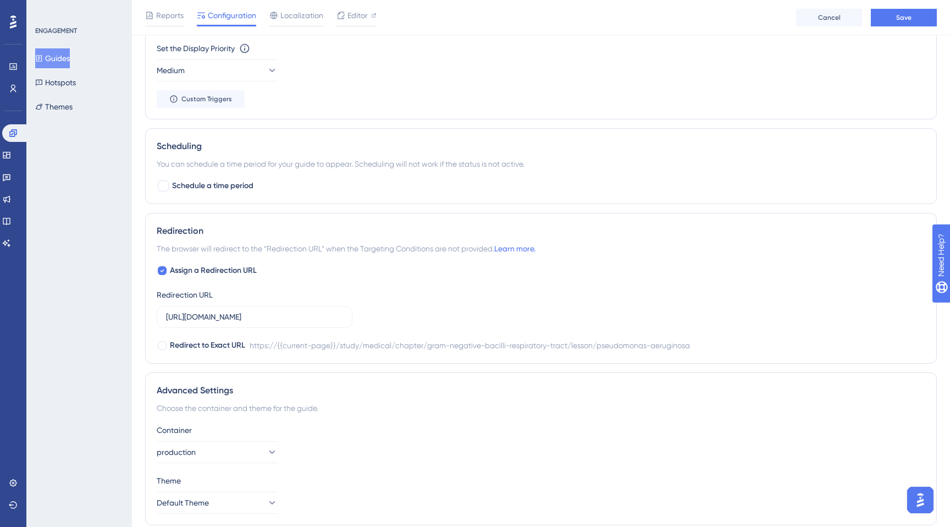
scroll to position [729, 0]
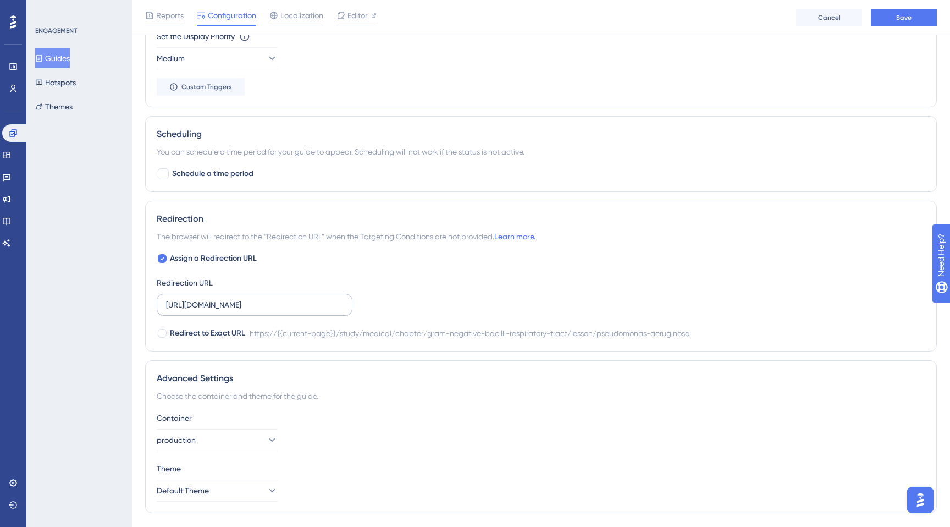
type input "https://app.sketchy.com/study/medical/chapter/antidepressants-anxiolytics/lesso…"
click at [242, 300] on input "https://app.sketchy.com/study/medical/chapter/gram-negative-bacilli-respiratory…" at bounding box center [254, 305] width 177 height 12
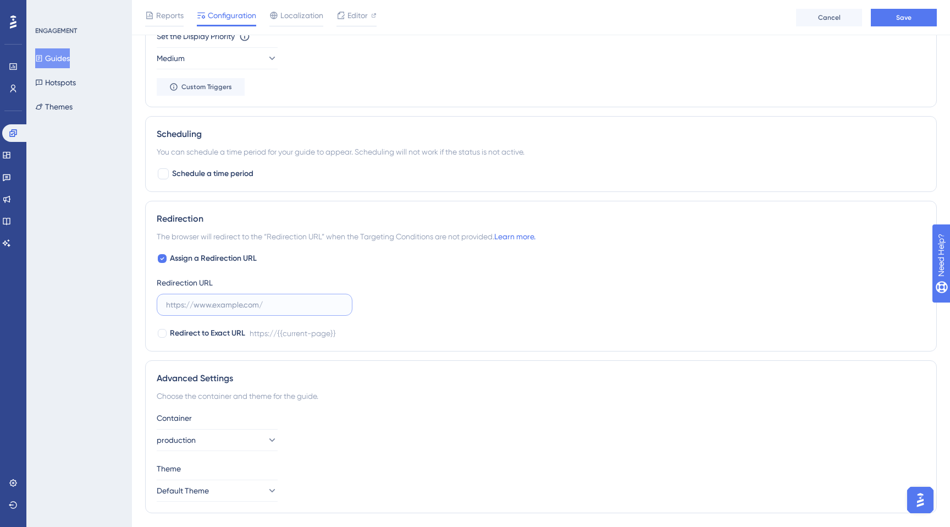
paste input "https://app.sketchy.com/study/medical/chapter/antidepressants-anxiolytics/lesso…"
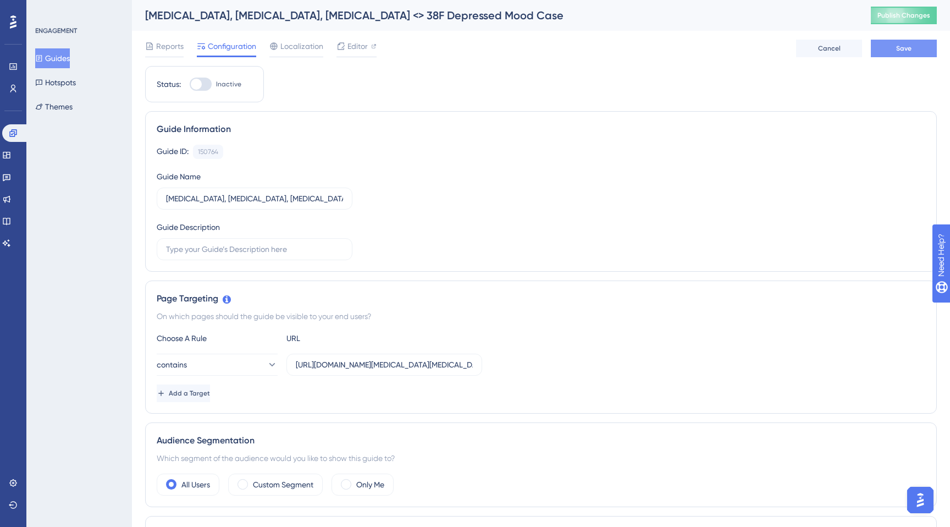
type input "https://app.sketchy.com/study/medical/chapter/antidepressants-anxiolytics/lesso…"
click at [898, 51] on span "Save" at bounding box center [903, 48] width 15 height 9
click at [354, 48] on span "Editor" at bounding box center [358, 46] width 20 height 13
click at [197, 87] on div at bounding box center [196, 84] width 11 height 11
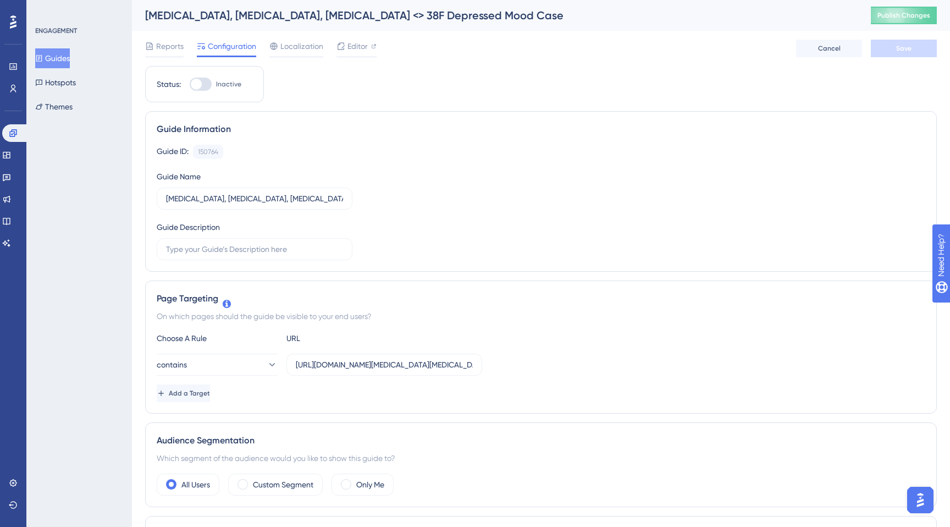
click at [190, 85] on input "Inactive" at bounding box center [189, 84] width 1 height 1
checkbox input "true"
click at [897, 47] on span "Save" at bounding box center [903, 48] width 15 height 9
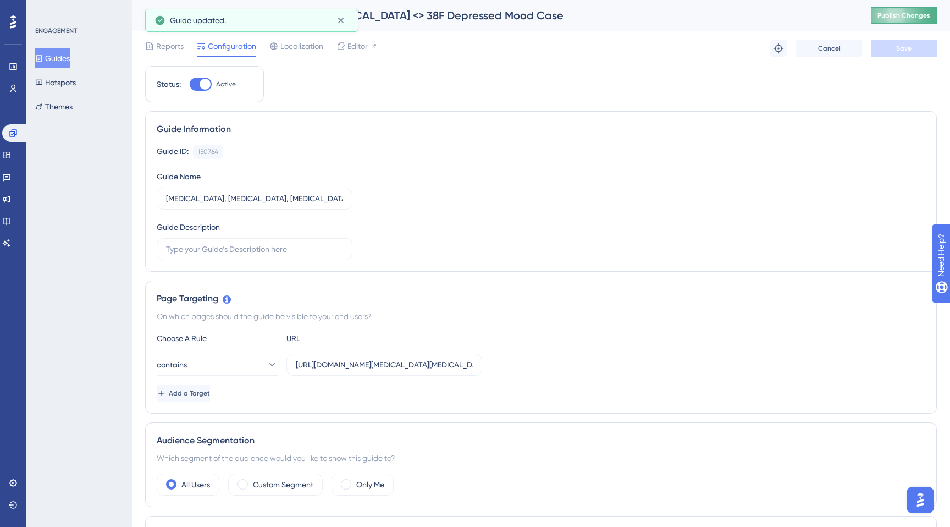
click at [891, 14] on span "Publish Changes" at bounding box center [904, 15] width 53 height 9
click at [67, 62] on button "Guides" at bounding box center [52, 58] width 35 height 20
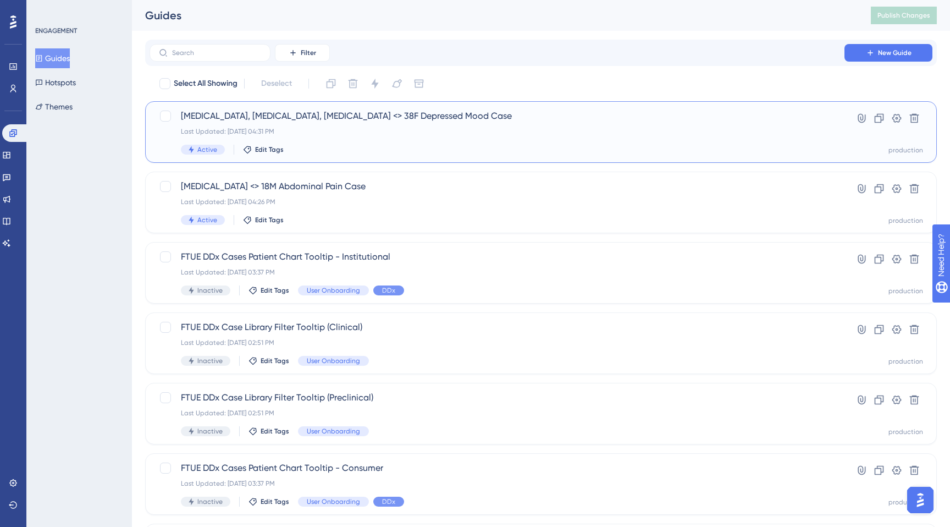
drag, startPoint x: 445, startPoint y: 120, endPoint x: 225, endPoint y: 123, distance: 220.0
click at [225, 123] on div "SSRIs, SNRIs, Cyproheptadine <> 38F Depressed Mood Case Last Updated: Aug 26 20…" at bounding box center [497, 131] width 632 height 45
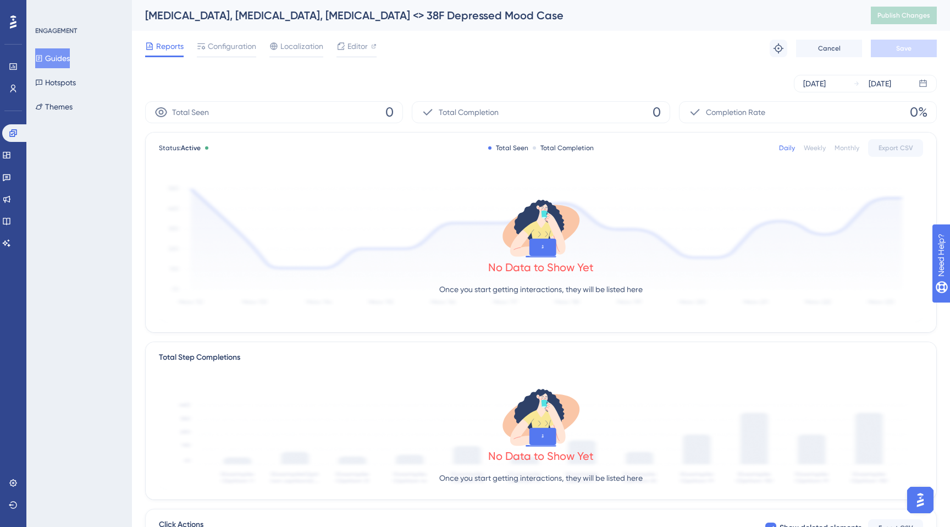
click at [220, 16] on div "SSRIs, SNRIs, Cyproheptadine <> 38F Depressed Mood Case" at bounding box center [494, 15] width 698 height 15
click at [220, 15] on div "SSRIs, SNRIs, Cyproheptadine <> 38F Depressed Mood Case" at bounding box center [494, 15] width 698 height 15
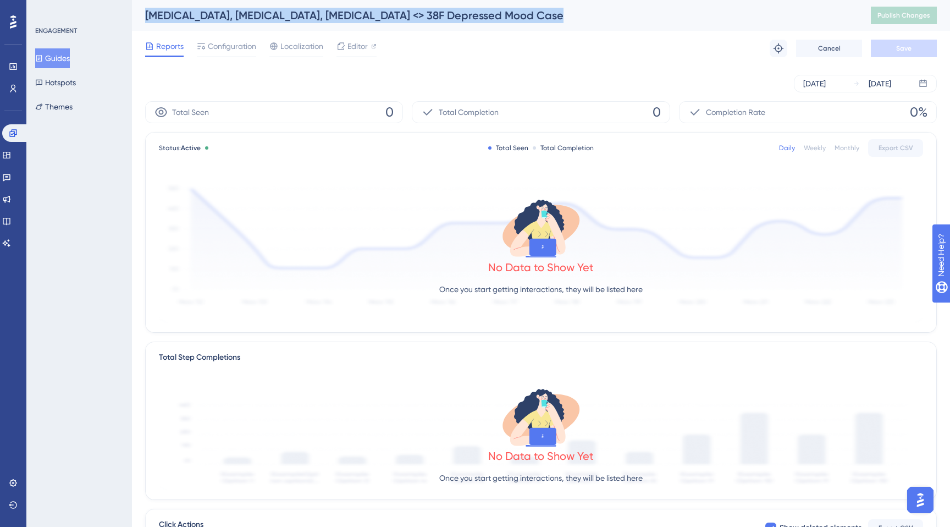
click at [220, 15] on div "SSRIs, SNRIs, Cyproheptadine <> 38F Depressed Mood Case" at bounding box center [494, 15] width 698 height 15
copy div "SSRIs, SNRIs, Cyproheptadine <> 38F Depressed Mood Case"
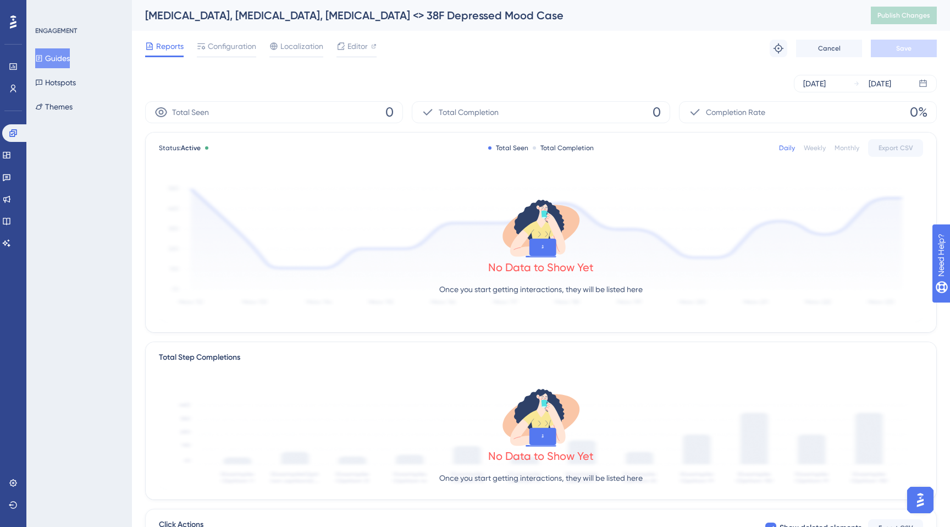
click at [123, 176] on div "ENGAGEMENT Guides Hotspots Themes" at bounding box center [79, 263] width 106 height 527
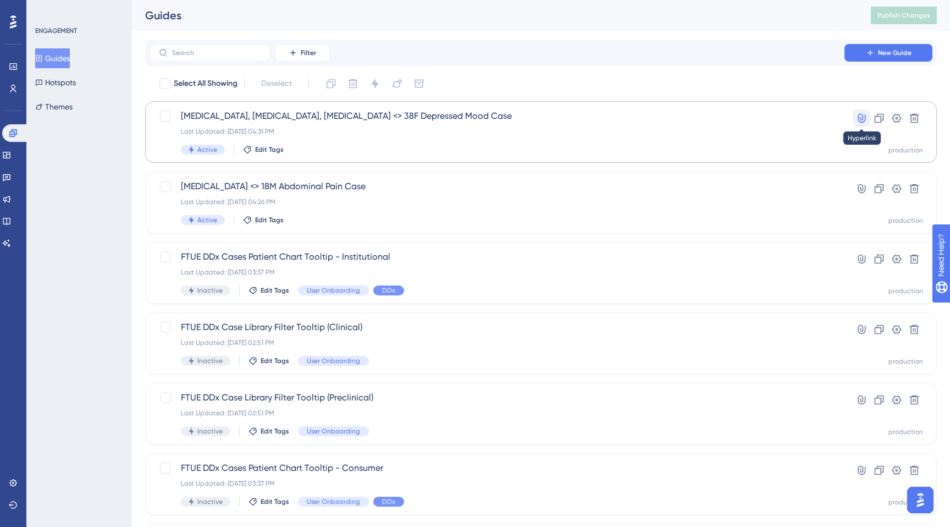
click at [864, 115] on icon at bounding box center [861, 118] width 11 height 11
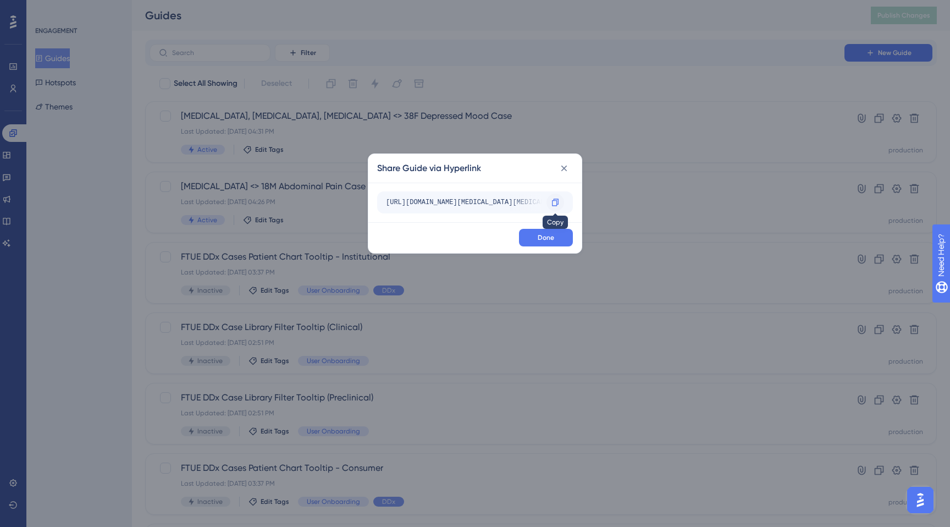
click at [551, 205] on icon at bounding box center [555, 202] width 9 height 9
click at [483, 205] on div "https://app.sketchy.com/study/medical/chapter/antidepressants-anxiolytics/lesso…" at bounding box center [464, 203] width 156 height 18
drag, startPoint x: 450, startPoint y: 205, endPoint x: 558, endPoint y: 206, distance: 107.2
click at [558, 206] on div "https://app.sketchy.com/study/medical/chapter/antidepressants-anxiolytics/lesso…" at bounding box center [475, 202] width 196 height 22
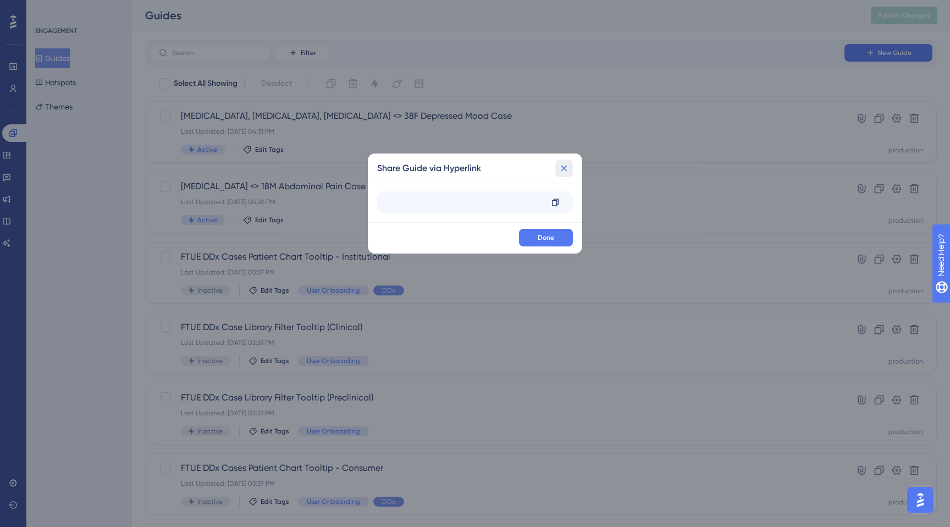
click at [571, 166] on button at bounding box center [564, 168] width 18 height 18
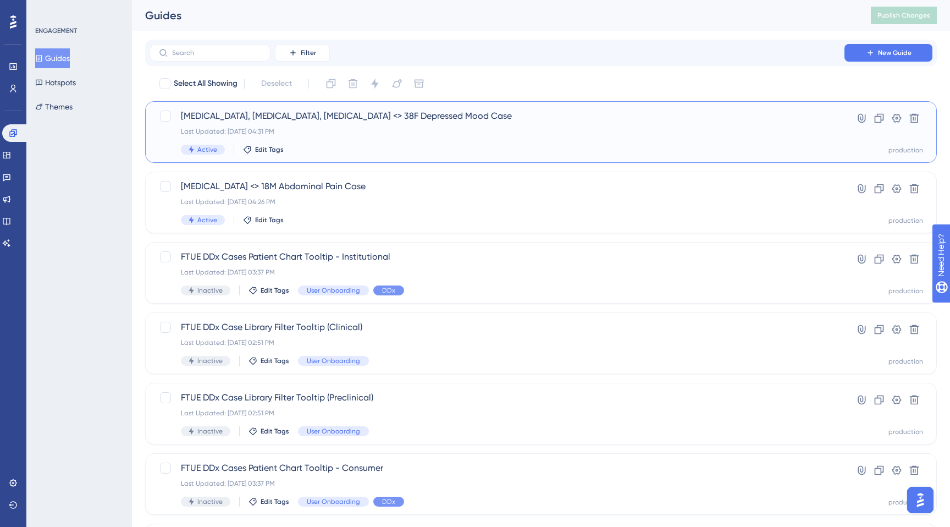
click at [471, 125] on div "SSRIs, SNRIs, Cyproheptadine <> 38F Depressed Mood Case Last Updated: Aug 26 20…" at bounding box center [497, 131] width 632 height 45
click at [865, 119] on icon at bounding box center [862, 118] width 8 height 9
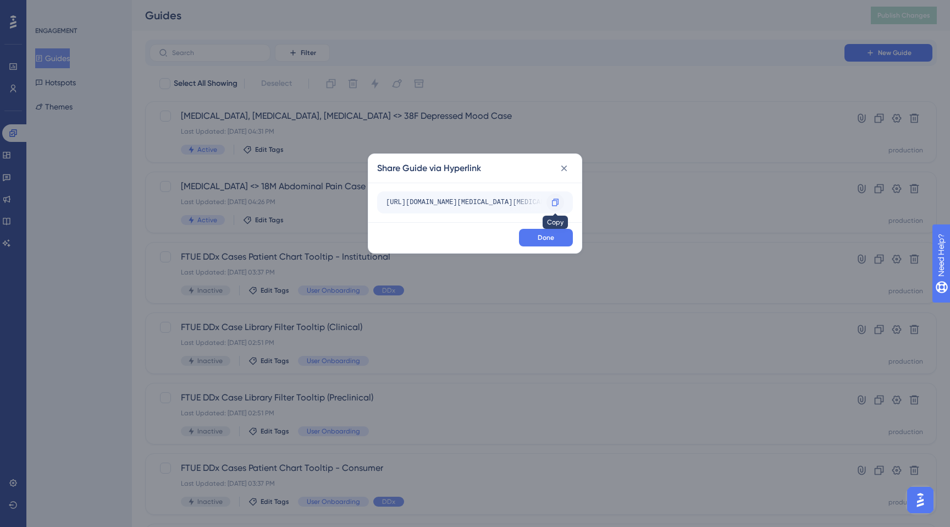
click at [555, 203] on icon at bounding box center [555, 202] width 9 height 9
click at [551, 240] on span "Done" at bounding box center [546, 237] width 16 height 9
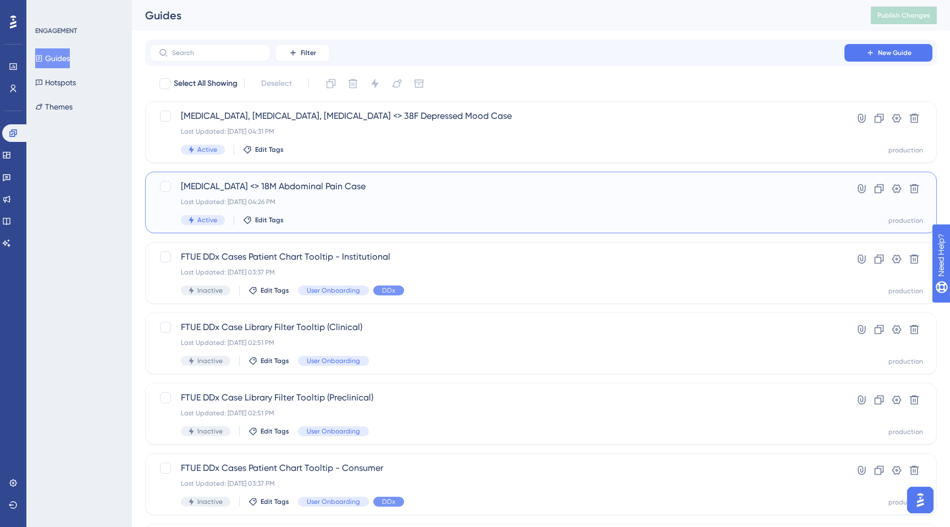
click at [359, 187] on span "[MEDICAL_DATA] <> 18M Abdominal Pain Case" at bounding box center [497, 186] width 632 height 13
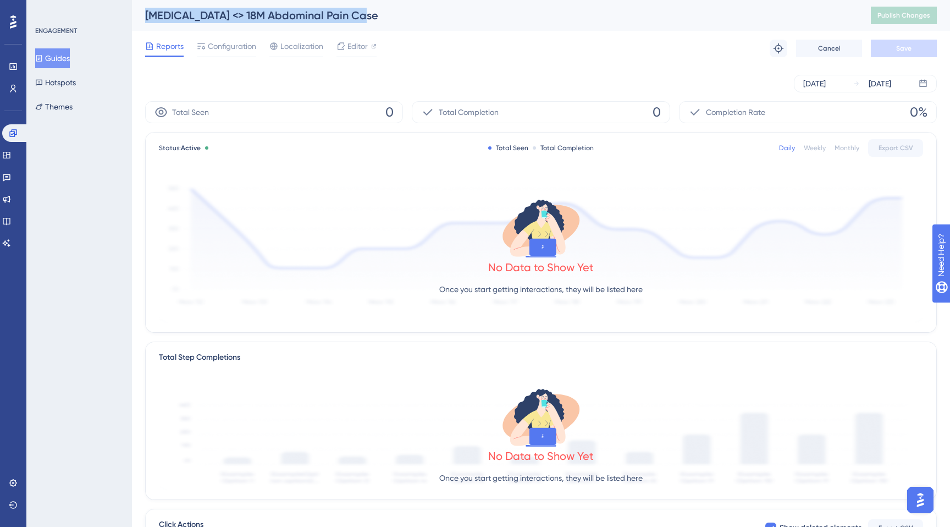
drag, startPoint x: 385, startPoint y: 19, endPoint x: 146, endPoint y: 19, distance: 239.2
click at [146, 19] on div "[MEDICAL_DATA] <> 18M Abdominal Pain Case" at bounding box center [494, 15] width 698 height 15
copy div "[MEDICAL_DATA] <> 18M Abdominal Pain Case"
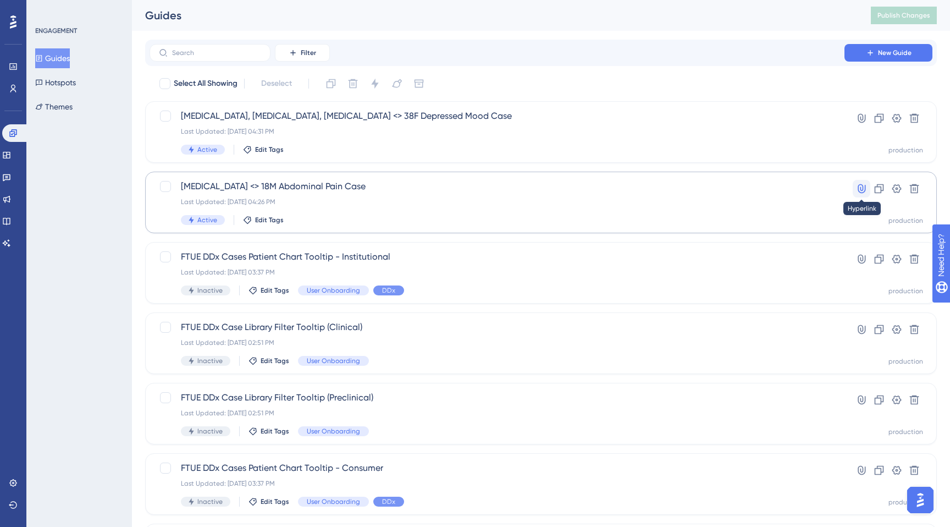
click at [865, 192] on icon at bounding box center [861, 188] width 11 height 11
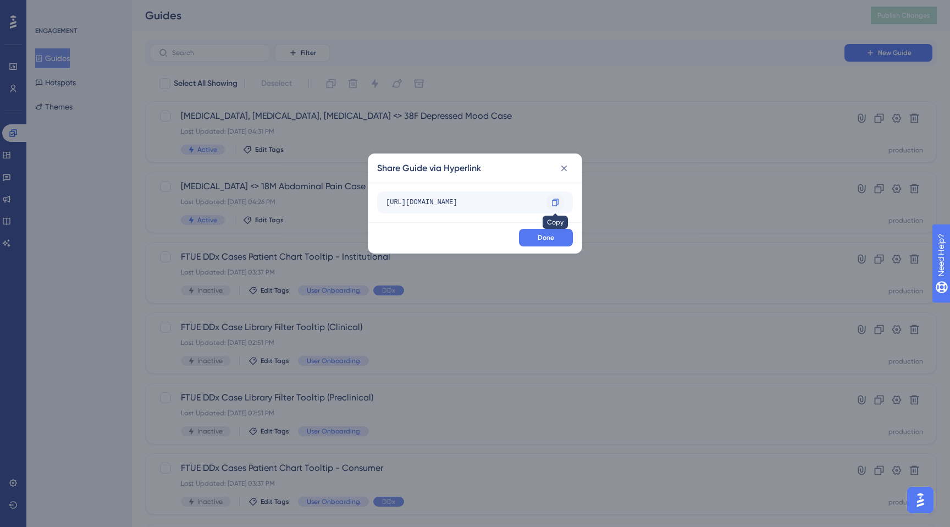
click at [557, 202] on icon at bounding box center [555, 201] width 7 height 7
click at [566, 168] on icon at bounding box center [564, 168] width 11 height 11
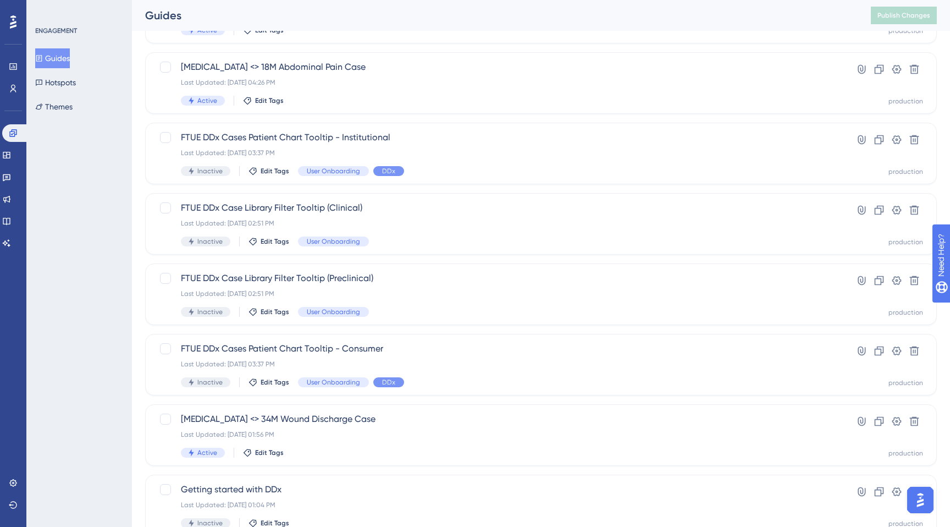
scroll to position [182, 0]
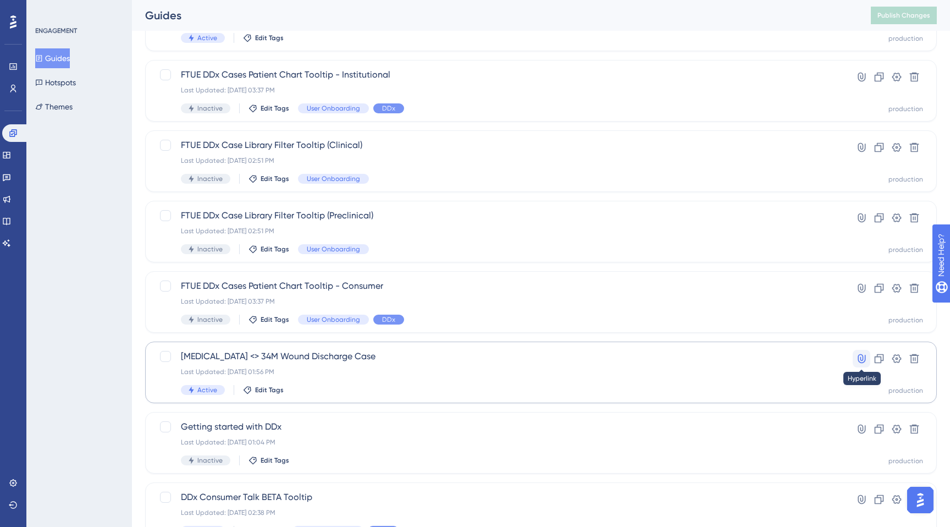
click at [863, 355] on icon at bounding box center [861, 358] width 11 height 11
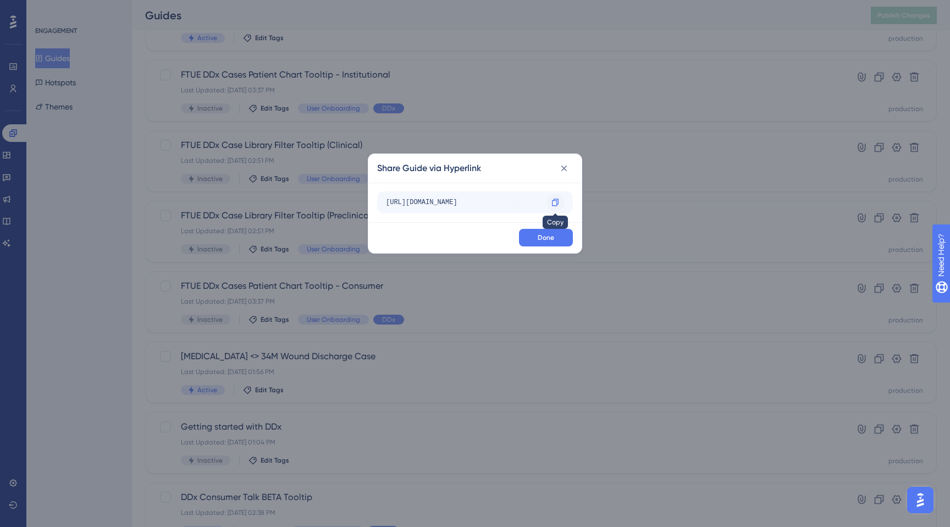
click at [556, 206] on icon at bounding box center [555, 202] width 9 height 9
click at [567, 166] on icon at bounding box center [564, 168] width 11 height 11
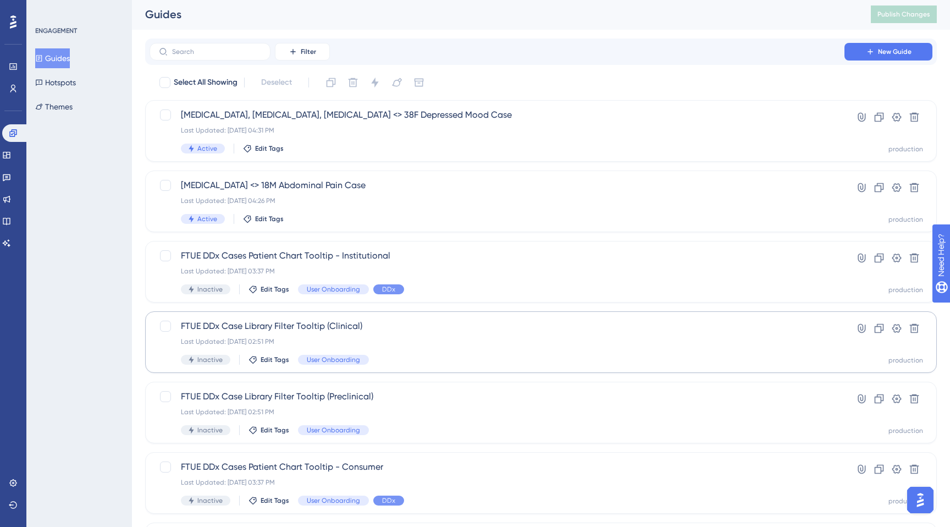
scroll to position [0, 0]
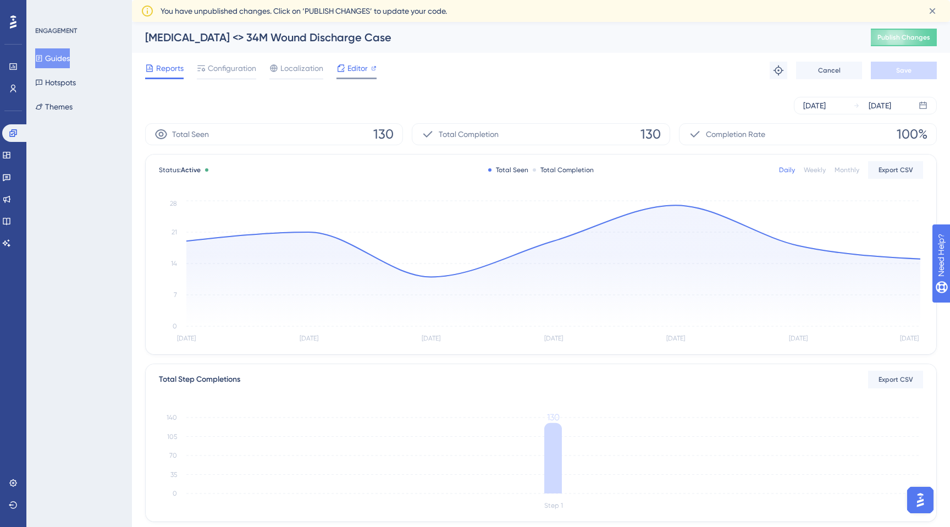
click at [341, 73] on div at bounding box center [341, 68] width 9 height 13
